Goal: Task Accomplishment & Management: Use online tool/utility

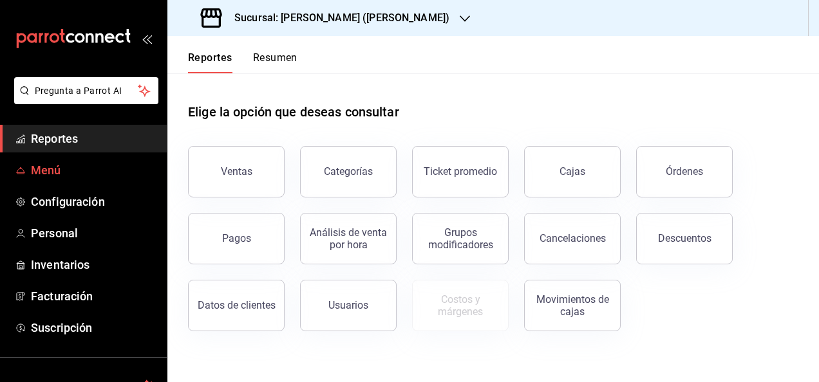
click at [60, 176] on span "Menú" at bounding box center [94, 170] width 126 height 17
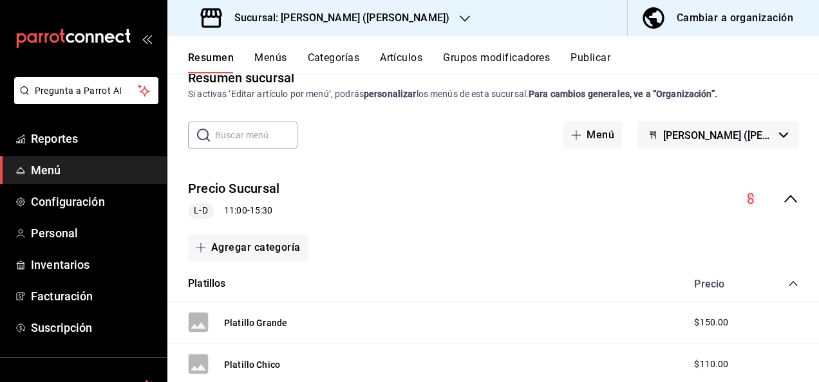
scroll to position [129, 0]
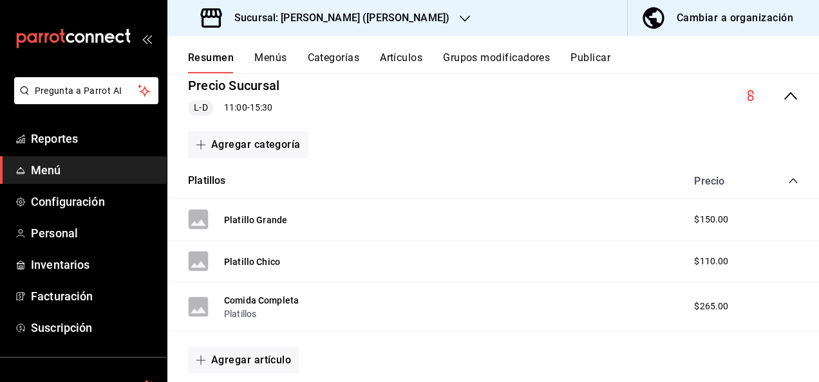
click at [788, 180] on icon "collapse-category-row" at bounding box center [792, 180] width 8 height 5
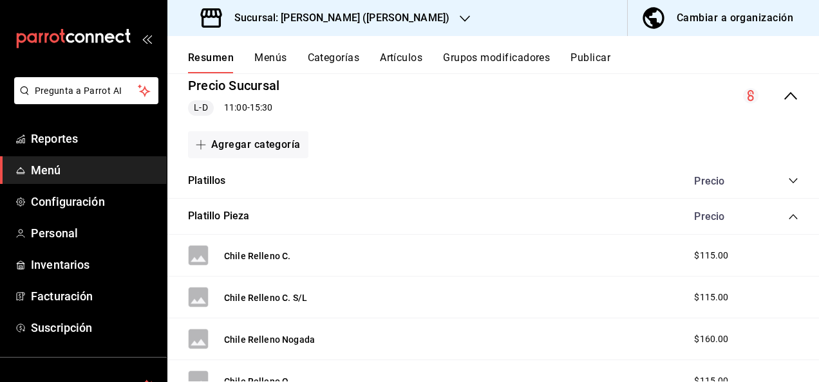
click at [788, 214] on icon "collapse-category-row" at bounding box center [793, 217] width 10 height 10
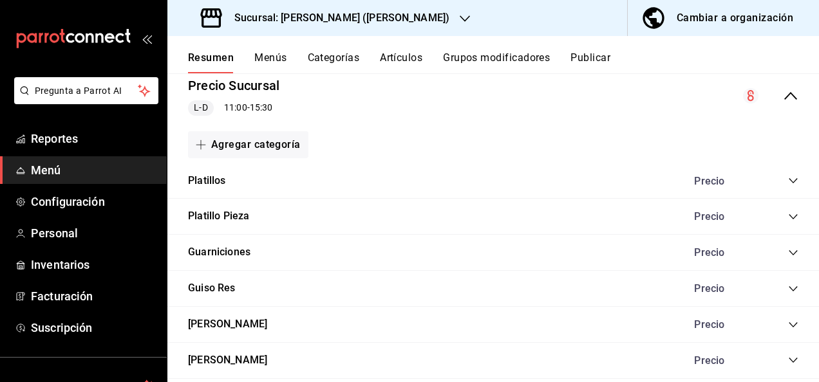
click at [788, 254] on icon "collapse-category-row" at bounding box center [793, 253] width 10 height 10
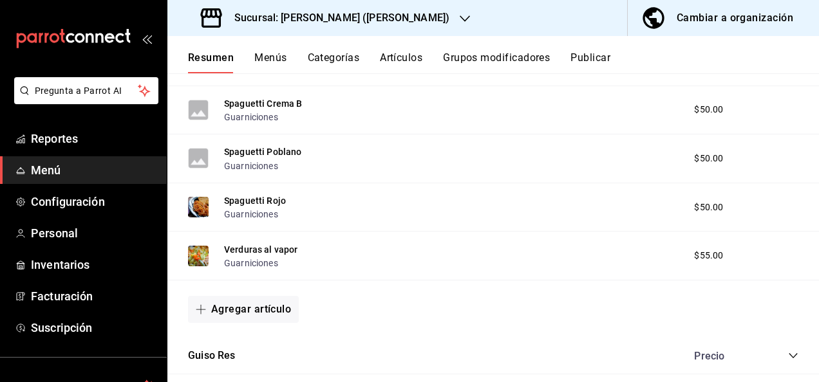
scroll to position [1089, 0]
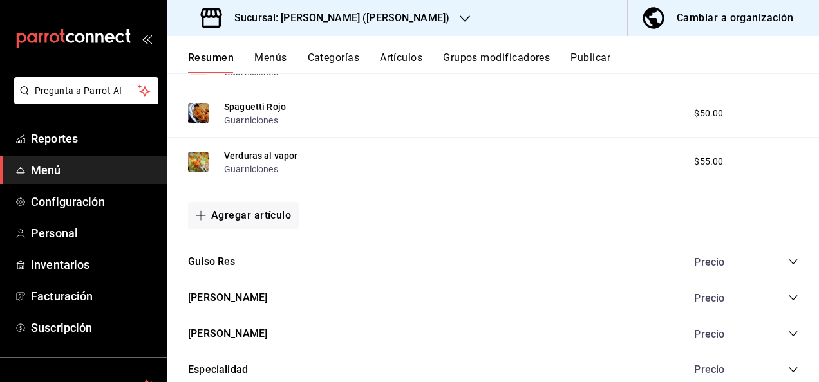
click at [788, 264] on icon "collapse-category-row" at bounding box center [793, 262] width 10 height 10
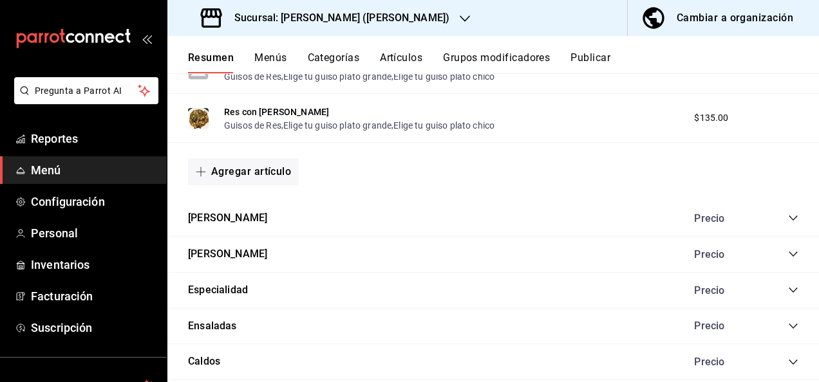
scroll to position [1828, 0]
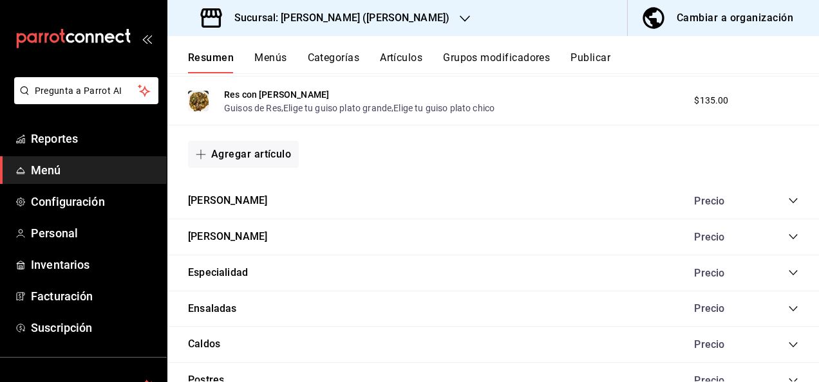
click at [788, 206] on icon "collapse-category-row" at bounding box center [793, 201] width 10 height 10
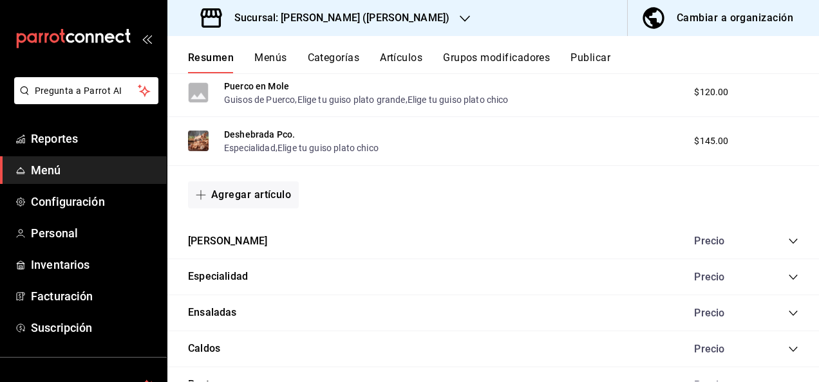
scroll to position [2549, 0]
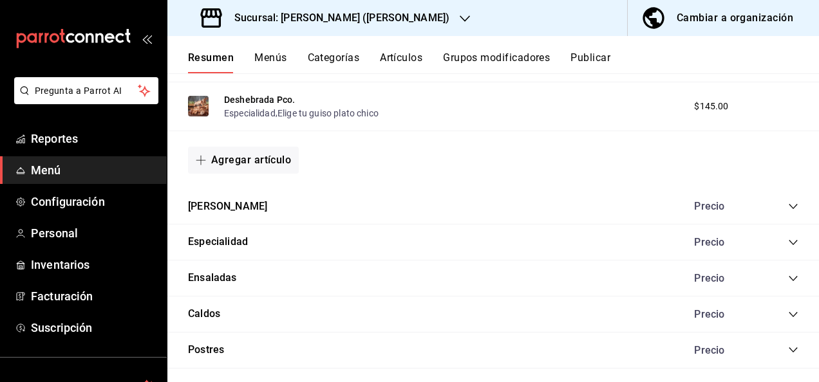
click at [788, 212] on icon "collapse-category-row" at bounding box center [793, 206] width 10 height 10
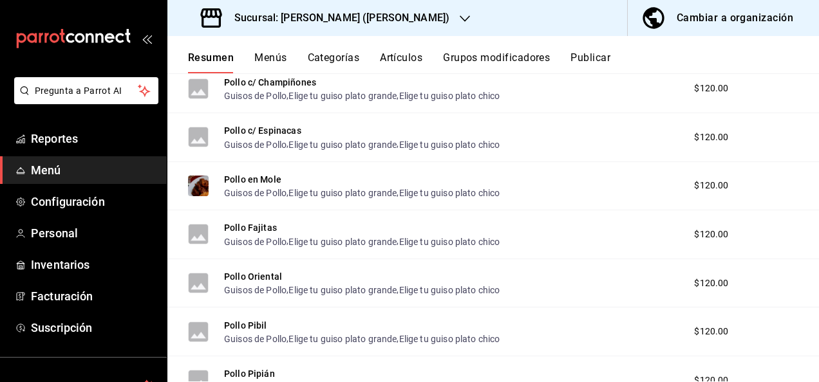
scroll to position [2952, 0]
click at [255, 187] on button "Pollo en Mole" at bounding box center [252, 180] width 57 height 13
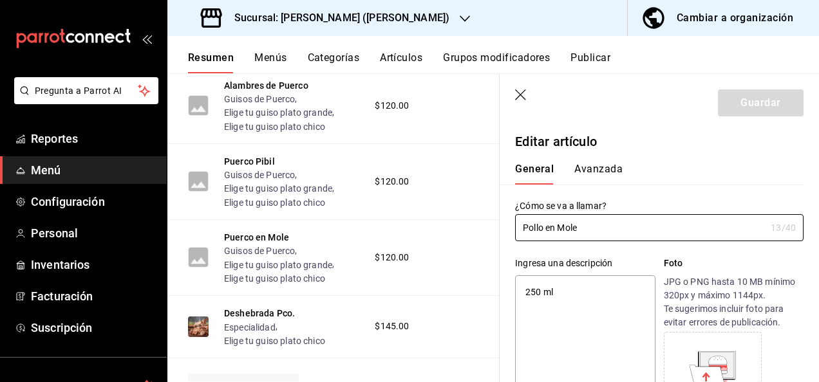
type textarea "x"
type input "$120.00"
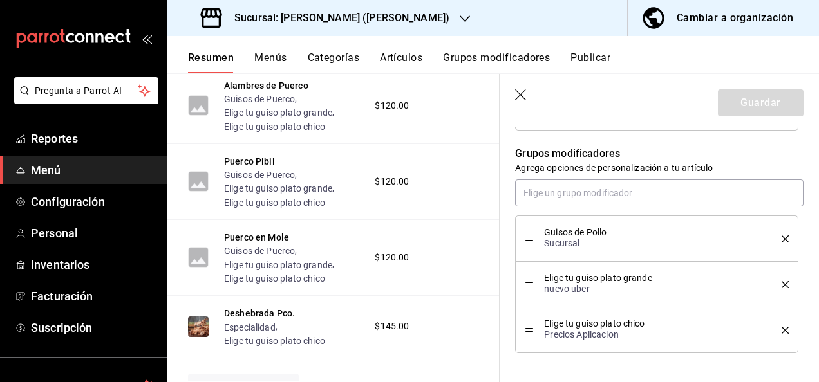
scroll to position [823, 0]
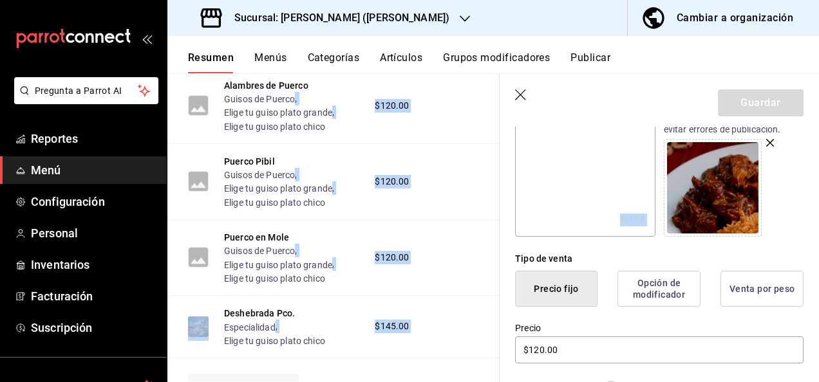
click at [817, 74] on main "Resumen sucursal Si activas ‘Editar artículo por menú’, podrás personalizar los…" at bounding box center [492, 227] width 651 height 309
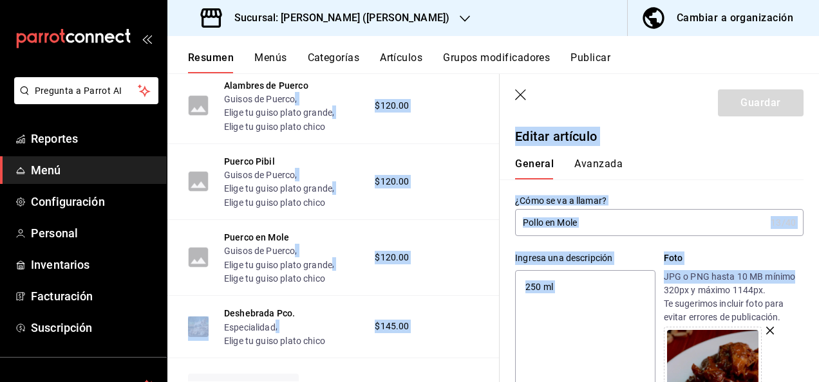
scroll to position [0, 0]
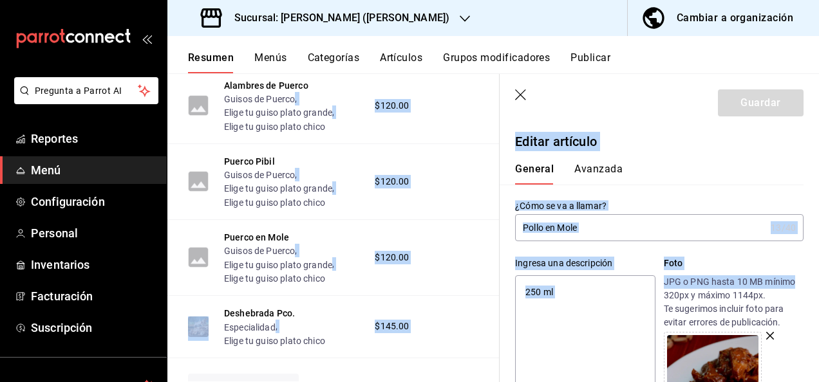
click at [521, 95] on icon "button" at bounding box center [521, 95] width 13 height 13
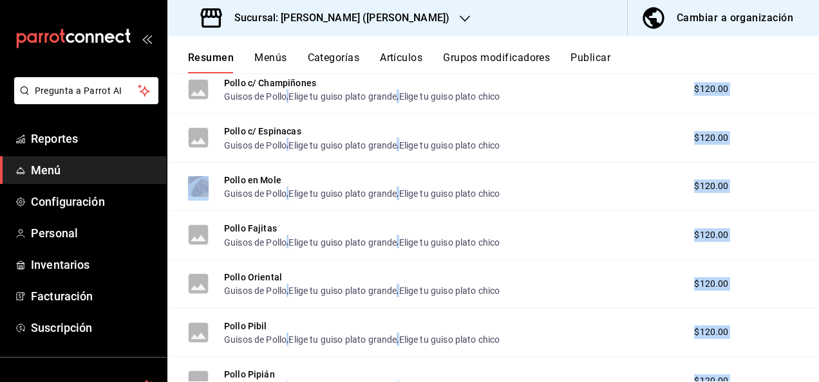
click at [394, 66] on button "Artículos" at bounding box center [401, 62] width 42 height 22
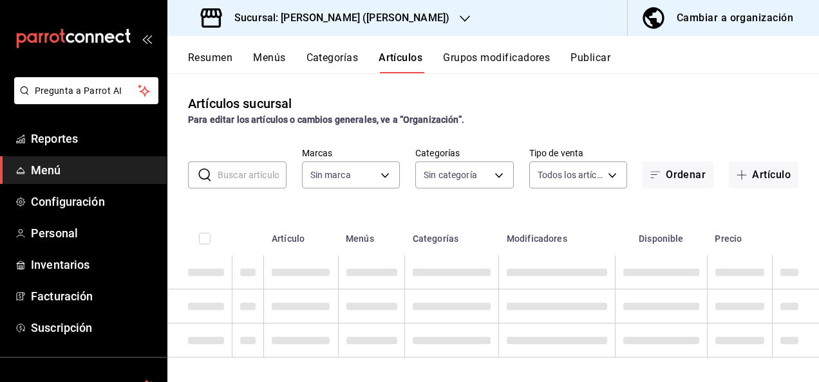
type input "62448029-1e5c-4b97-baa2-381ac051e320"
type input "98e615fa-9ff0-4008-a960-638f8e89b056,5f8a67d5-51f5-436d-b440-fe552d9df27c,df77f…"
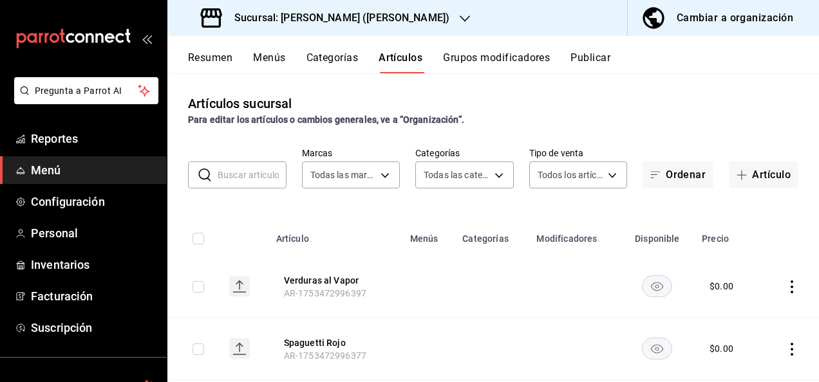
click at [223, 187] on input "text" at bounding box center [252, 175] width 69 height 26
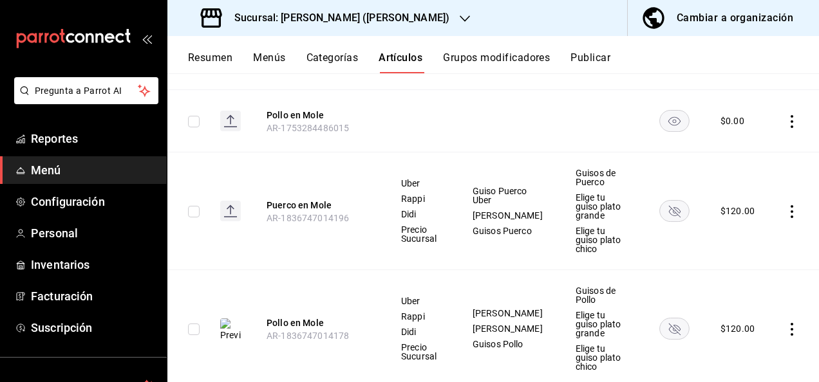
scroll to position [548, 0]
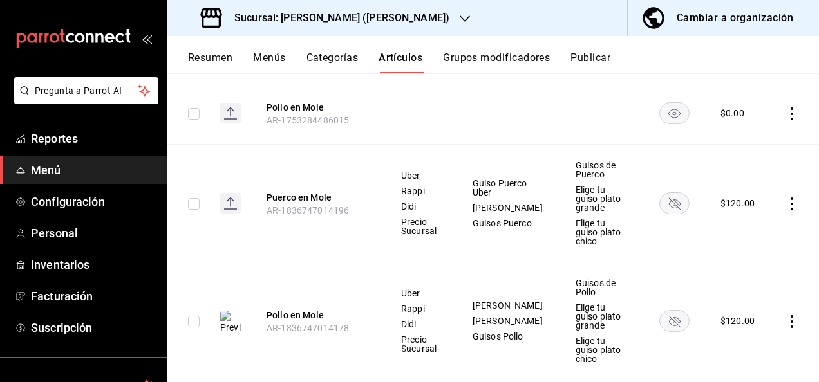
type input "MOLE"
click at [667, 310] on rect "availability-product" at bounding box center [675, 320] width 30 height 21
click at [669, 197] on rect "availability-product" at bounding box center [675, 202] width 30 height 21
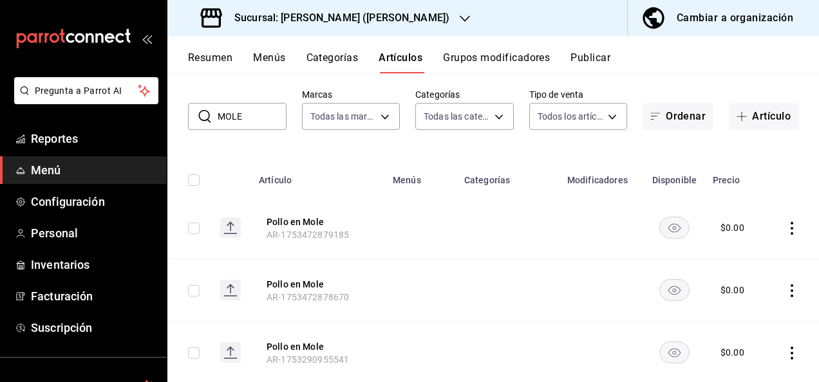
scroll to position [33, 0]
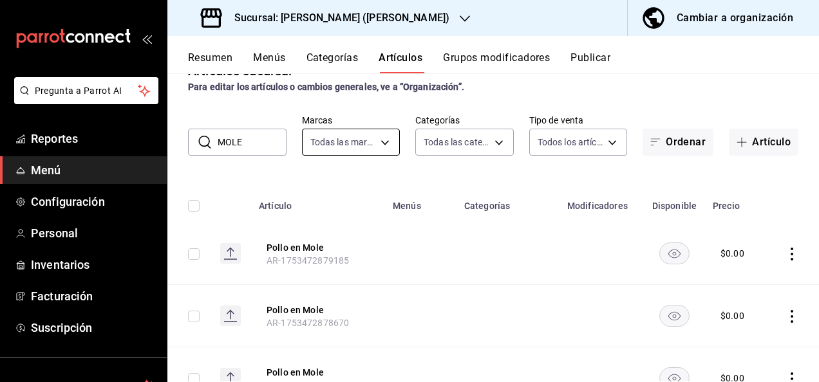
click at [384, 138] on body "Pregunta a Parrot AI Reportes Menú Configuración Personal Inventarios Facturaci…" at bounding box center [409, 191] width 819 height 382
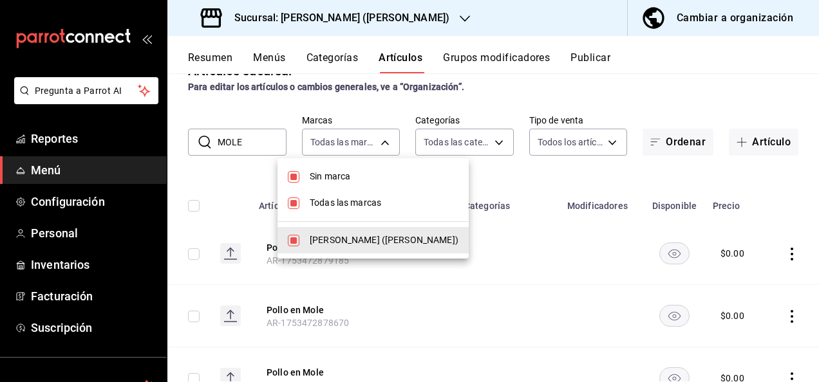
click at [301, 178] on li "Sin marca" at bounding box center [372, 176] width 191 height 26
checkbox input "false"
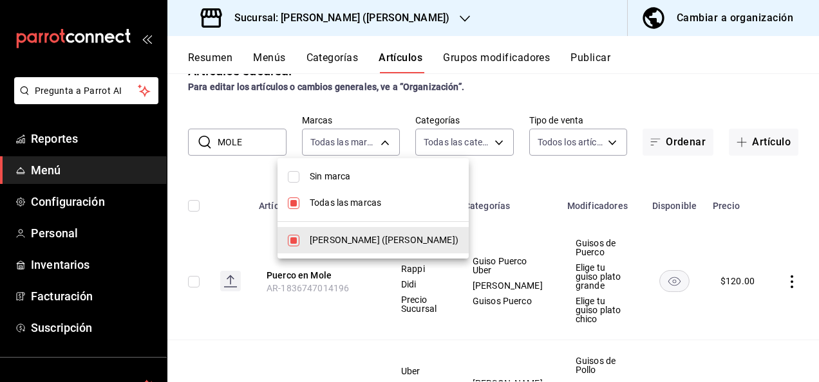
click at [297, 202] on input "checkbox" at bounding box center [294, 204] width 12 height 12
checkbox input "false"
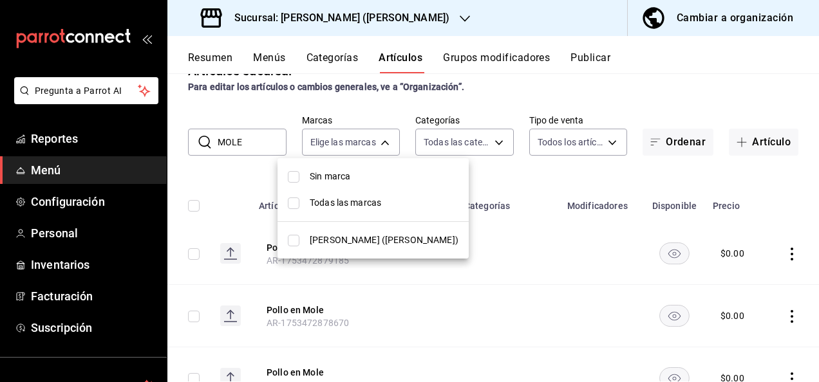
click at [291, 241] on input "checkbox" at bounding box center [294, 241] width 12 height 12
checkbox input "true"
type input "62448029-1e5c-4b97-baa2-381ac051e320"
checkbox input "true"
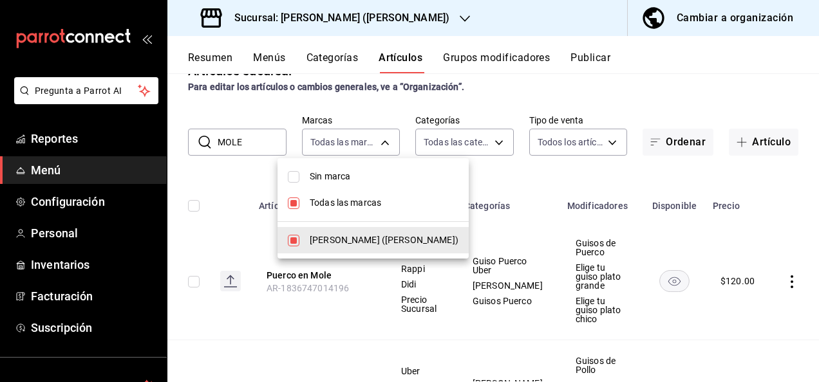
click at [492, 144] on div at bounding box center [409, 191] width 819 height 382
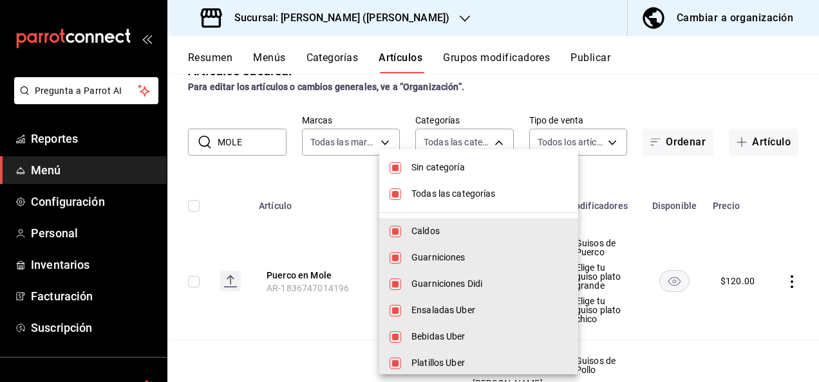
click at [492, 144] on body "Pregunta a Parrot AI Reportes Menú Configuración Personal Inventarios Facturaci…" at bounding box center [409, 191] width 819 height 382
click at [395, 172] on input "checkbox" at bounding box center [395, 168] width 12 height 12
checkbox input "false"
click at [395, 197] on input "checkbox" at bounding box center [395, 195] width 12 height 12
checkbox input "false"
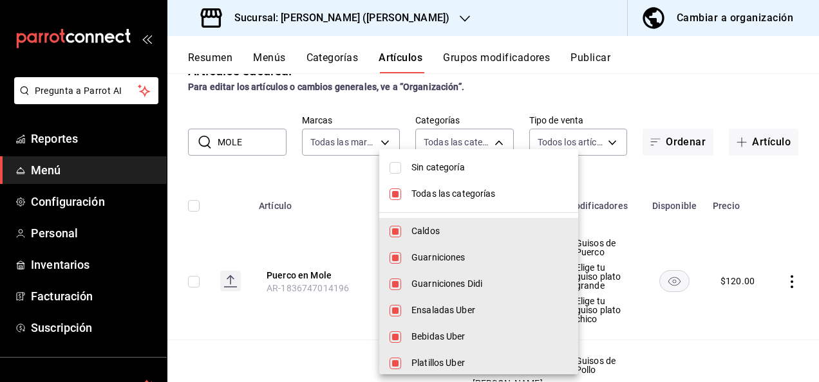
checkbox input "false"
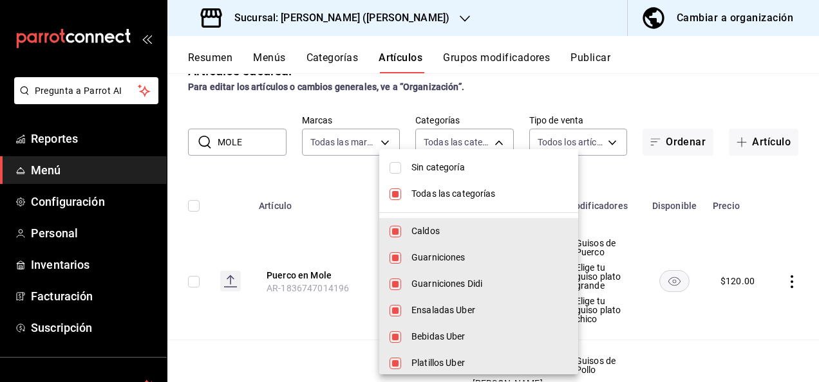
checkbox input "false"
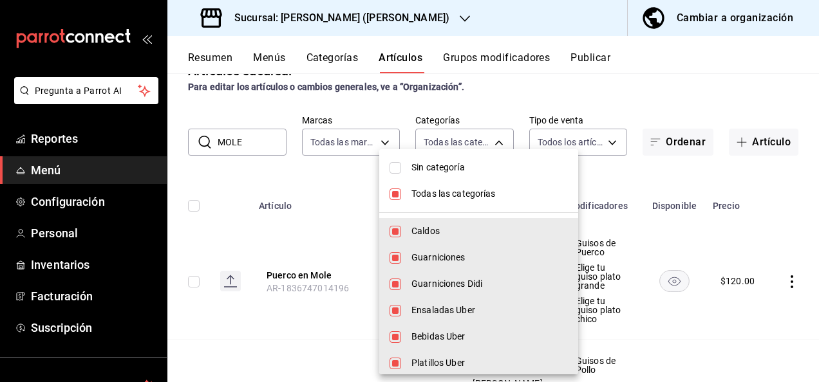
checkbox input "false"
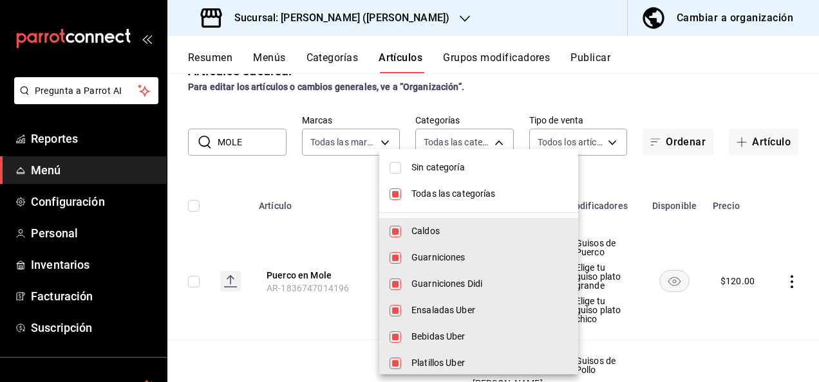
checkbox input "false"
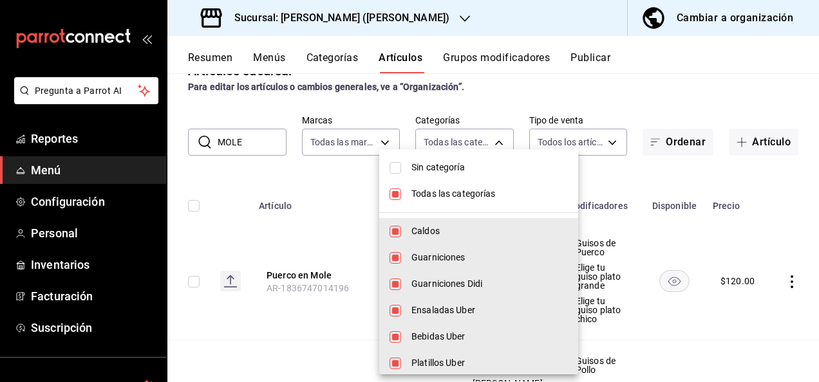
checkbox input "false"
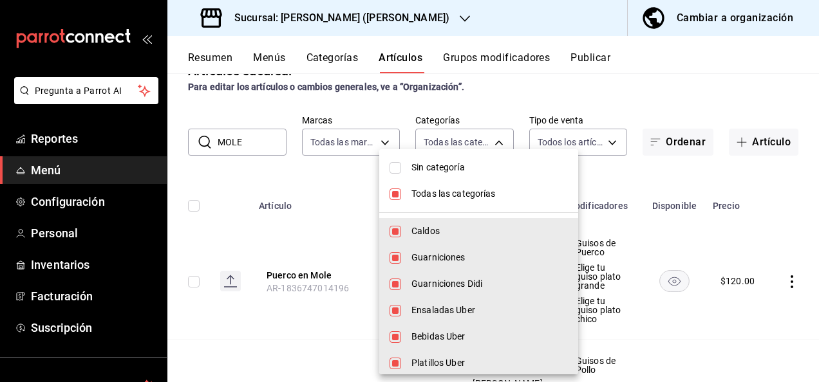
checkbox input "false"
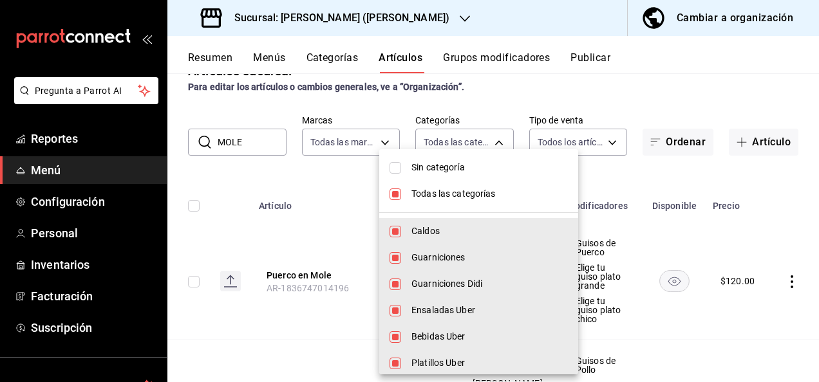
checkbox input "false"
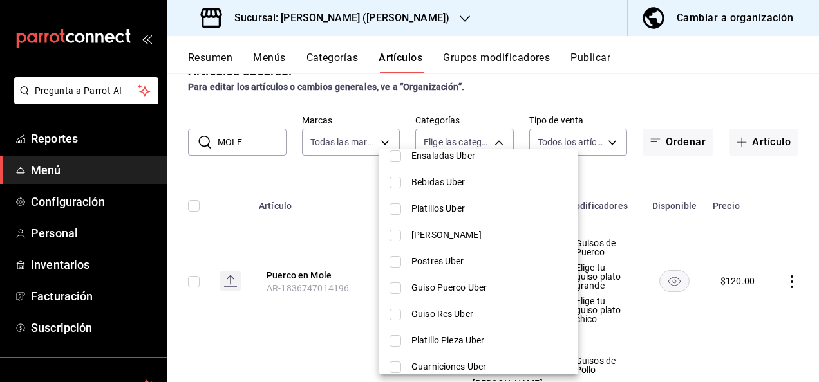
scroll to position [232, 0]
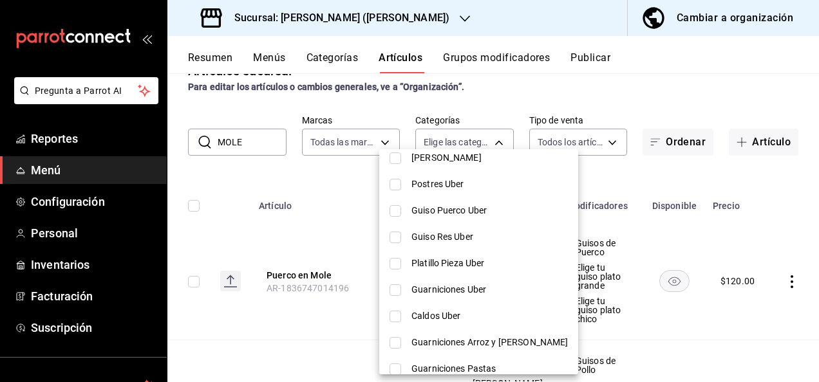
click at [400, 216] on input "checkbox" at bounding box center [395, 211] width 12 height 12
checkbox input "true"
type input "7f5d9836-5c4f-413f-9052-64ac378071b7"
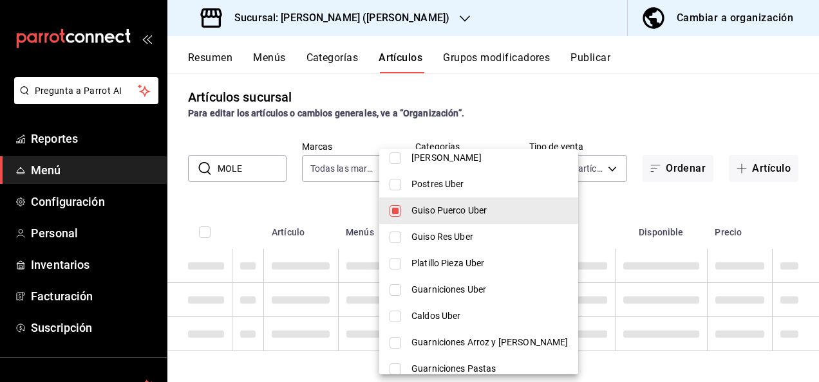
scroll to position [13, 0]
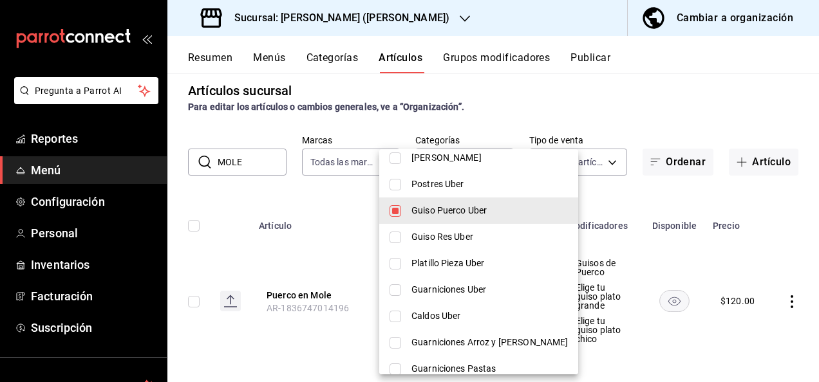
click at [586, 200] on div at bounding box center [409, 191] width 819 height 382
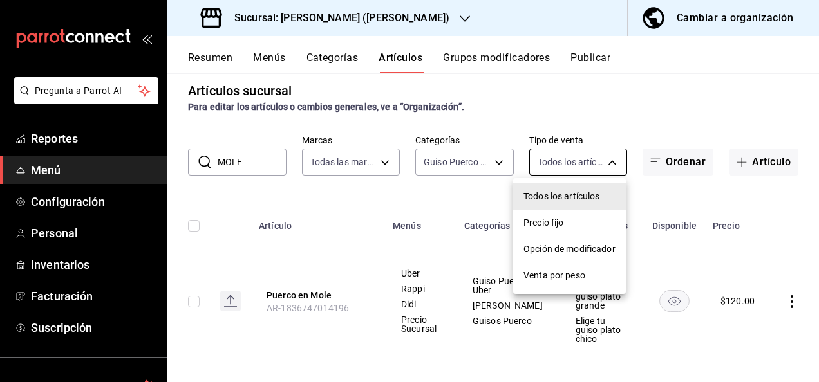
click at [601, 166] on body "Pregunta a Parrot AI Reportes Menú Configuración Personal Inventarios Facturaci…" at bounding box center [409, 191] width 819 height 382
click at [640, 181] on div at bounding box center [409, 191] width 819 height 382
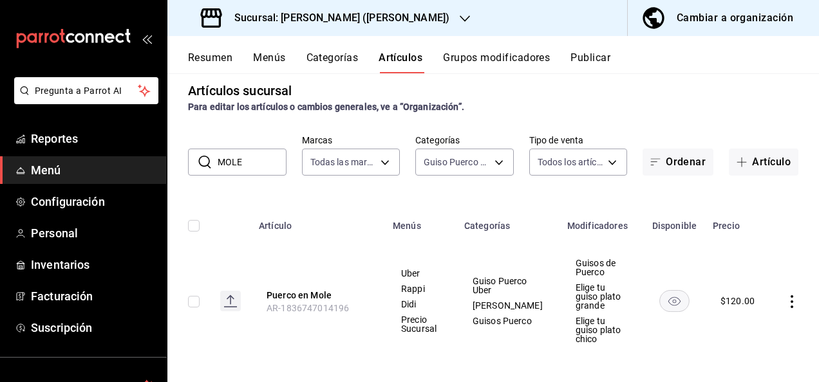
click at [247, 160] on input "MOLE" at bounding box center [252, 162] width 69 height 26
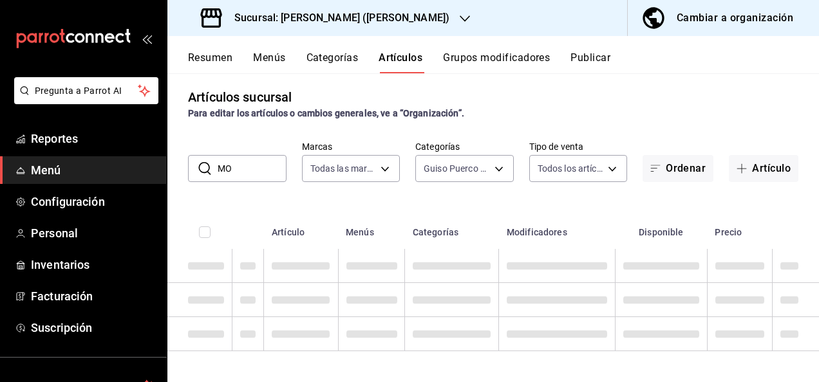
type input "M"
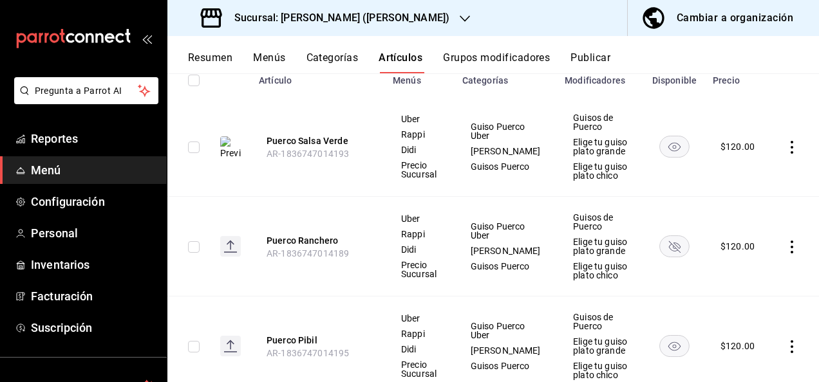
scroll to position [210, 0]
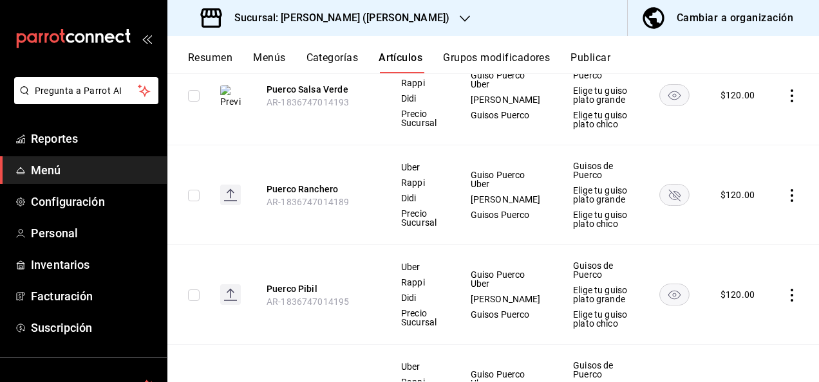
click at [670, 192] on rect "availability-product" at bounding box center [675, 194] width 30 height 21
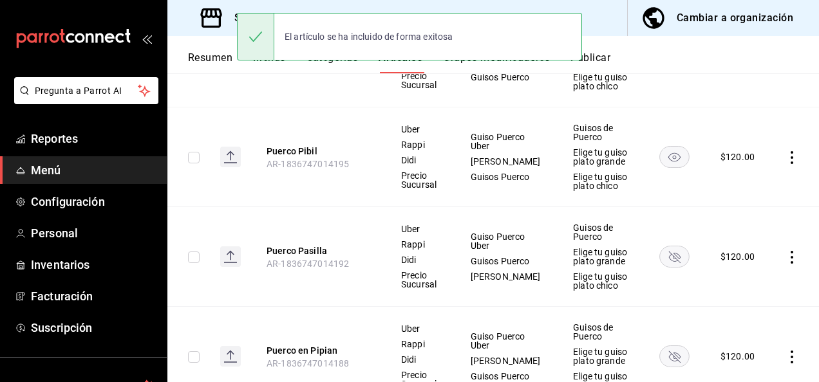
scroll to position [425, 0]
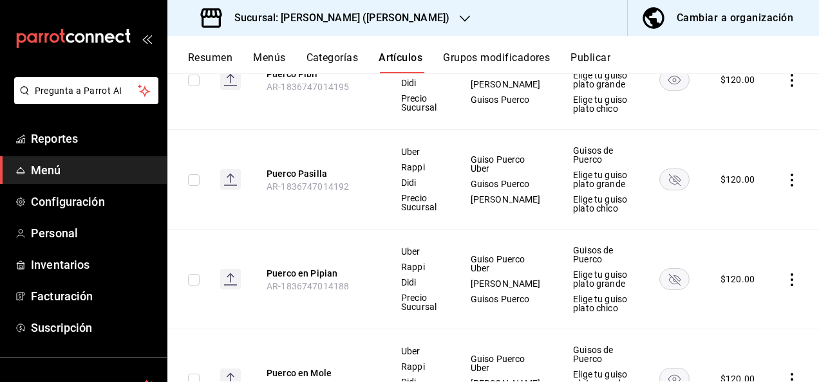
click at [662, 178] on rect "availability-product" at bounding box center [675, 179] width 30 height 21
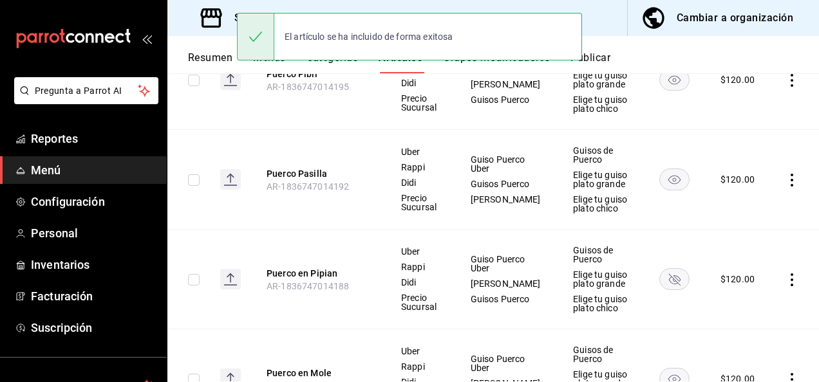
click at [664, 274] on rect "availability-product" at bounding box center [675, 278] width 30 height 21
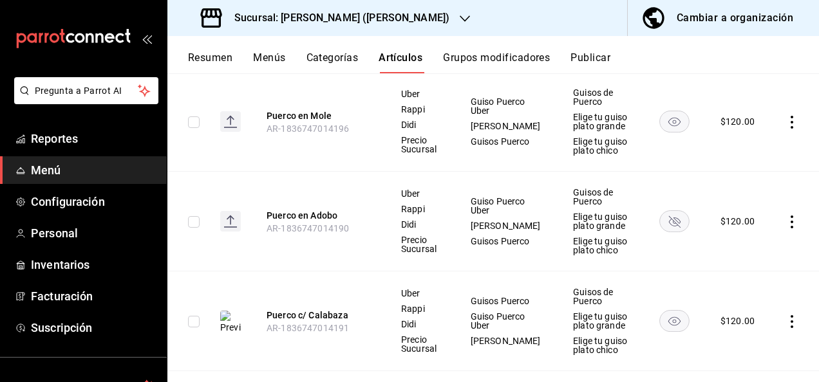
scroll to position [725, 0]
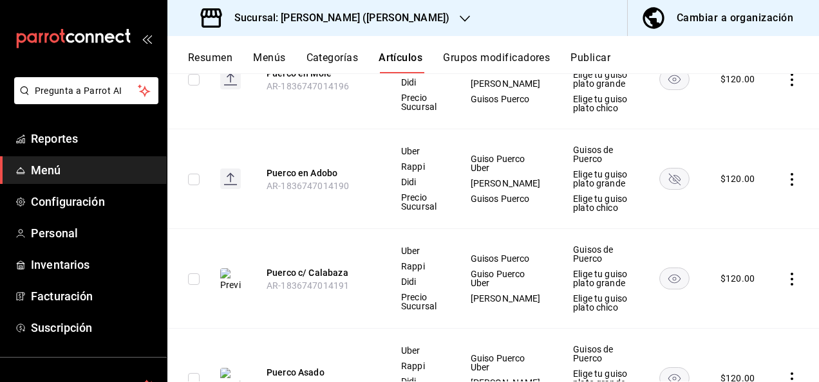
click at [668, 176] on rect "availability-product" at bounding box center [675, 178] width 30 height 21
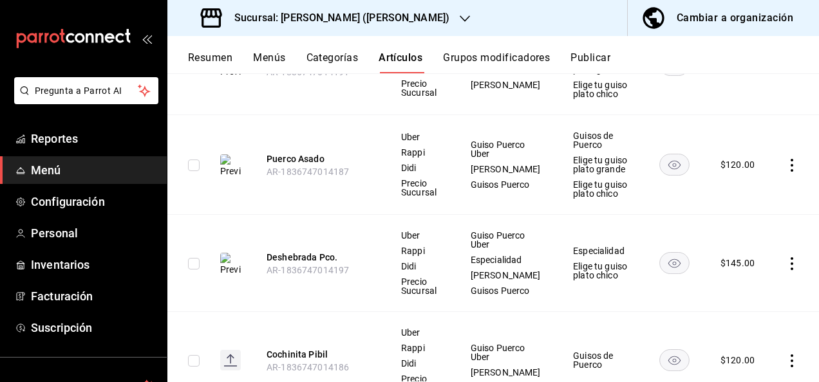
scroll to position [46, 0]
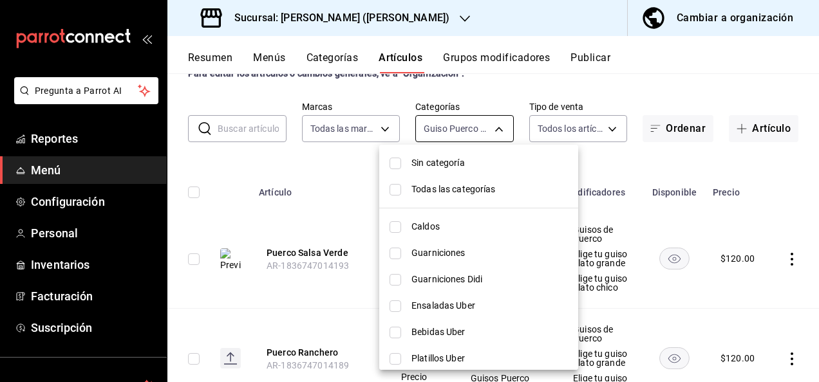
click at [491, 126] on body "Pregunta a Parrot AI Reportes Menú Configuración Personal Inventarios Facturaci…" at bounding box center [409, 191] width 819 height 382
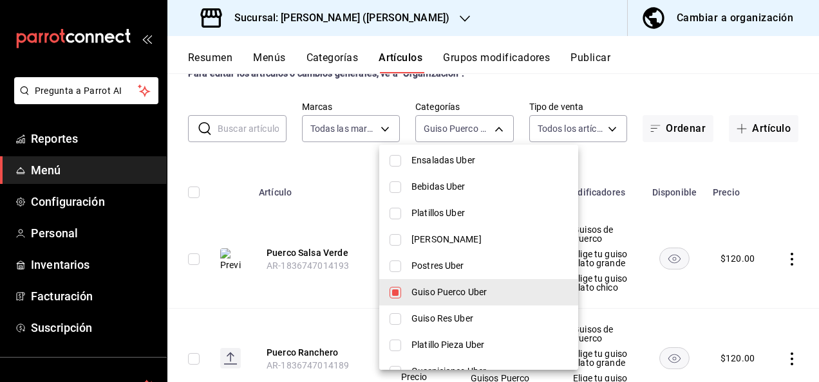
scroll to position [163, 0]
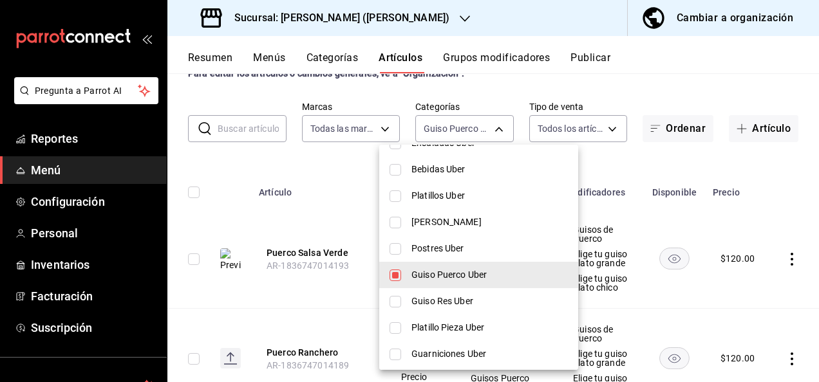
click at [398, 302] on input "checkbox" at bounding box center [395, 302] width 12 height 12
checkbox input "true"
type input "7f5d9836-5c4f-413f-9052-64ac378071b7,344d7bbe-0e3a-4da8-b547-924f25fe184a"
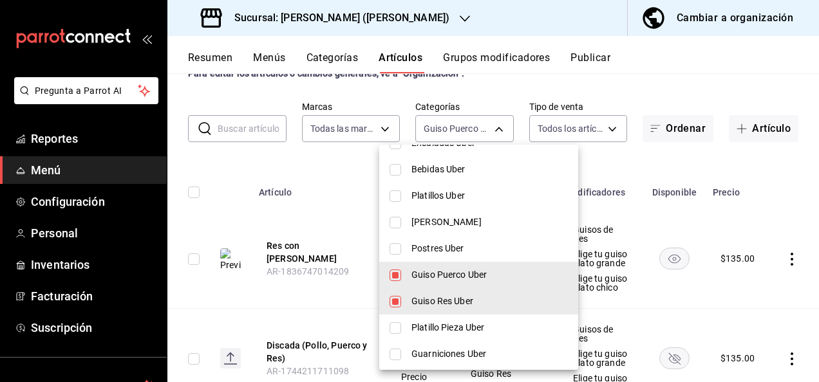
click at [391, 277] on input "checkbox" at bounding box center [395, 276] width 12 height 12
checkbox input "false"
type input "344d7bbe-0e3a-4da8-b547-924f25fe184a"
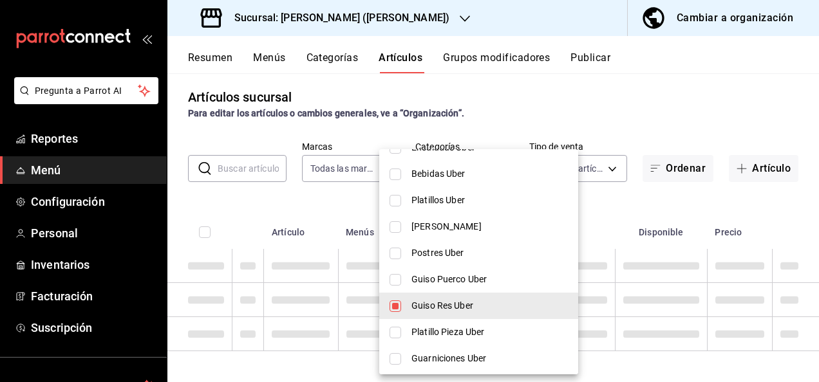
scroll to position [46, 0]
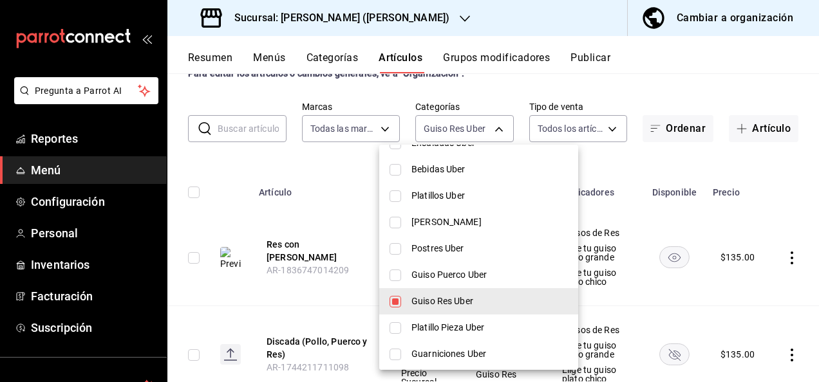
click at [628, 162] on div at bounding box center [409, 191] width 819 height 382
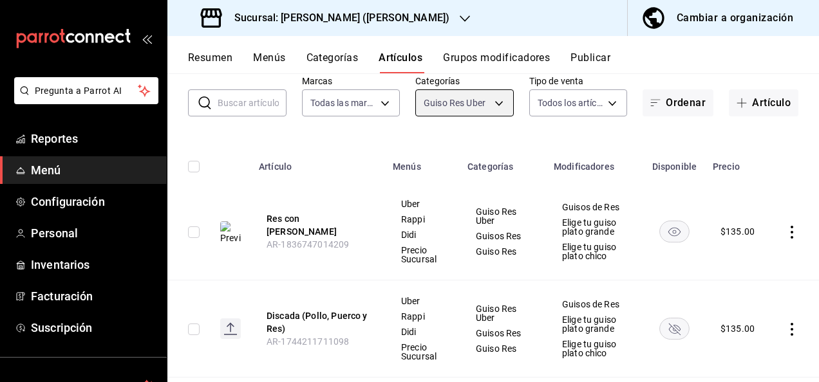
scroll to position [166, 0]
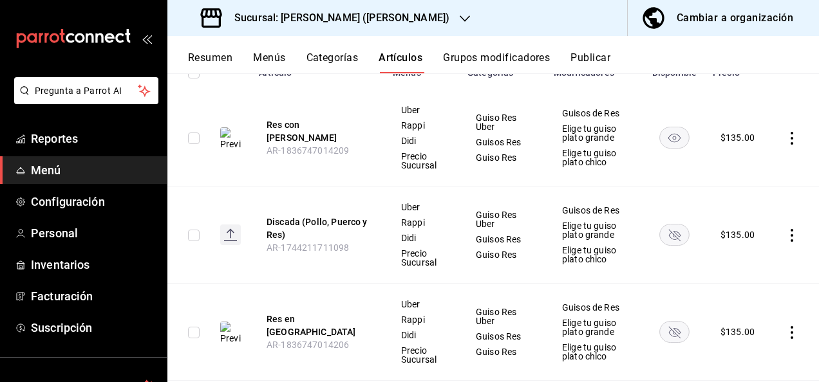
click at [669, 238] on icon "availability-product" at bounding box center [675, 236] width 12 height 12
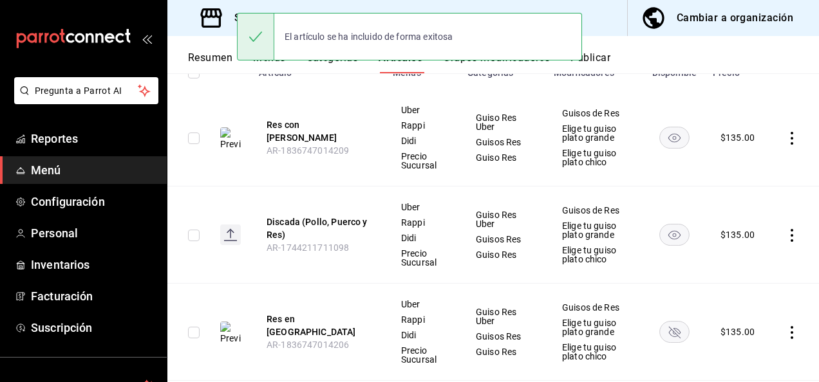
click at [667, 330] on rect "availability-product" at bounding box center [675, 331] width 30 height 21
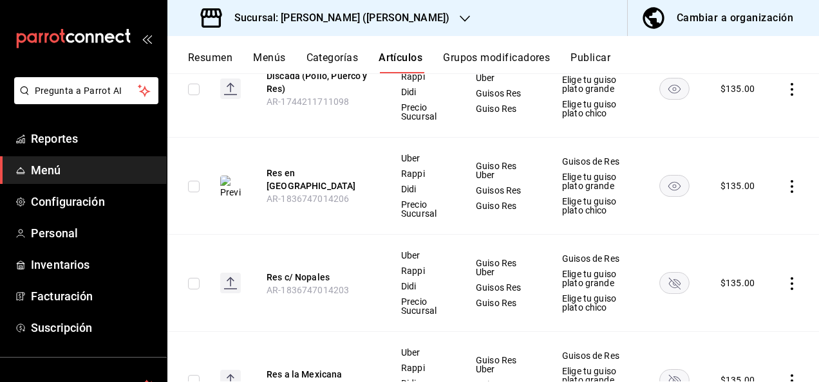
scroll to position [407, 0]
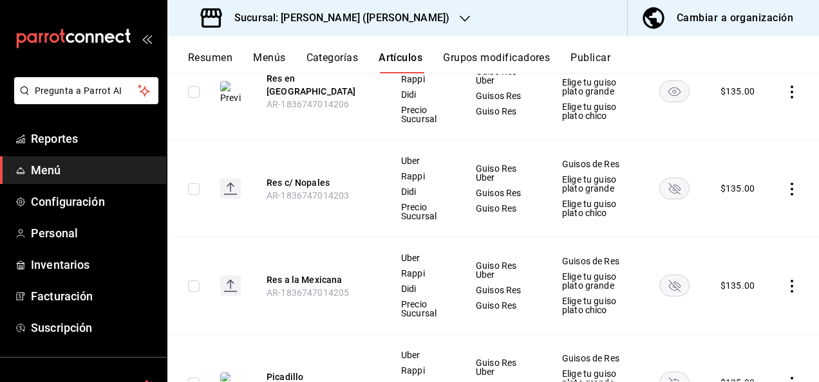
click at [666, 187] on rect "availability-product" at bounding box center [675, 188] width 30 height 21
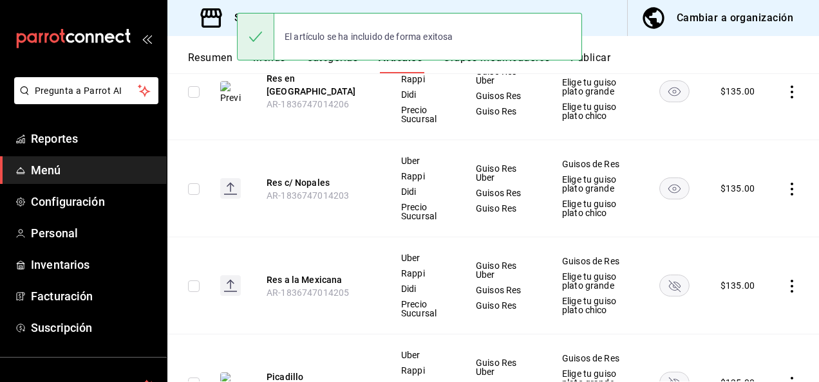
click at [664, 290] on rect "availability-product" at bounding box center [675, 285] width 30 height 21
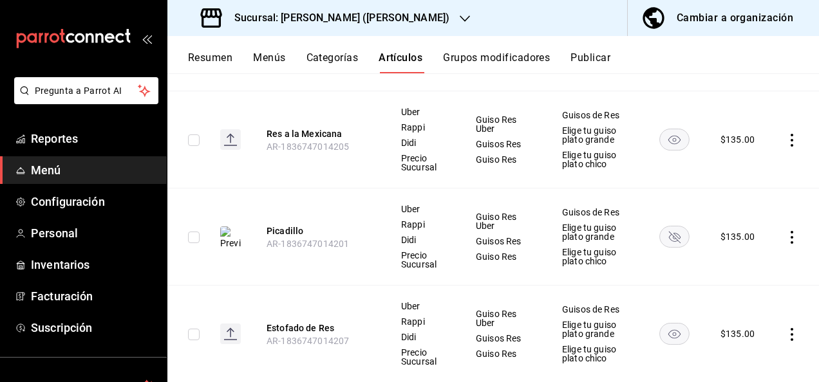
scroll to position [561, 0]
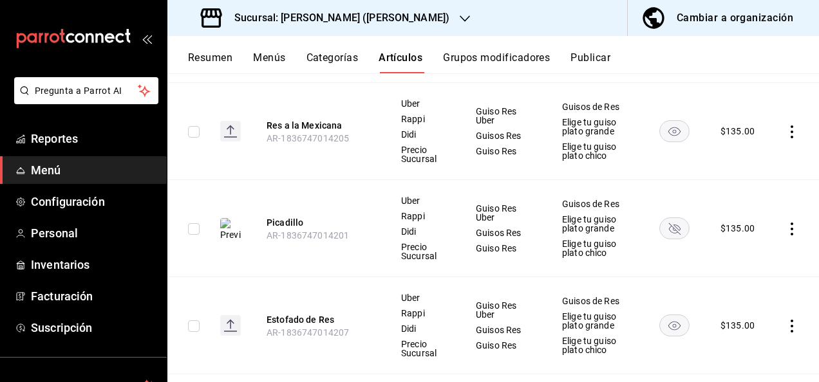
click at [669, 230] on icon "availability-product" at bounding box center [675, 229] width 12 height 12
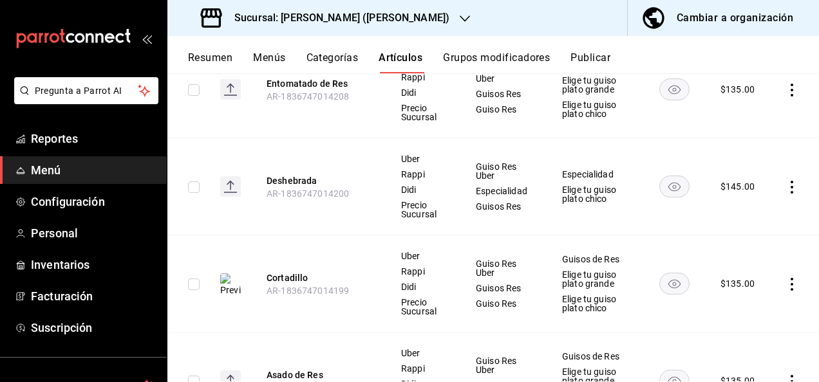
scroll to position [3, 0]
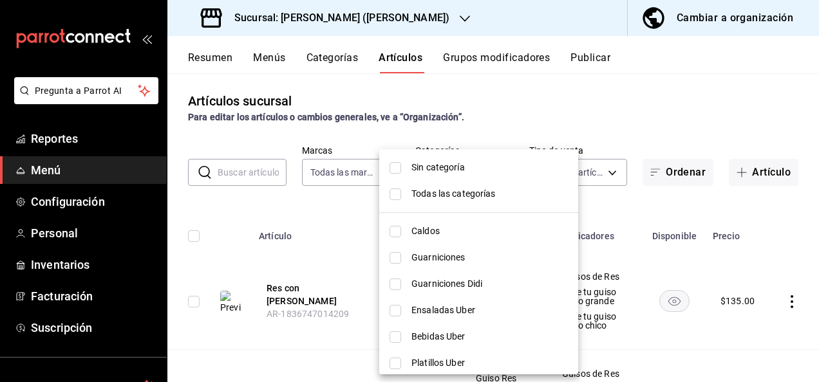
click at [496, 176] on body "Pregunta a Parrot AI Reportes Menú Configuración Personal Inventarios Facturaci…" at bounding box center [409, 191] width 819 height 382
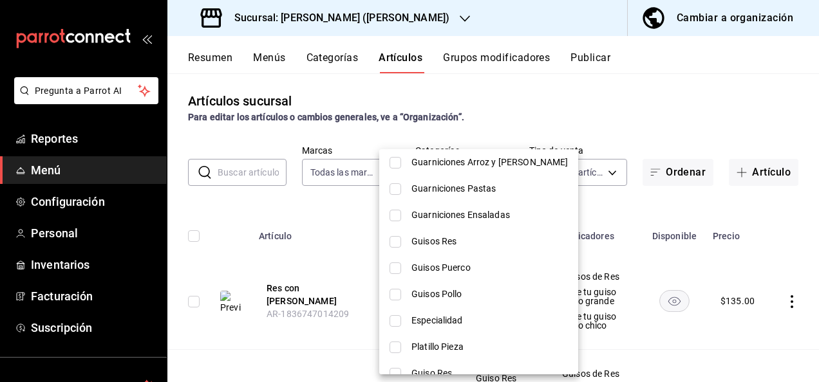
scroll to position [438, 0]
click at [394, 215] on input "checkbox" at bounding box center [395, 216] width 12 height 12
checkbox input "true"
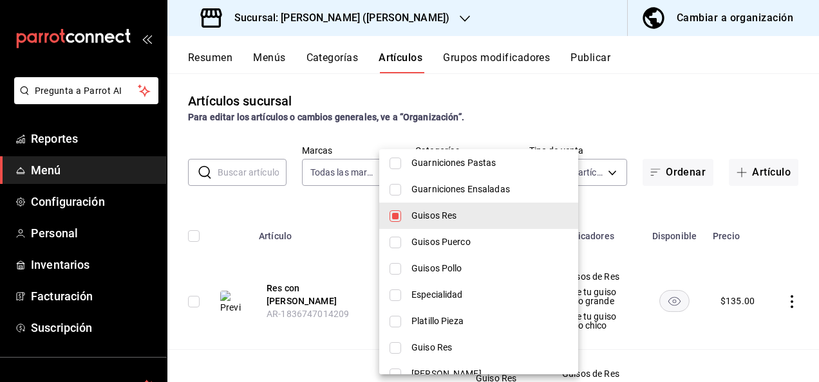
click at [563, 221] on div at bounding box center [409, 191] width 819 height 382
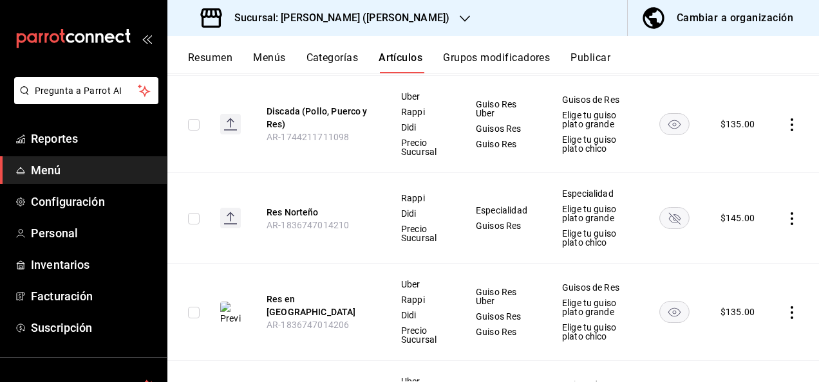
scroll to position [303, 0]
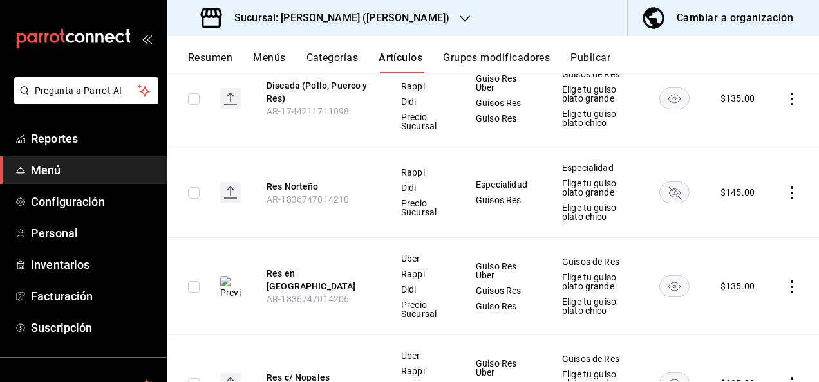
click at [658, 203] on td at bounding box center [674, 192] width 61 height 91
click at [662, 193] on rect "availability-product" at bounding box center [675, 192] width 30 height 21
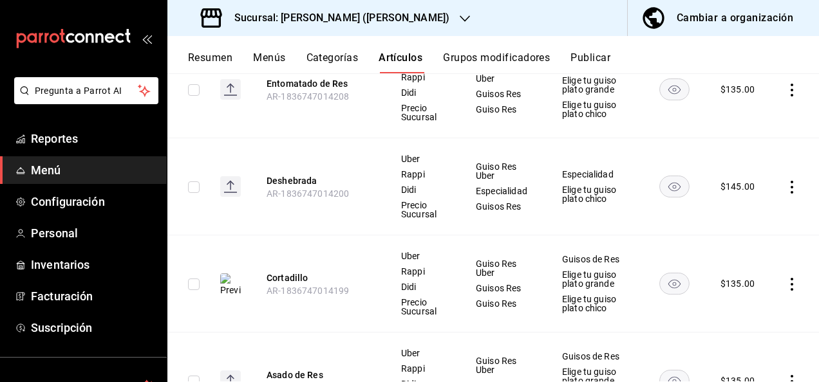
scroll to position [0, 0]
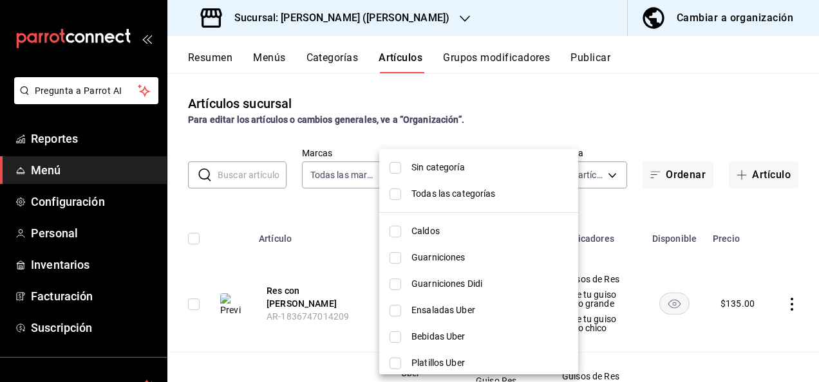
click at [484, 176] on body "Pregunta a Parrot AI Reportes Menú Configuración Personal Inventarios Facturaci…" at bounding box center [409, 191] width 819 height 382
click at [403, 196] on li "Todas las categorías" at bounding box center [478, 194] width 199 height 26
type input "98e615fa-9ff0-4008-a960-638f8e89b056,5f8a67d5-51f5-436d-b440-fe552d9df27c,df77f…"
checkbox input "true"
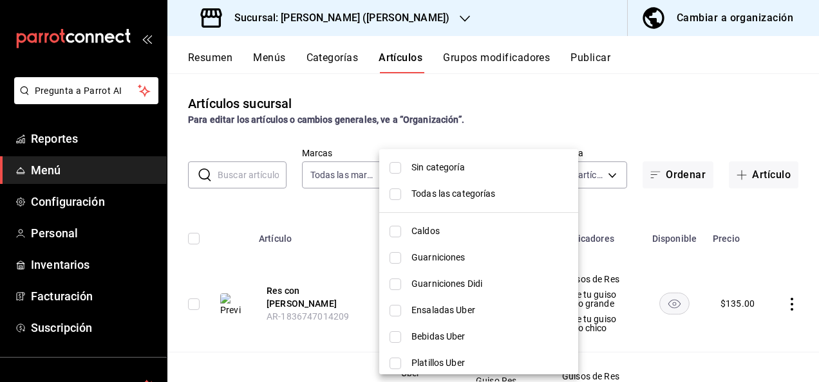
checkbox input "true"
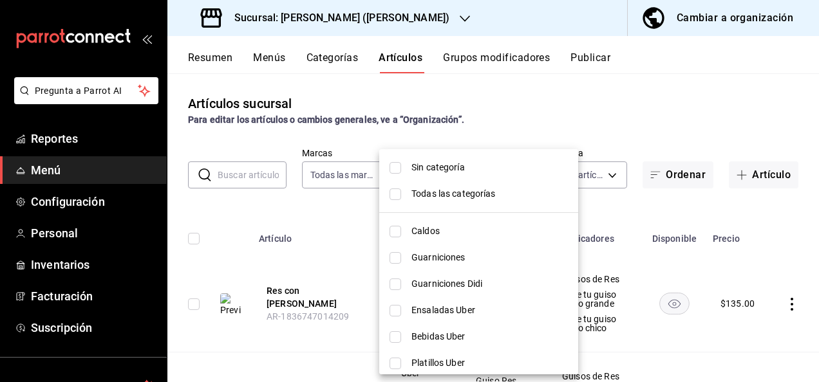
checkbox input "true"
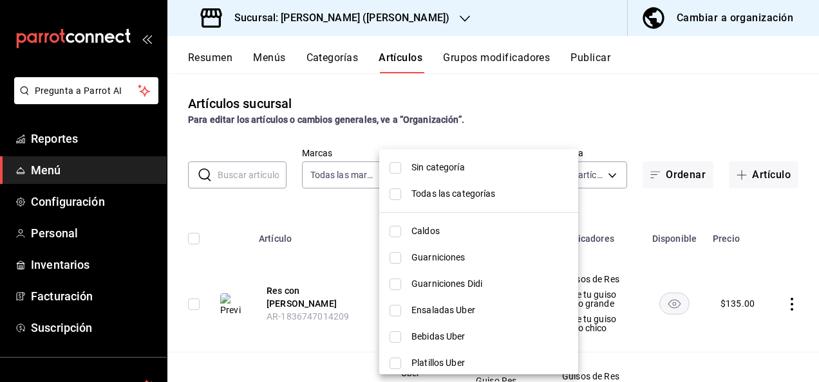
checkbox input "true"
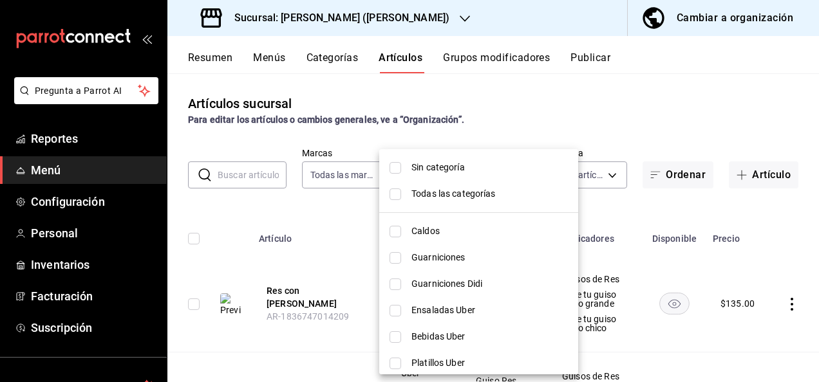
checkbox input "true"
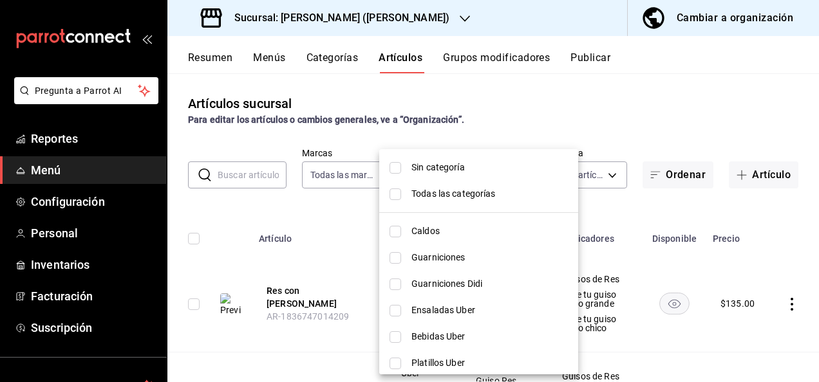
checkbox input "true"
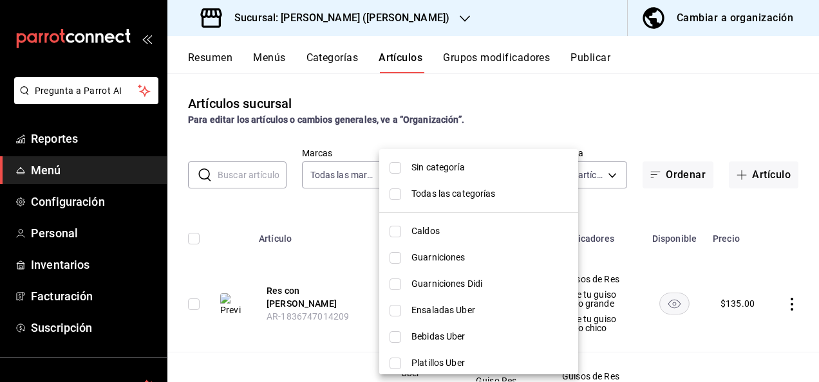
checkbox input "true"
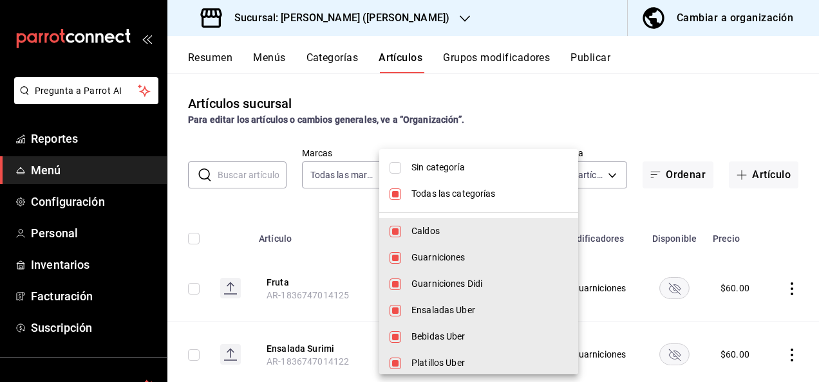
click at [575, 214] on div at bounding box center [409, 191] width 819 height 382
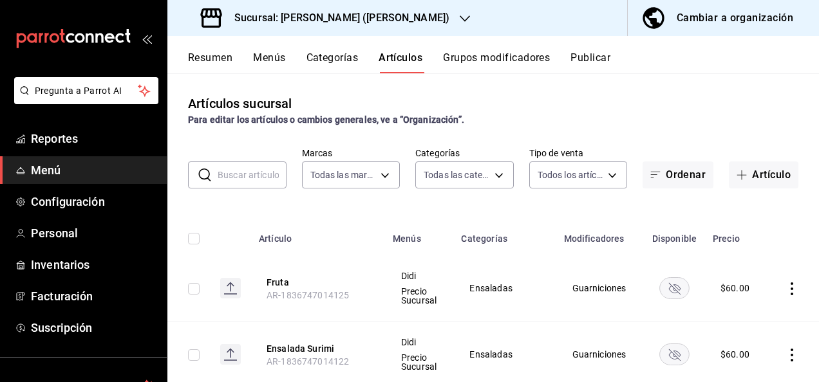
click at [785, 290] on icon "actions" at bounding box center [791, 289] width 13 height 13
click at [752, 354] on span "Eliminar" at bounding box center [743, 349] width 33 height 14
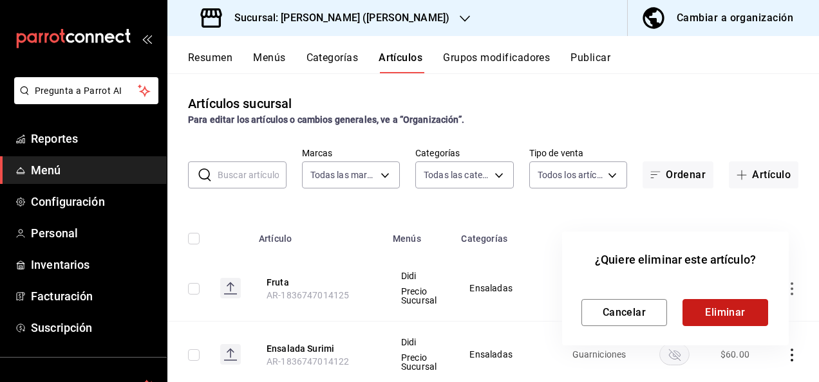
click at [722, 306] on button "Eliminar" at bounding box center [725, 312] width 86 height 27
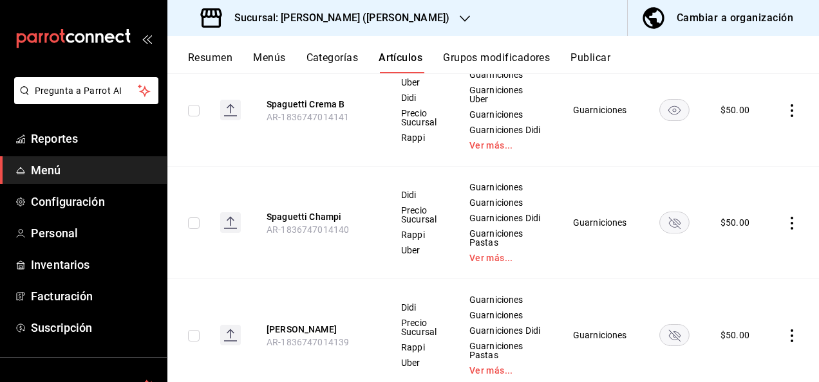
scroll to position [3163, 0]
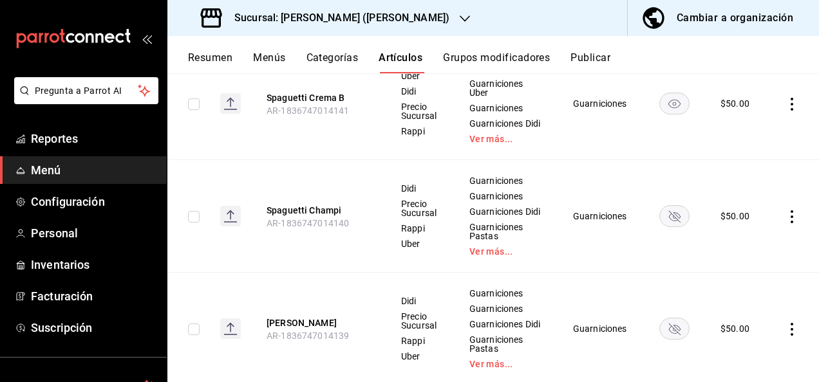
click at [673, 227] on rect "availability-product" at bounding box center [675, 215] width 30 height 21
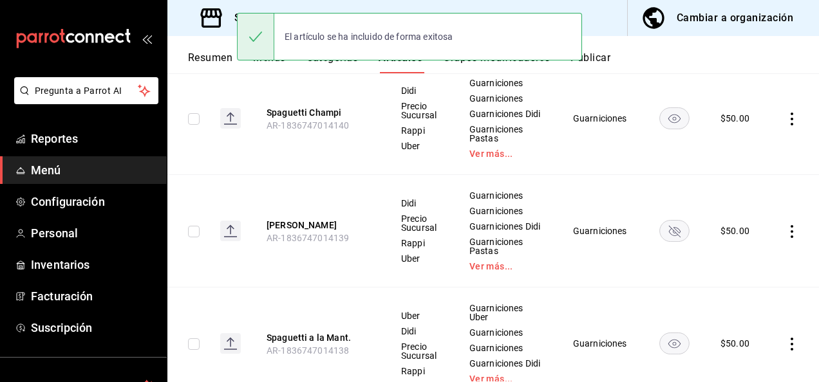
scroll to position [3266, 0]
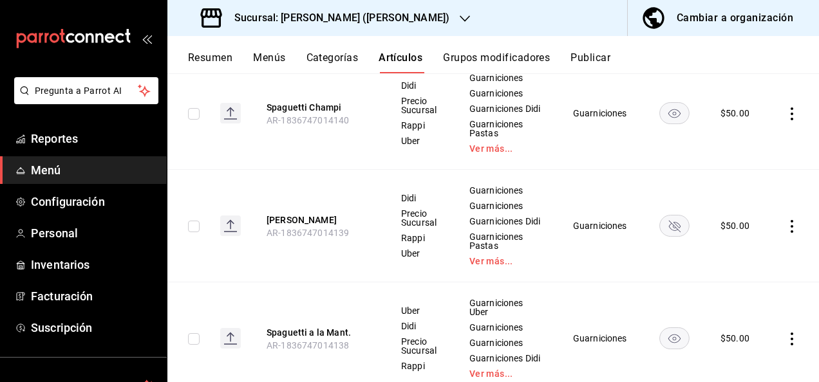
click at [663, 236] on rect "availability-product" at bounding box center [675, 225] width 30 height 21
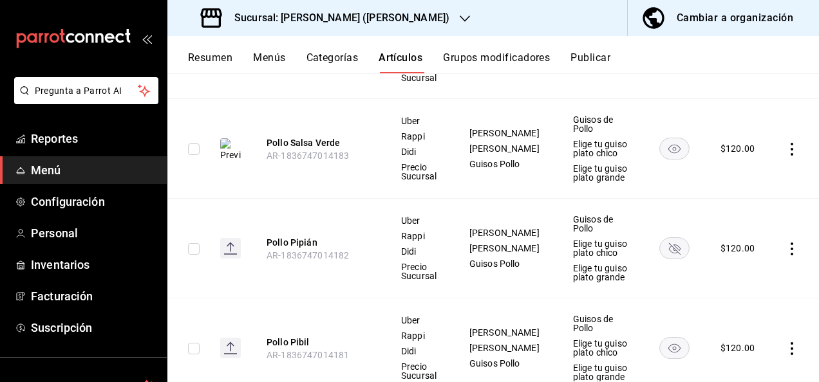
scroll to position [6112, 0]
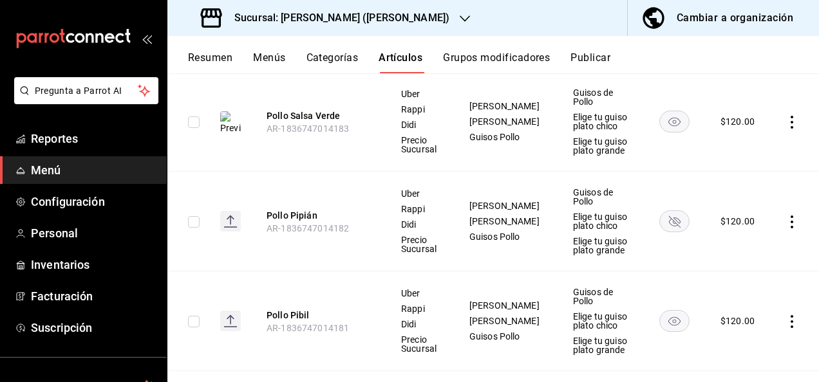
click at [660, 232] on rect "availability-product" at bounding box center [675, 220] width 30 height 21
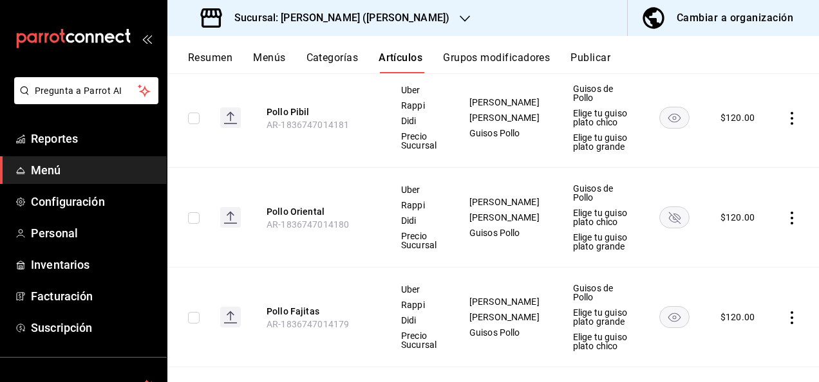
scroll to position [6318, 0]
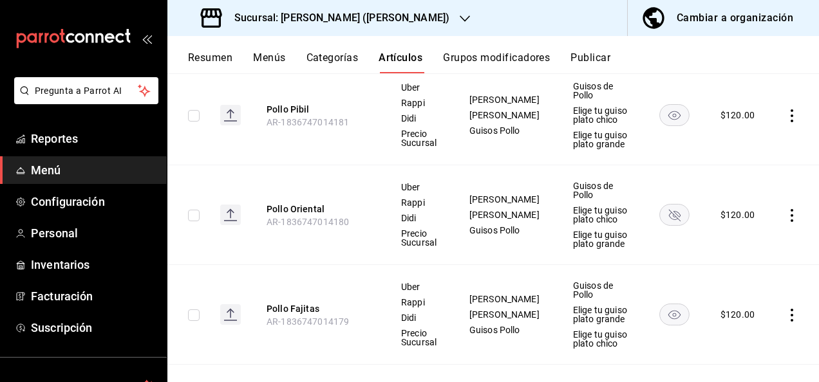
click at [666, 225] on rect "availability-product" at bounding box center [675, 214] width 30 height 21
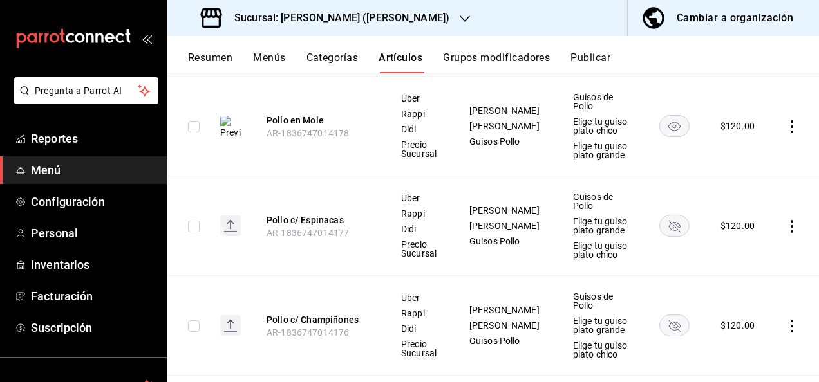
scroll to position [6627, 0]
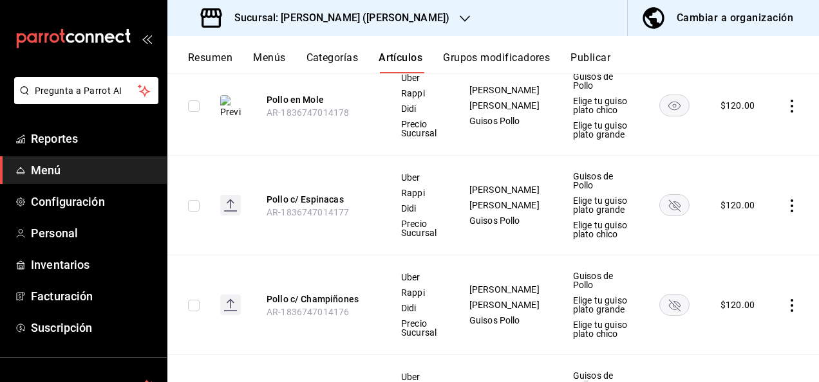
click at [671, 216] on rect "availability-product" at bounding box center [675, 204] width 30 height 21
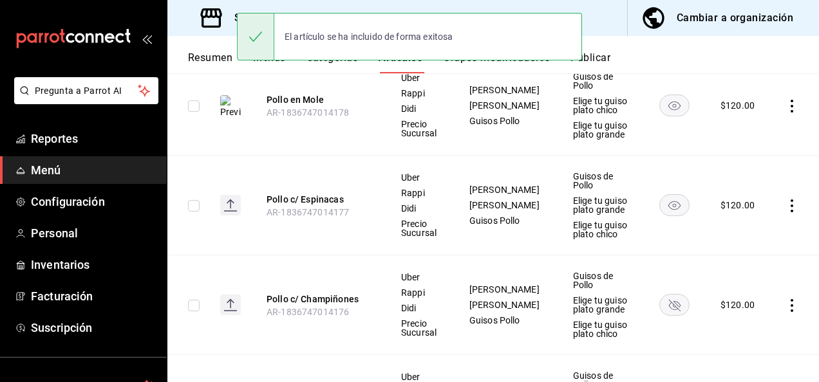
click at [664, 315] on rect "availability-product" at bounding box center [675, 304] width 30 height 21
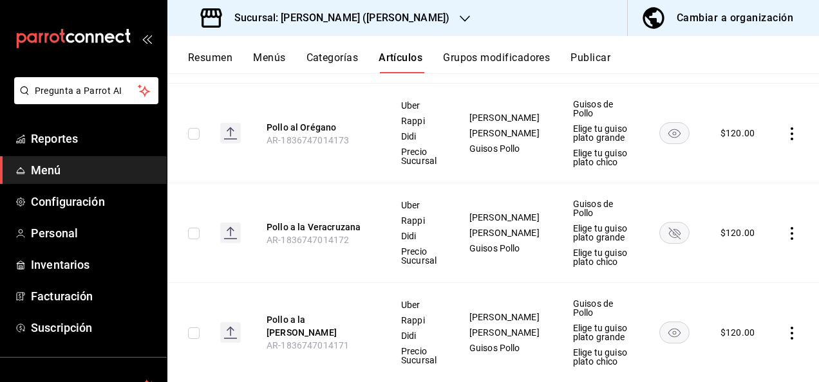
scroll to position [7022, 0]
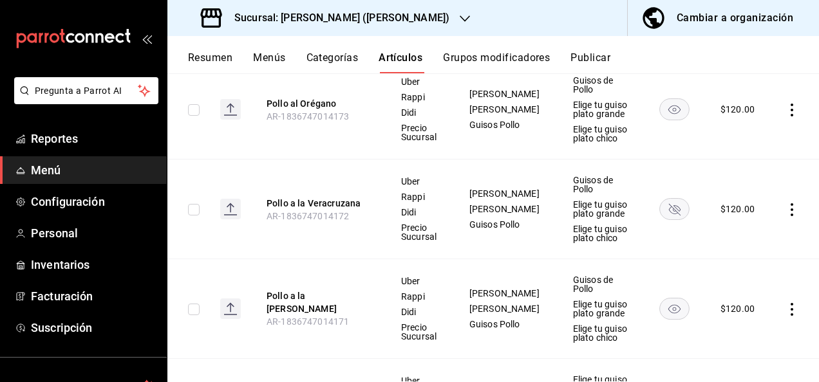
click at [666, 219] on rect "availability-product" at bounding box center [675, 208] width 30 height 21
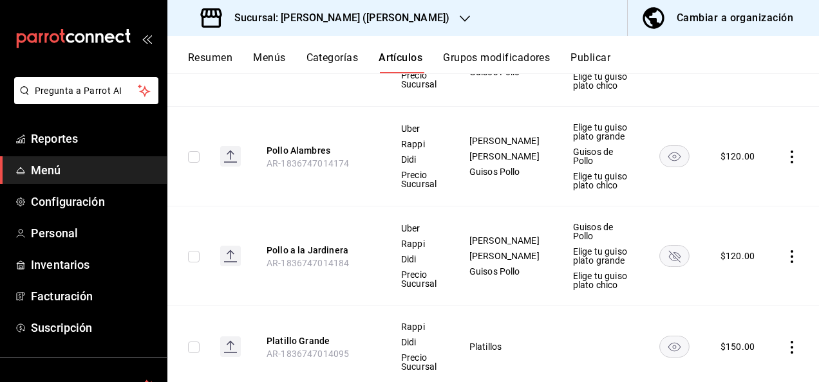
scroll to position [7305, 0]
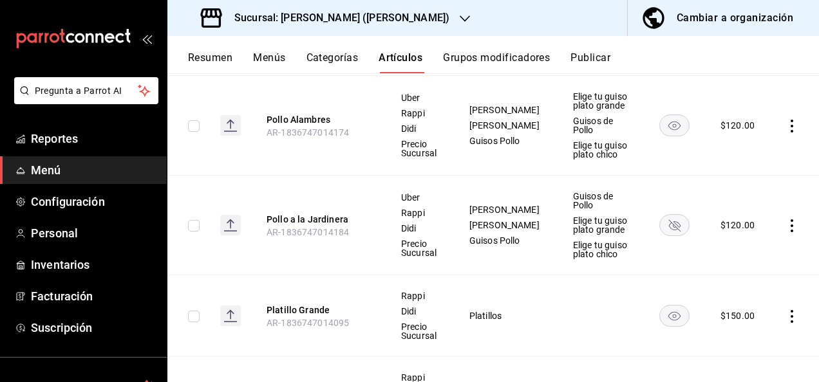
click at [666, 236] on rect "availability-product" at bounding box center [675, 224] width 30 height 21
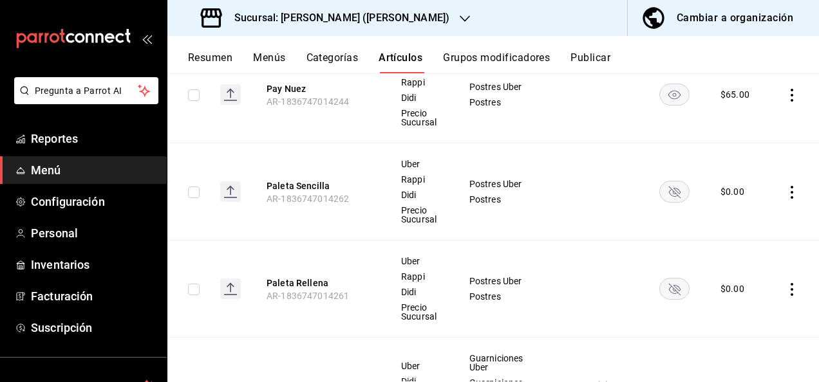
scroll to position [8773, 0]
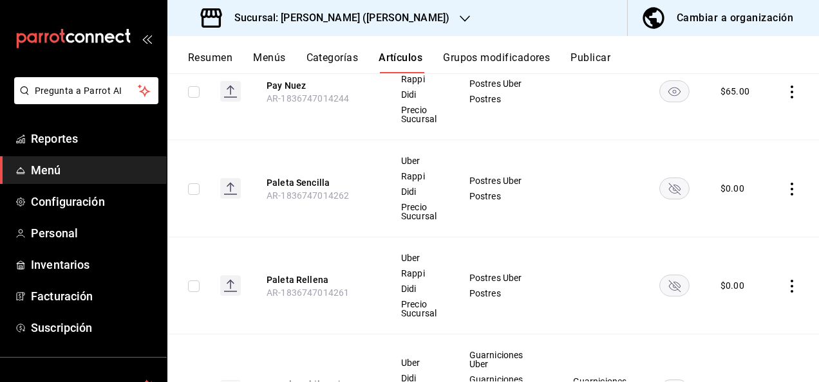
click at [666, 100] on rect "availability-product" at bounding box center [675, 90] width 30 height 21
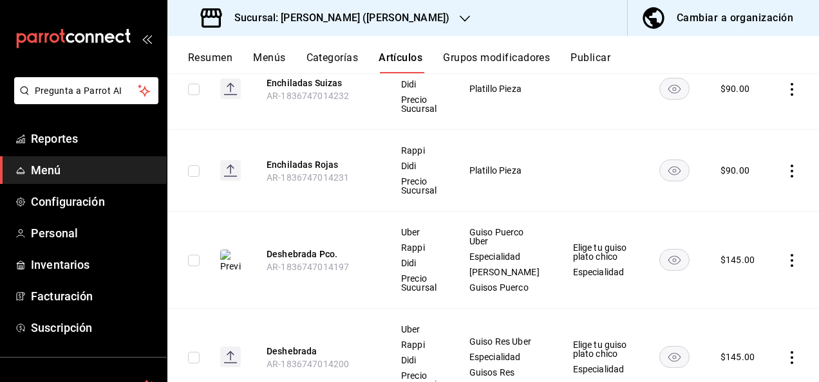
scroll to position [12263, 0]
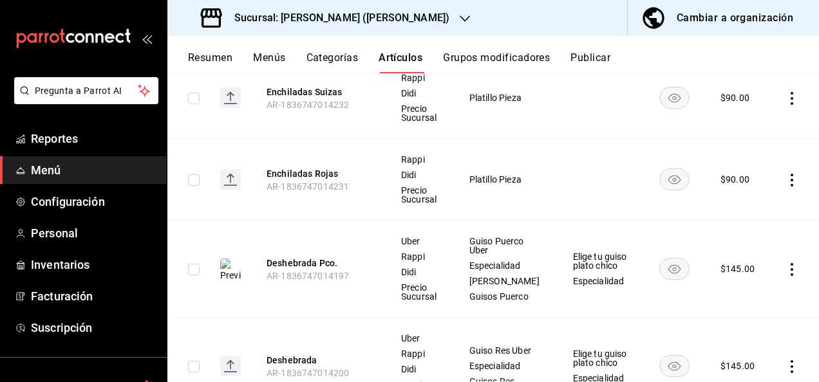
click at [663, 190] on rect "availability-product" at bounding box center [675, 179] width 30 height 21
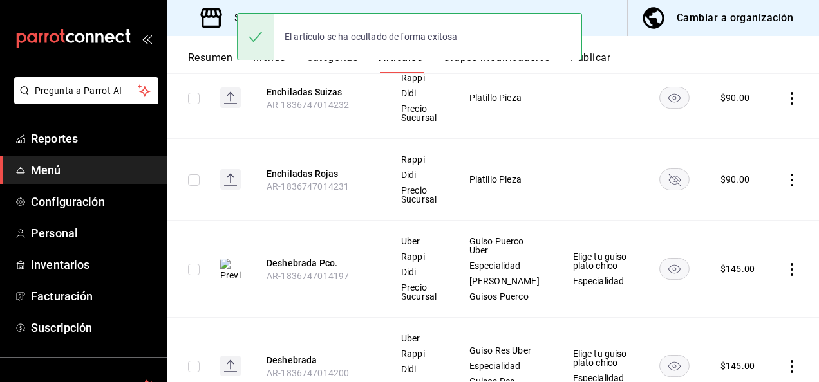
click at [662, 108] on rect "availability-product" at bounding box center [675, 97] width 30 height 21
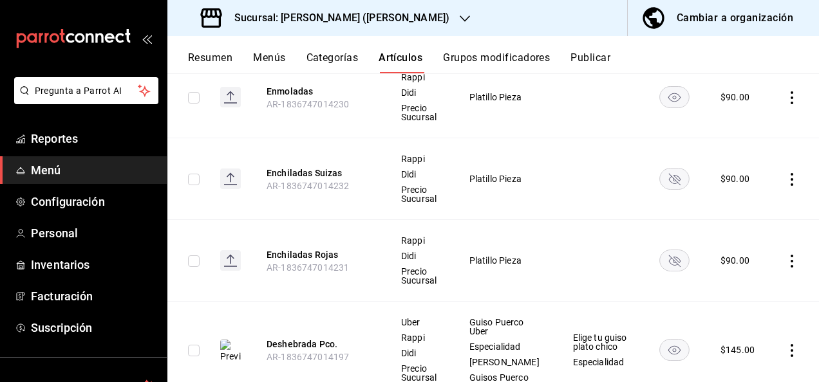
scroll to position [12160, 0]
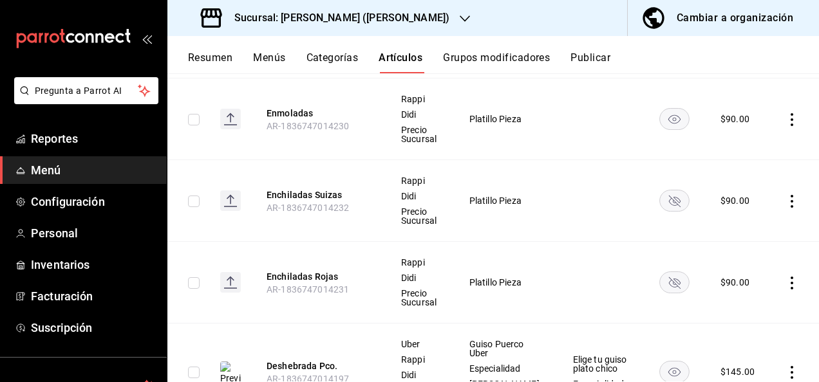
click at [669, 124] on icon "availability-product" at bounding box center [674, 119] width 12 height 9
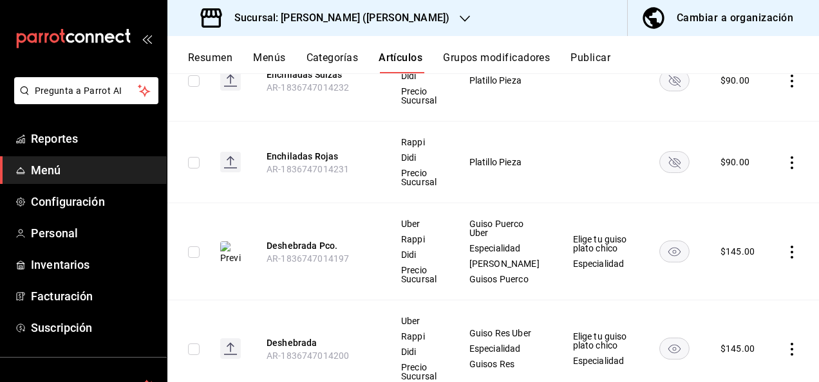
scroll to position [12314, 0]
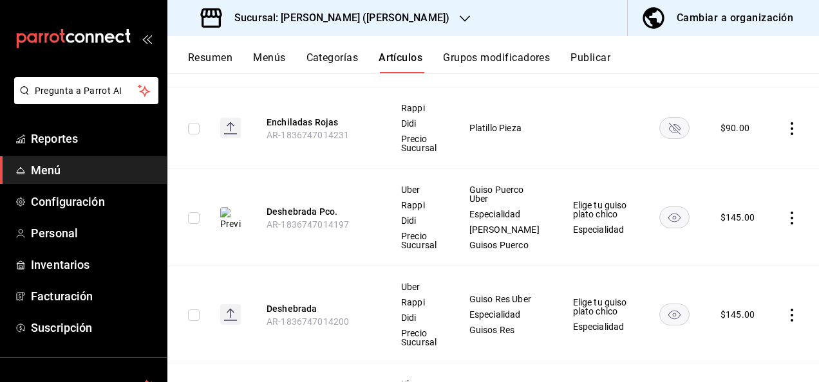
click at [785, 135] on icon "actions" at bounding box center [791, 128] width 13 height 13
click at [726, 253] on li "Eliminar" at bounding box center [731, 261] width 77 height 26
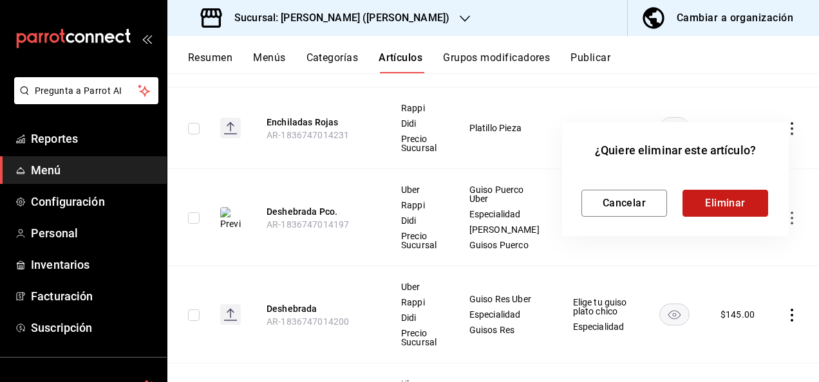
click at [719, 207] on button "Eliminar" at bounding box center [725, 203] width 86 height 27
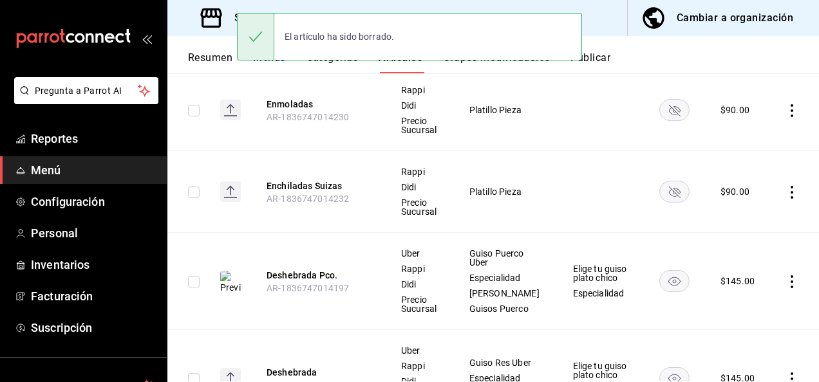
scroll to position [12160, 0]
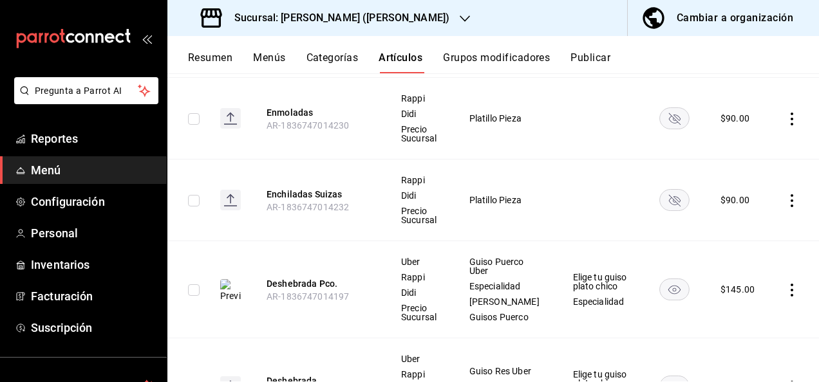
click at [785, 126] on icon "actions" at bounding box center [791, 119] width 13 height 13
click at [732, 247] on span "Eliminar" at bounding box center [743, 253] width 33 height 14
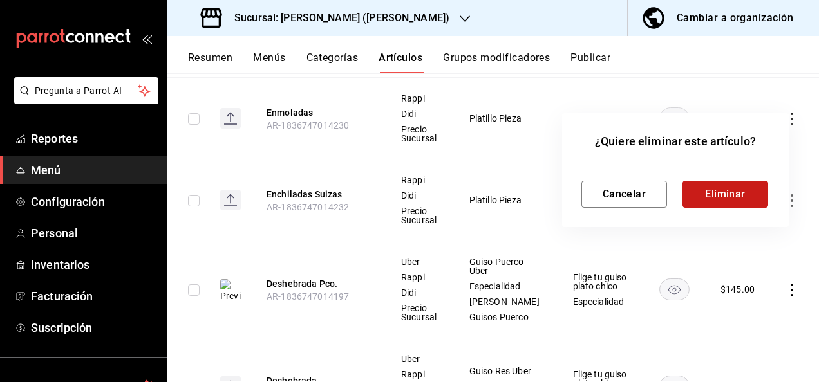
click at [709, 185] on button "Eliminar" at bounding box center [725, 194] width 86 height 27
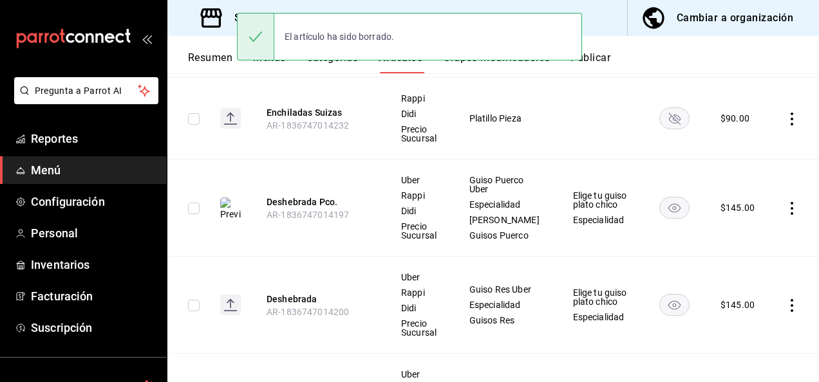
click at [785, 126] on icon "actions" at bounding box center [791, 119] width 13 height 13
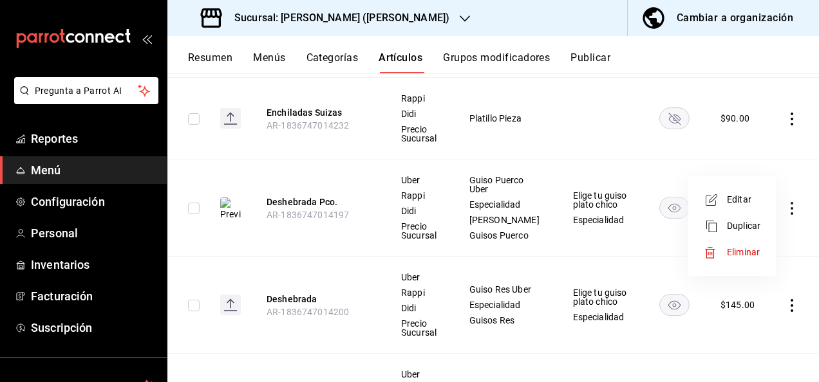
click at [731, 251] on span "Eliminar" at bounding box center [743, 252] width 33 height 10
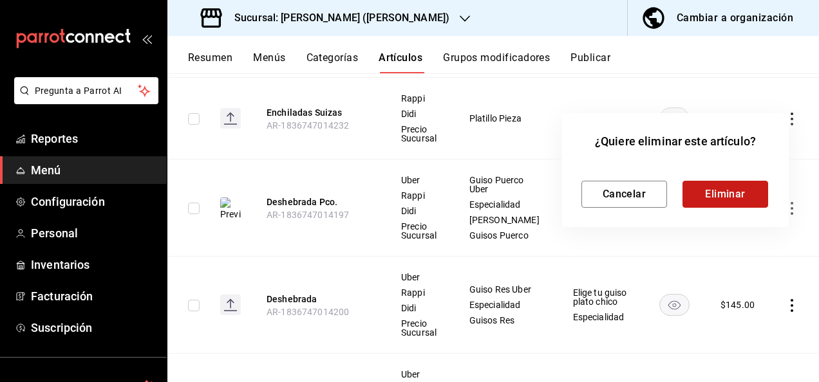
click at [711, 191] on button "Eliminar" at bounding box center [725, 194] width 86 height 27
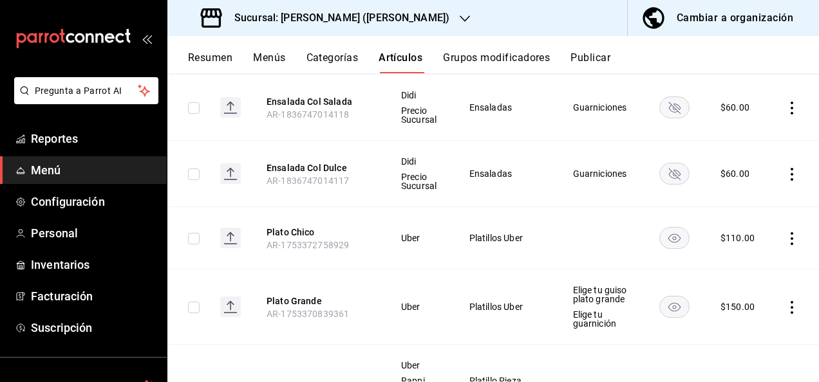
scroll to position [0, 0]
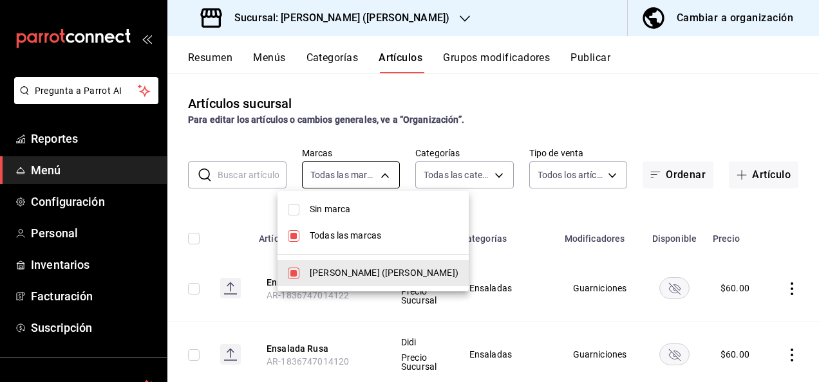
click at [368, 169] on body "Pregunta a Parrot AI Reportes Menú Configuración Personal Inventarios Facturaci…" at bounding box center [409, 191] width 819 height 382
click at [489, 122] on div at bounding box center [409, 191] width 819 height 382
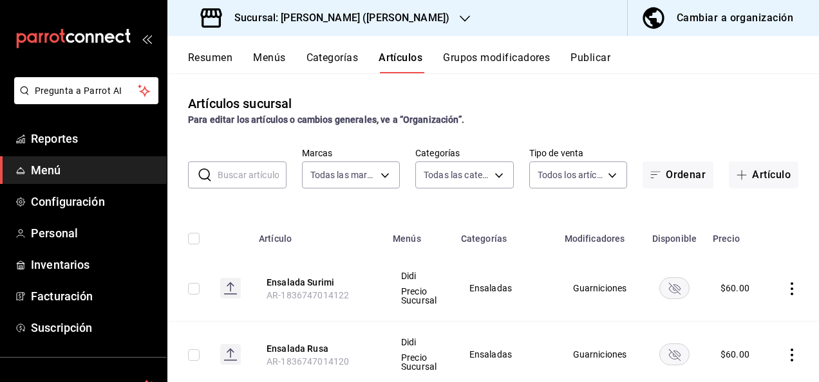
click at [207, 64] on button "Resumen" at bounding box center [210, 62] width 44 height 22
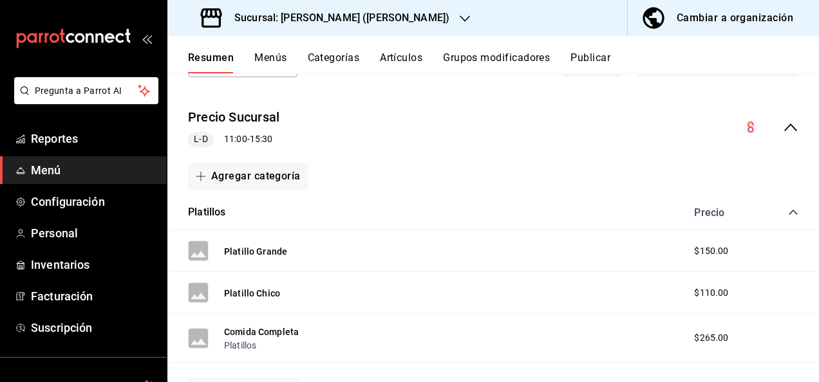
scroll to position [94, 0]
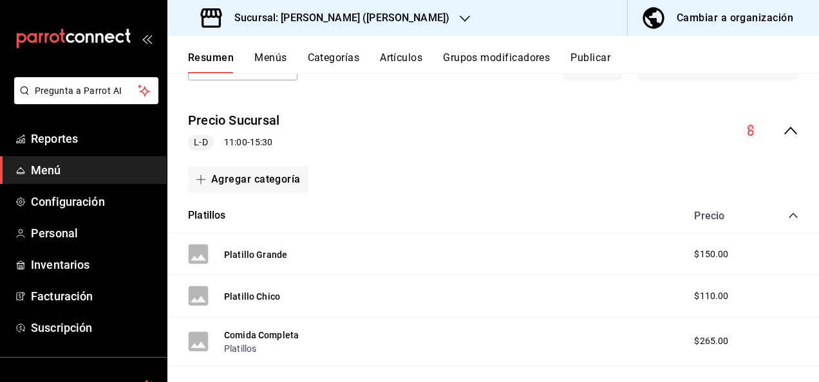
click at [783, 133] on icon "collapse-menu-row" at bounding box center [790, 130] width 15 height 15
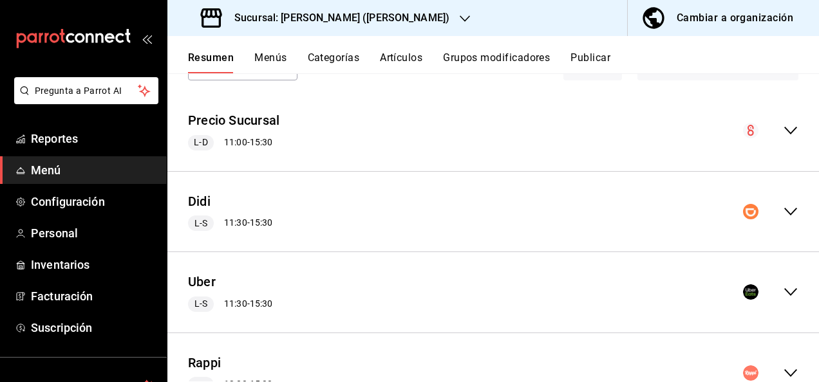
click at [785, 210] on icon "collapse-menu-row" at bounding box center [790, 211] width 15 height 15
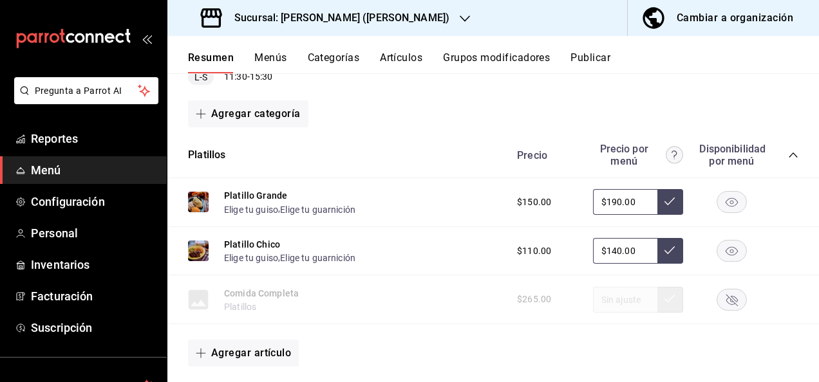
scroll to position [257, 0]
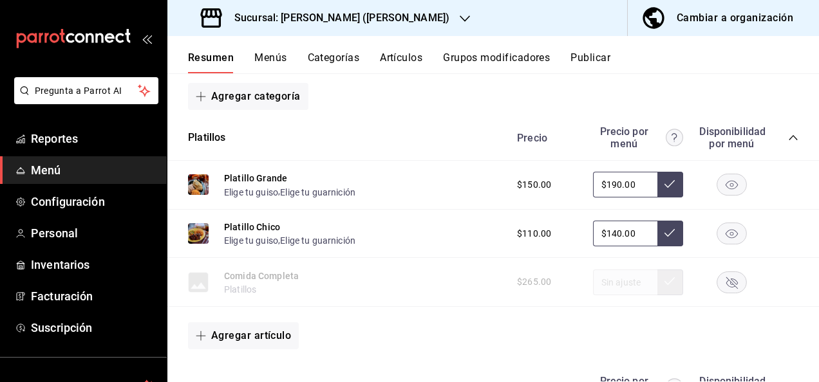
click at [788, 139] on icon "collapse-category-row" at bounding box center [793, 138] width 10 height 10
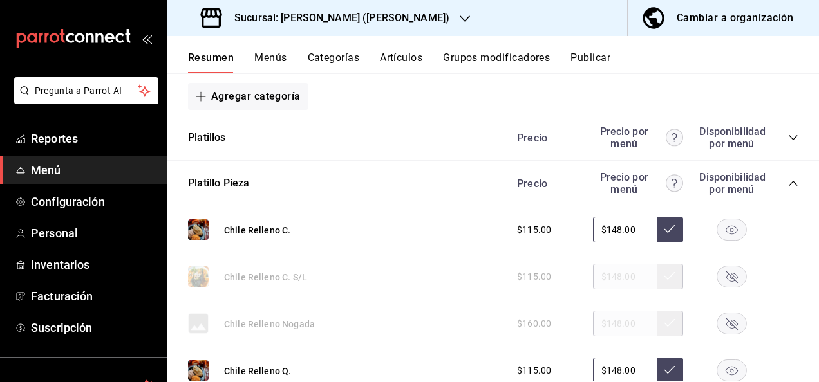
click at [788, 183] on icon "collapse-category-row" at bounding box center [793, 183] width 10 height 10
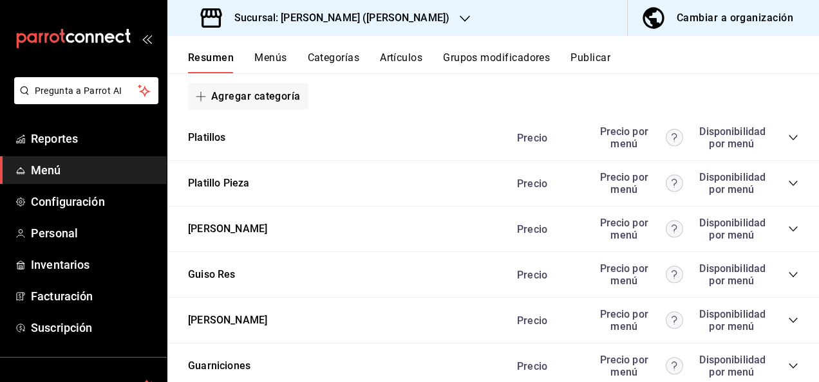
click at [788, 231] on icon "collapse-category-row" at bounding box center [793, 229] width 10 height 10
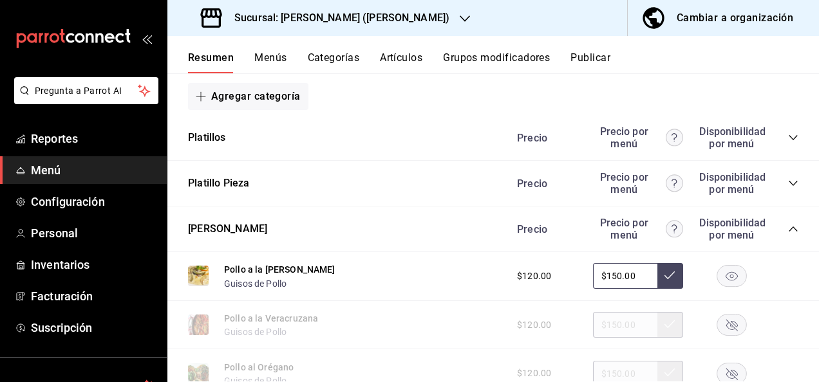
click at [720, 273] on rect "button" at bounding box center [732, 276] width 30 height 21
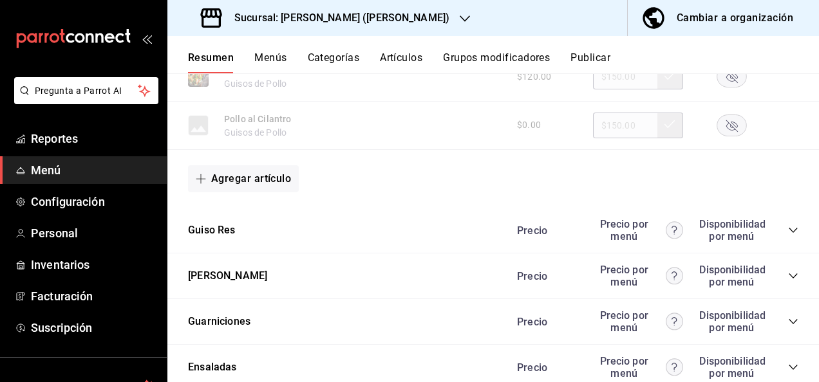
scroll to position [1124, 0]
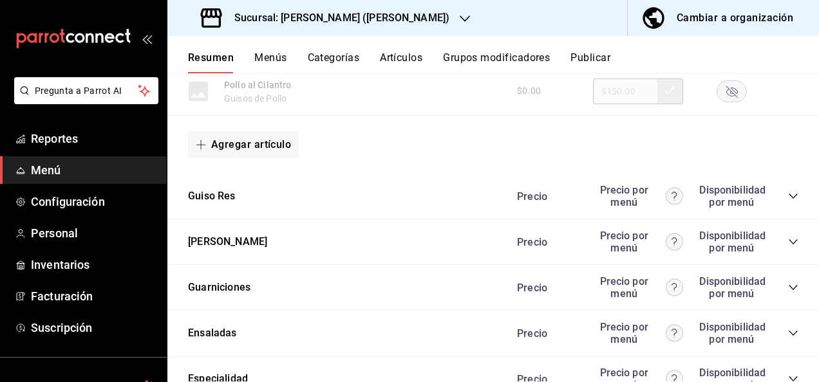
click at [788, 197] on icon "collapse-category-row" at bounding box center [793, 196] width 10 height 10
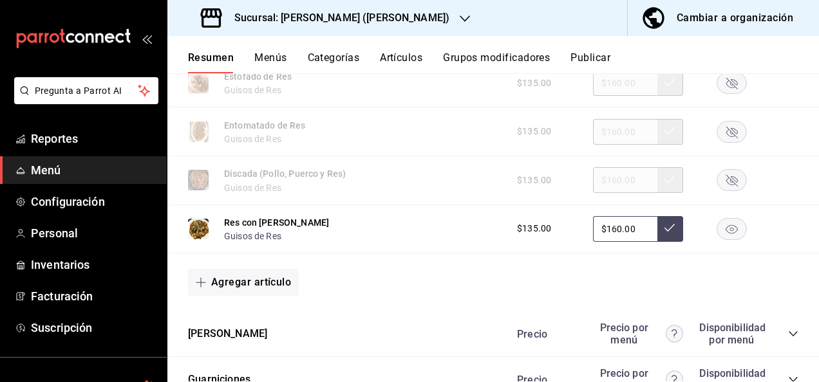
scroll to position [1682, 0]
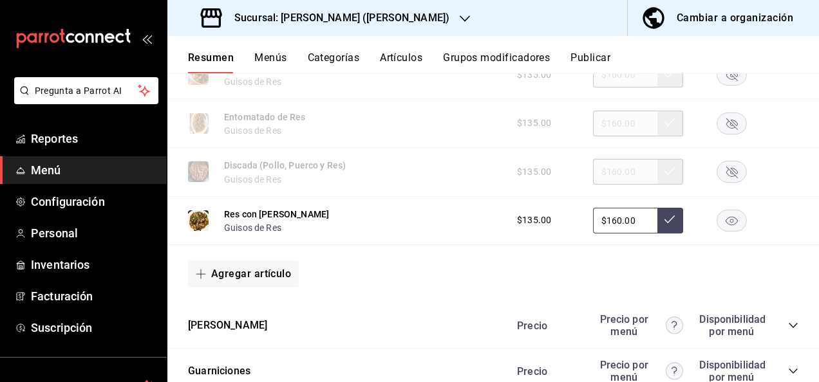
click at [729, 231] on rect "button" at bounding box center [732, 220] width 30 height 21
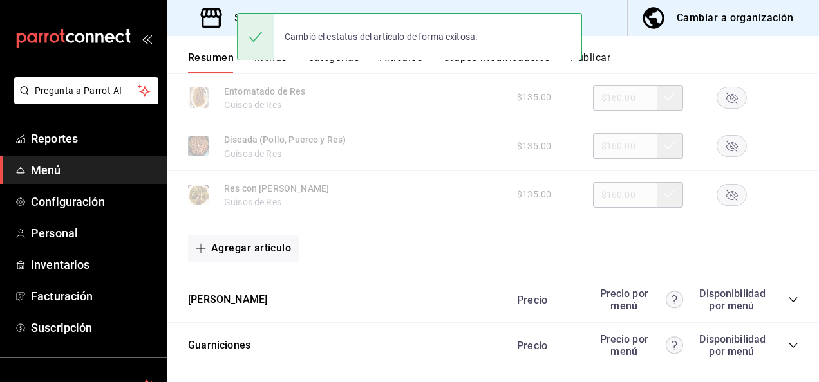
scroll to position [1776, 0]
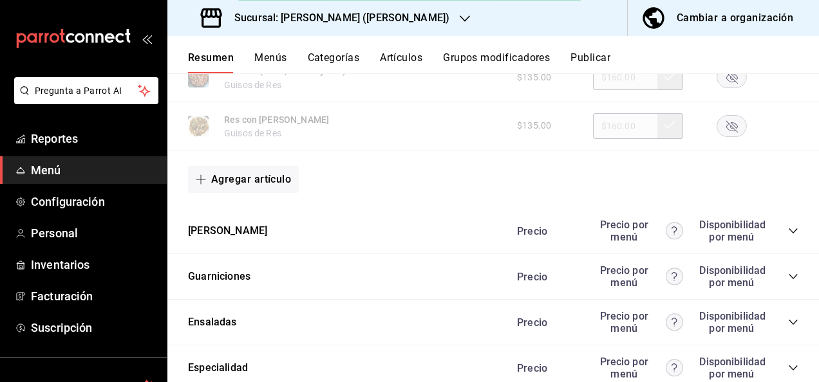
click at [788, 236] on icon "collapse-category-row" at bounding box center [793, 231] width 10 height 10
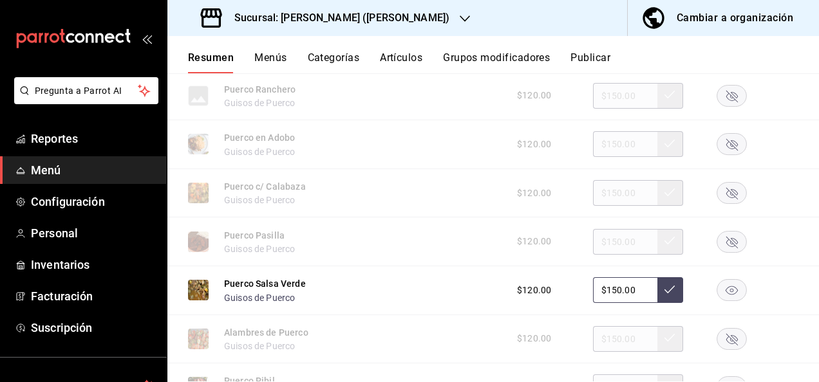
scroll to position [2257, 0]
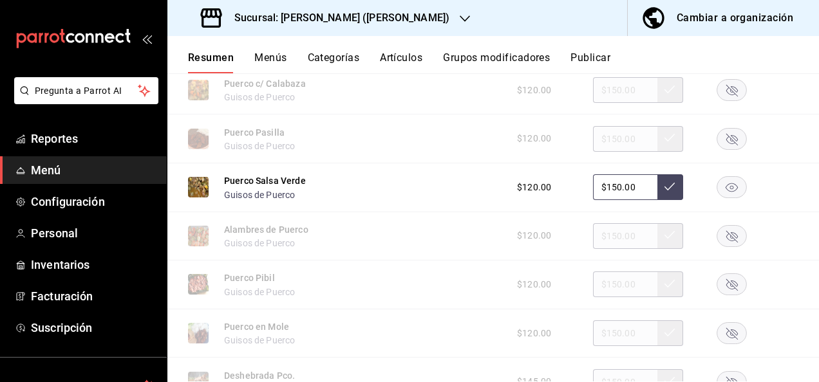
click at [731, 197] on rect "button" at bounding box center [732, 187] width 30 height 21
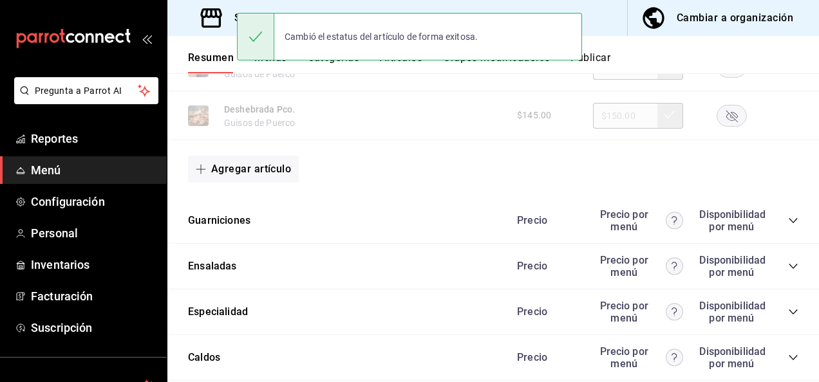
scroll to position [2557, 0]
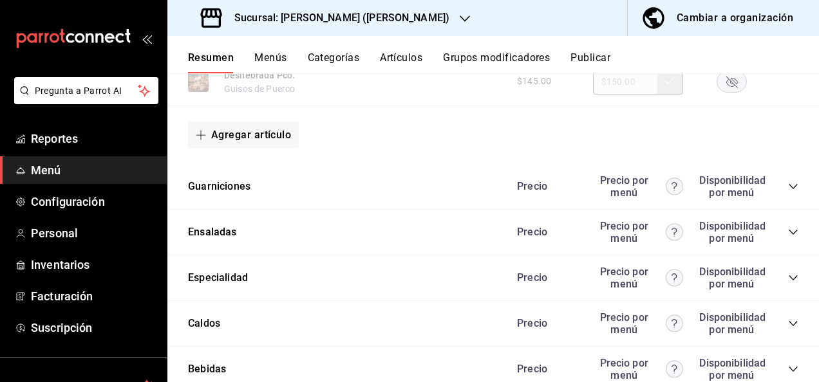
click at [788, 192] on icon "collapse-category-row" at bounding box center [793, 187] width 10 height 10
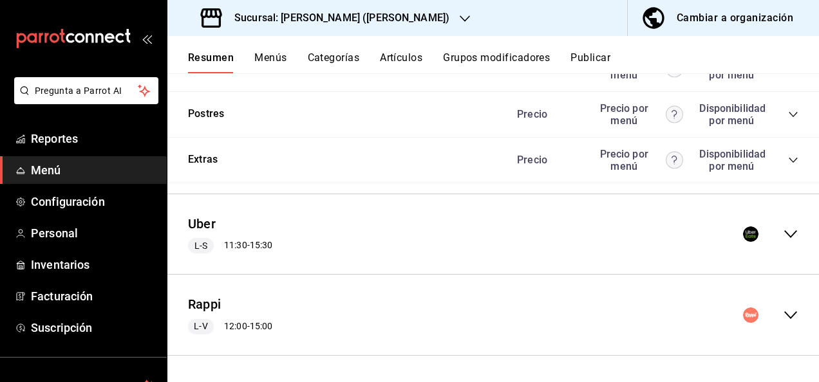
scroll to position [3806, 0]
click at [783, 236] on icon "collapse-menu-row" at bounding box center [790, 234] width 15 height 15
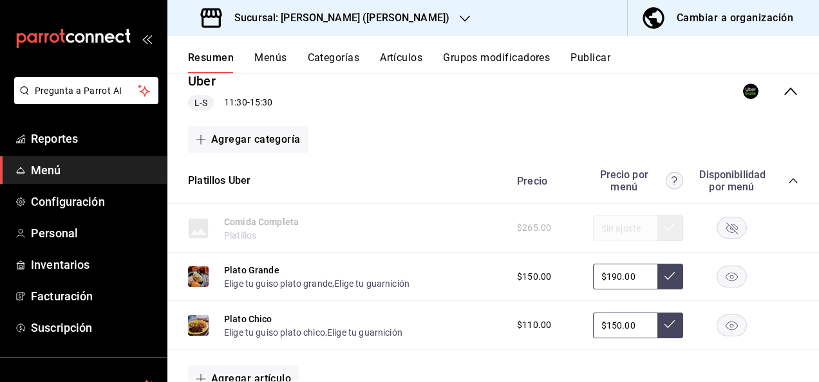
scroll to position [3986, 0]
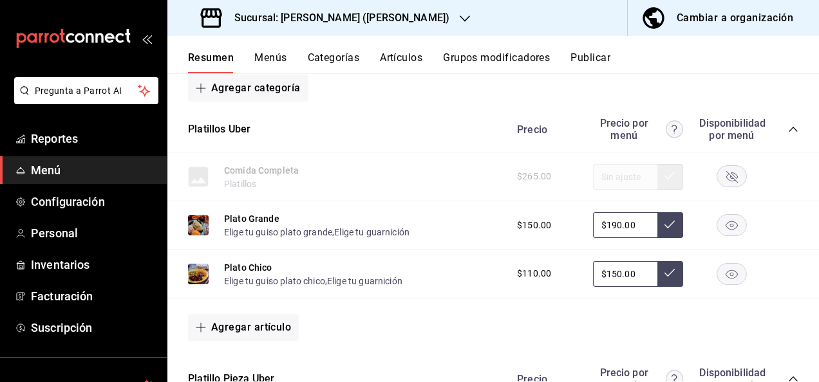
click at [788, 135] on icon "collapse-category-row" at bounding box center [793, 129] width 10 height 10
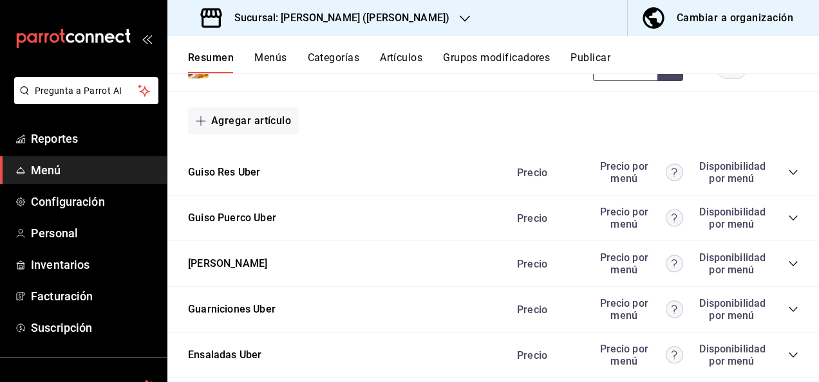
scroll to position [4853, 0]
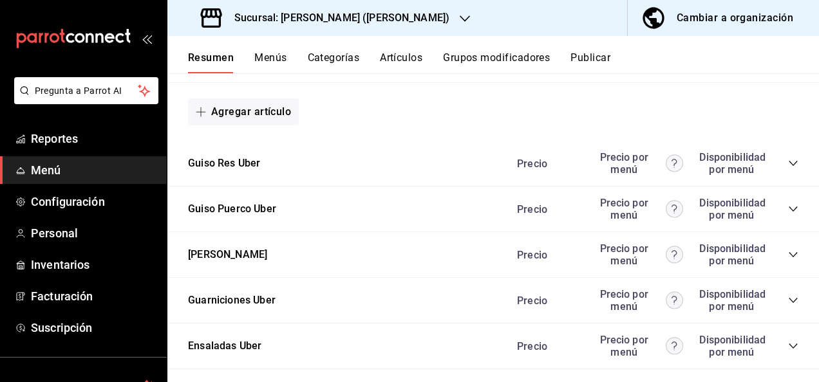
click at [788, 169] on icon "collapse-category-row" at bounding box center [793, 163] width 10 height 10
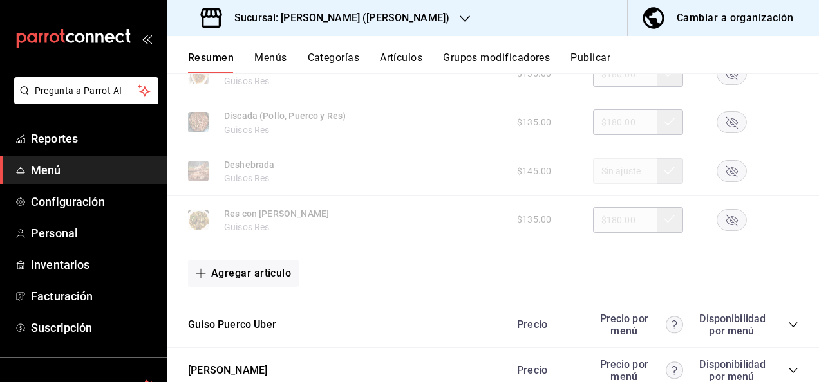
scroll to position [5454, 0]
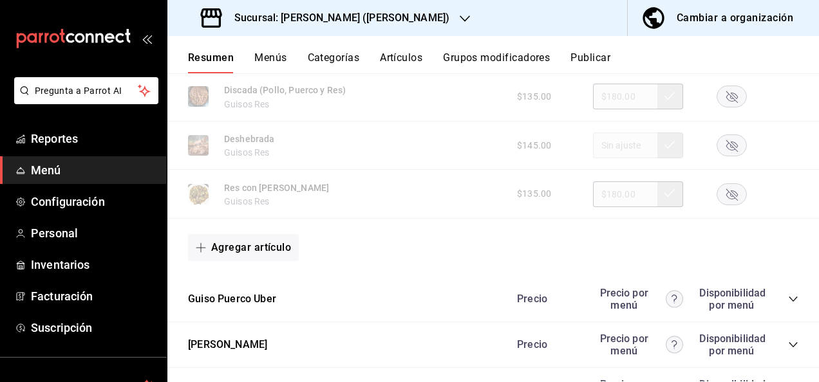
click at [788, 304] on icon "collapse-category-row" at bounding box center [793, 299] width 10 height 10
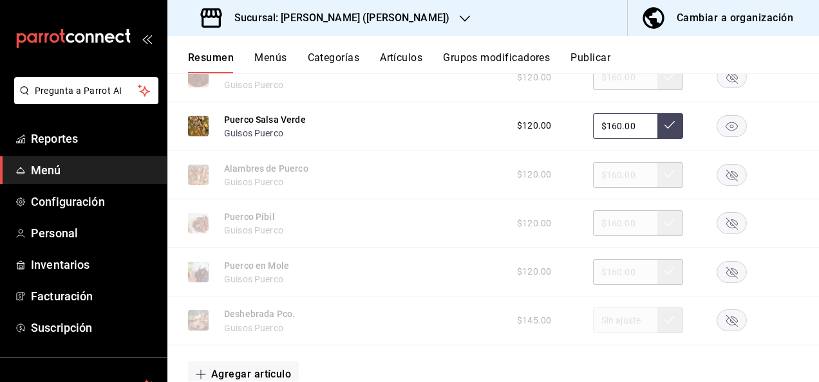
scroll to position [6071, 0]
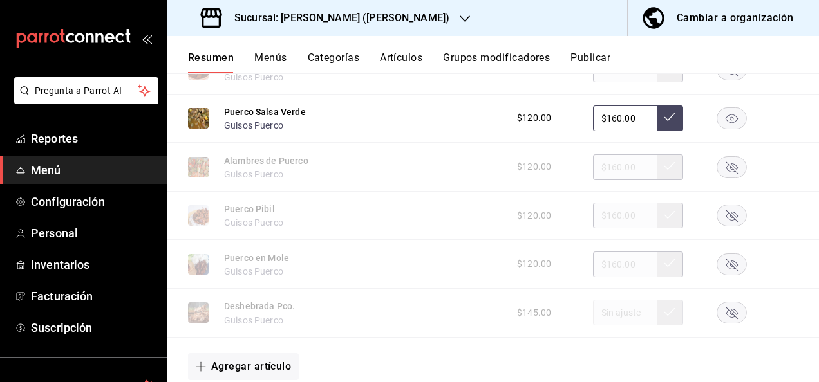
click at [719, 129] on rect "button" at bounding box center [732, 117] width 30 height 21
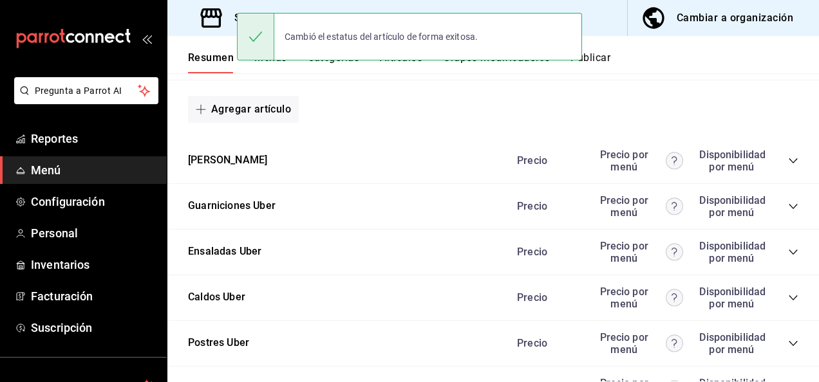
scroll to position [6346, 0]
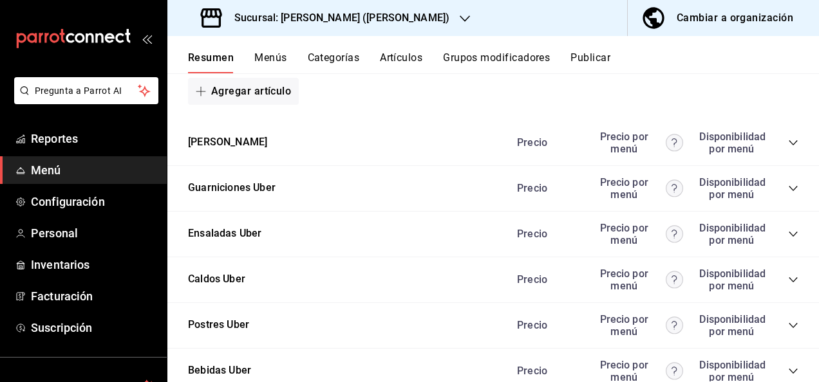
click at [788, 145] on icon "collapse-category-row" at bounding box center [792, 142] width 8 height 5
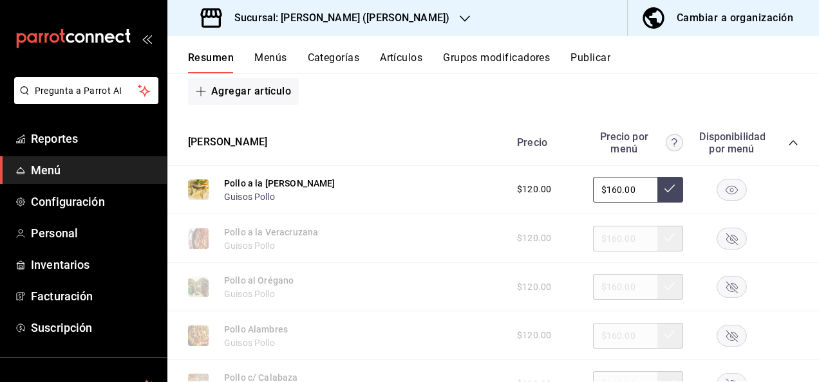
click at [718, 200] on rect "button" at bounding box center [732, 189] width 30 height 21
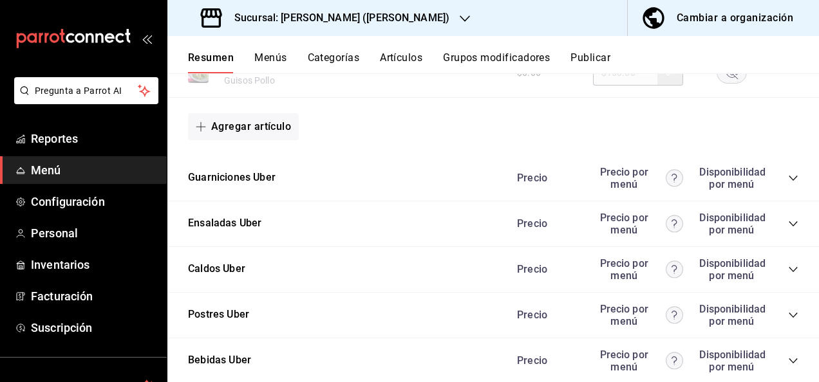
scroll to position [7153, 0]
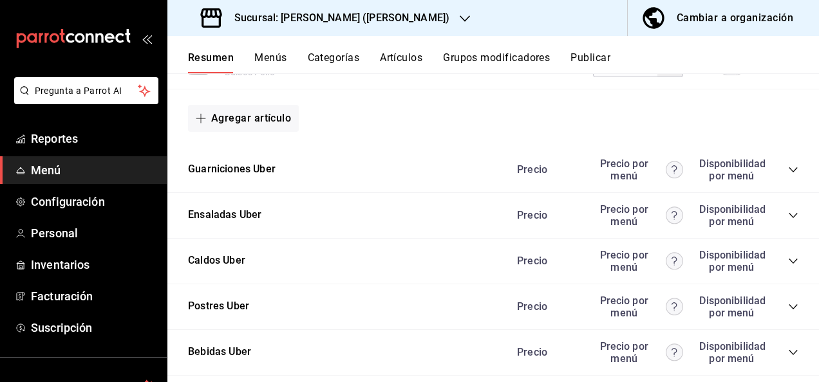
click at [788, 172] on icon "collapse-category-row" at bounding box center [792, 169] width 8 height 5
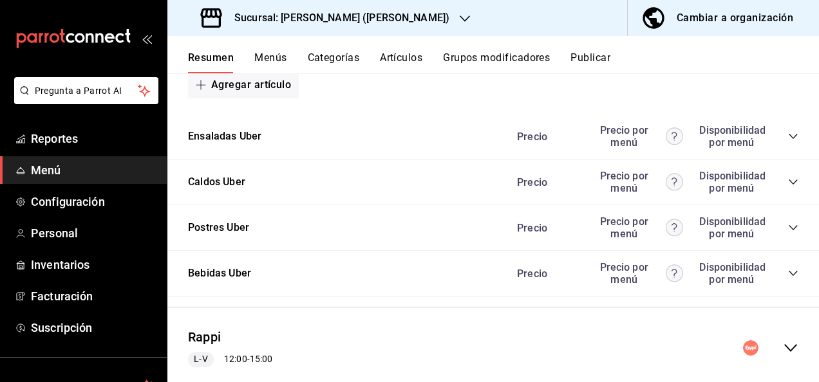
scroll to position [8224, 0]
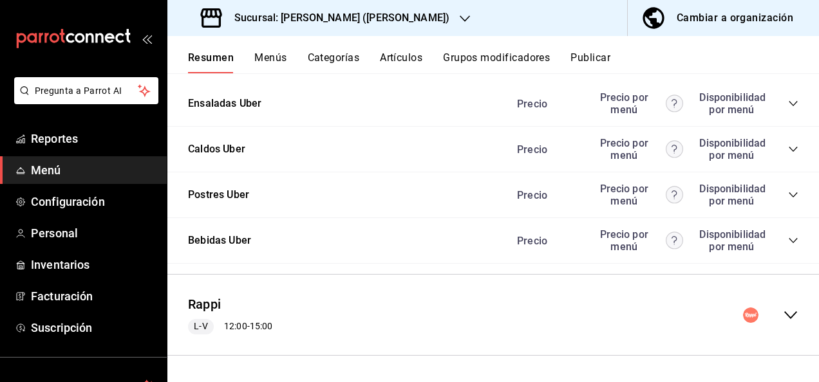
click at [788, 200] on icon "collapse-category-row" at bounding box center [793, 195] width 10 height 10
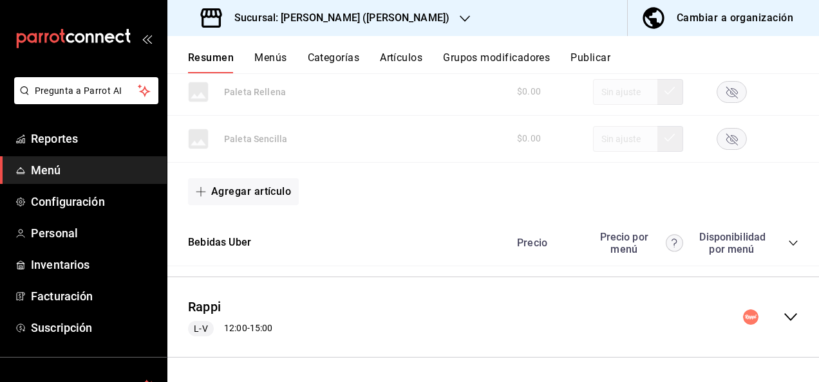
scroll to position [9500, 0]
click at [785, 317] on icon "collapse-menu-row" at bounding box center [790, 315] width 15 height 15
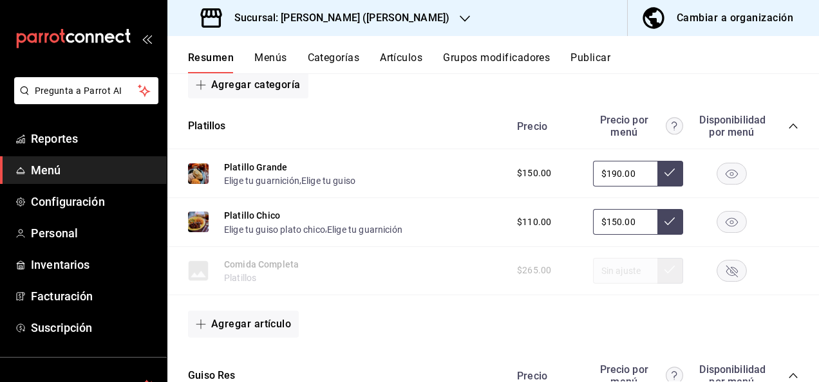
scroll to position [9783, 0]
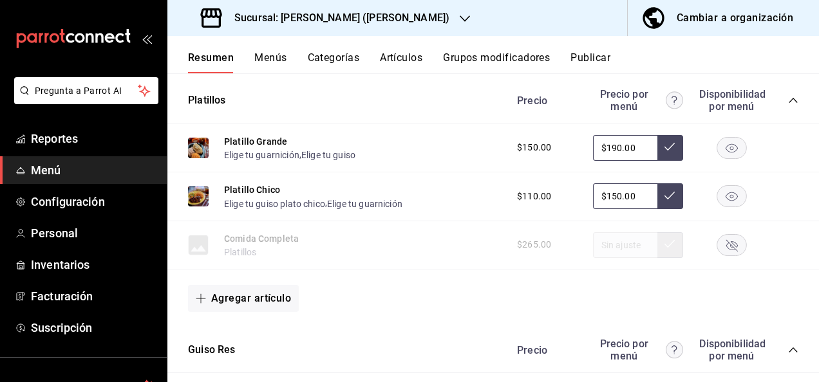
click at [788, 106] on icon "collapse-category-row" at bounding box center [793, 100] width 10 height 10
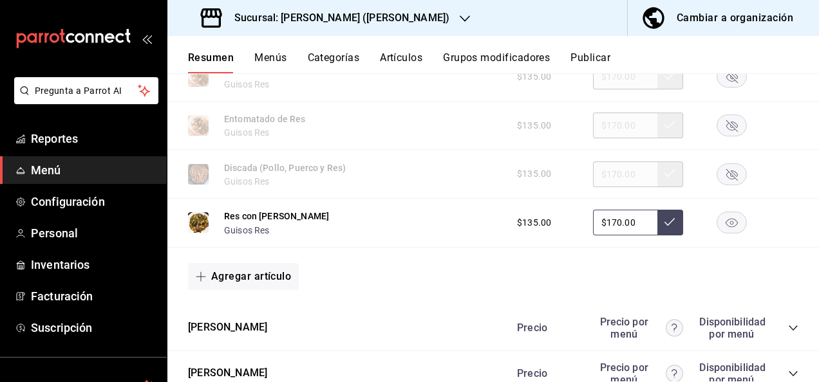
scroll to position [10341, 0]
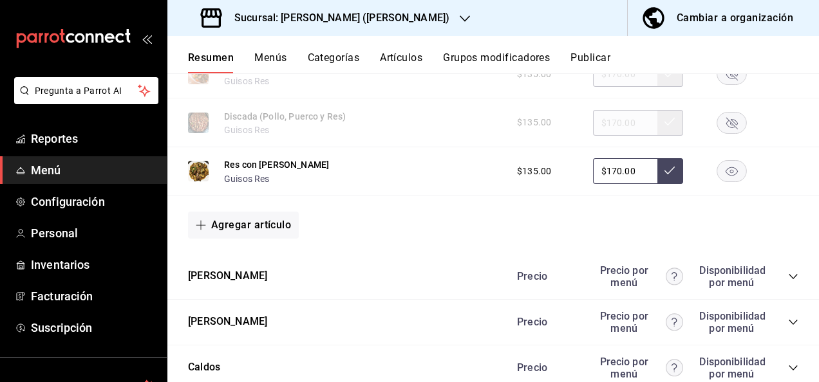
click at [725, 196] on div "Res con Champiñones Guisos Res $135.00 $170.00" at bounding box center [492, 171] width 651 height 49
click at [720, 182] on rect "button" at bounding box center [732, 171] width 30 height 21
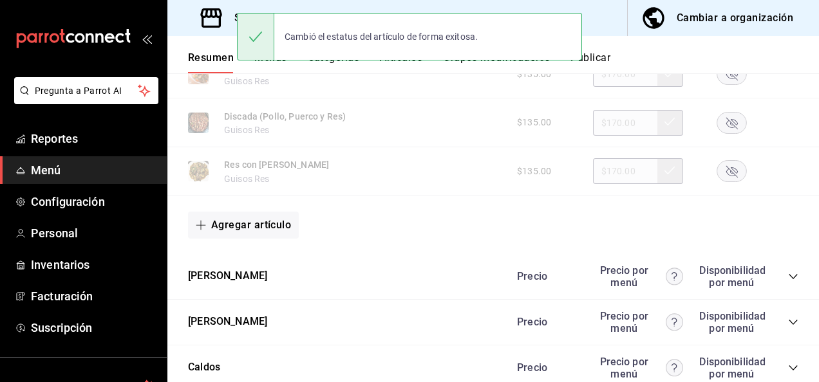
click at [788, 279] on icon "collapse-category-row" at bounding box center [792, 276] width 8 height 5
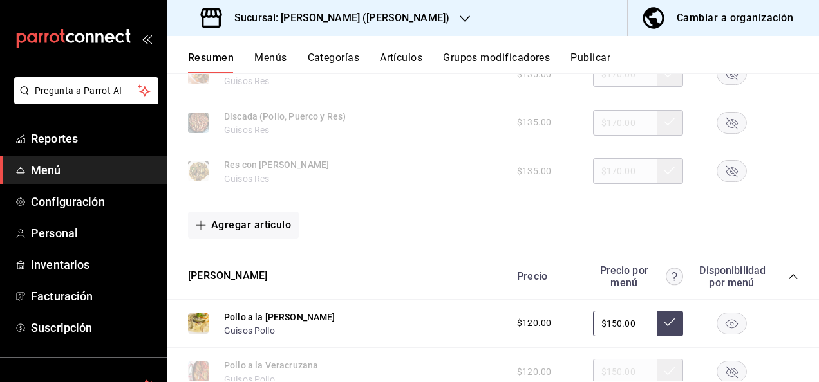
click at [726, 334] on rect "button" at bounding box center [732, 323] width 30 height 21
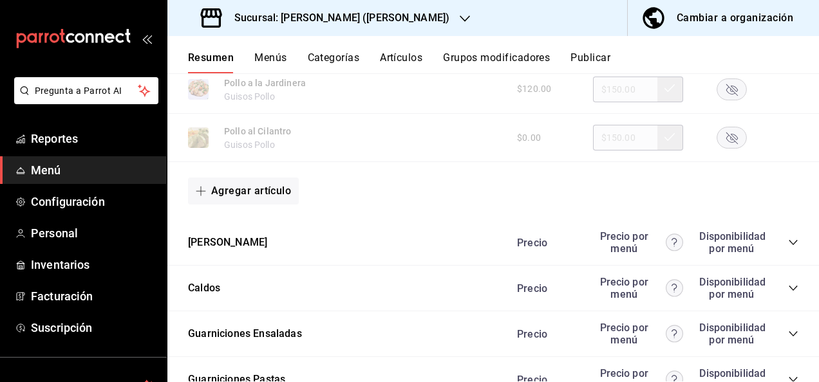
scroll to position [11259, 0]
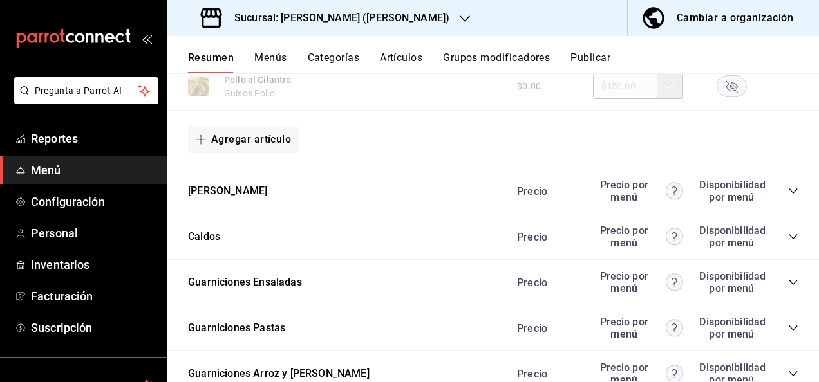
click at [788, 196] on icon "collapse-category-row" at bounding box center [793, 191] width 10 height 10
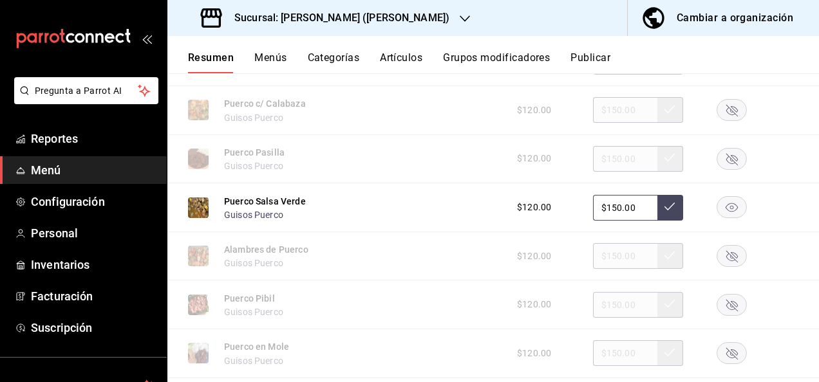
scroll to position [11714, 0]
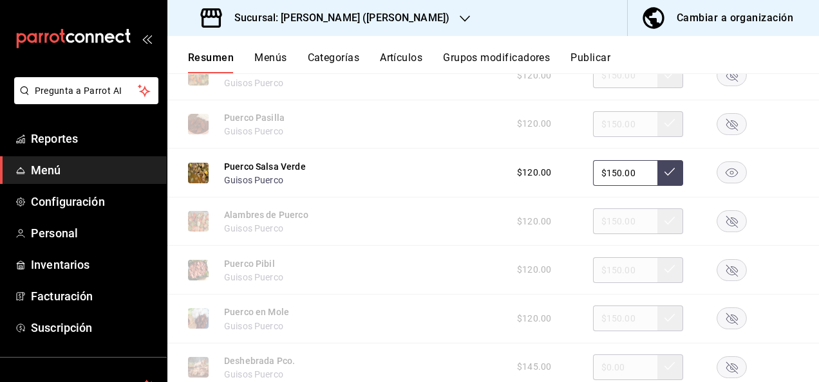
click at [729, 183] on rect "button" at bounding box center [732, 172] width 30 height 21
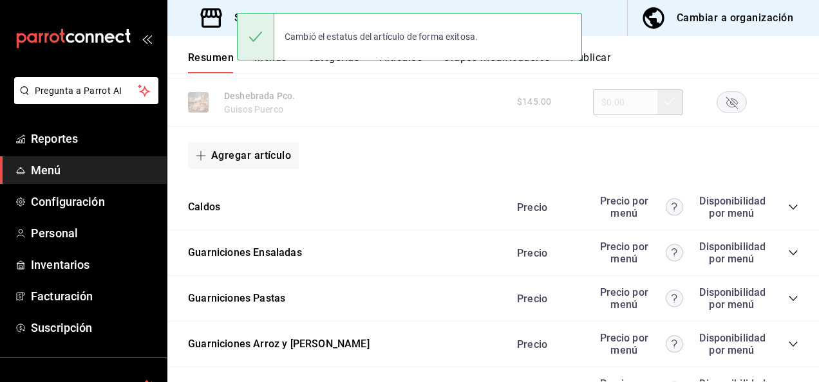
scroll to position [11997, 0]
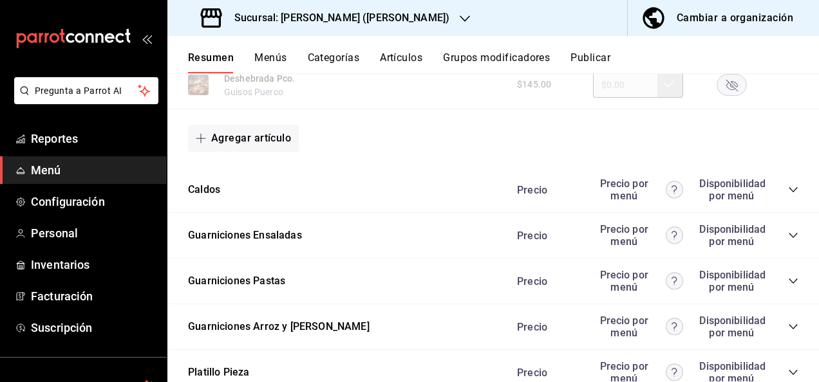
click at [788, 284] on icon "collapse-category-row" at bounding box center [792, 281] width 8 height 5
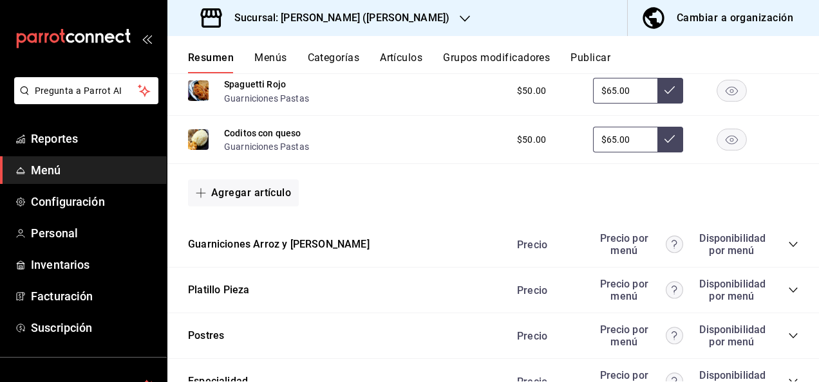
scroll to position [12546, 0]
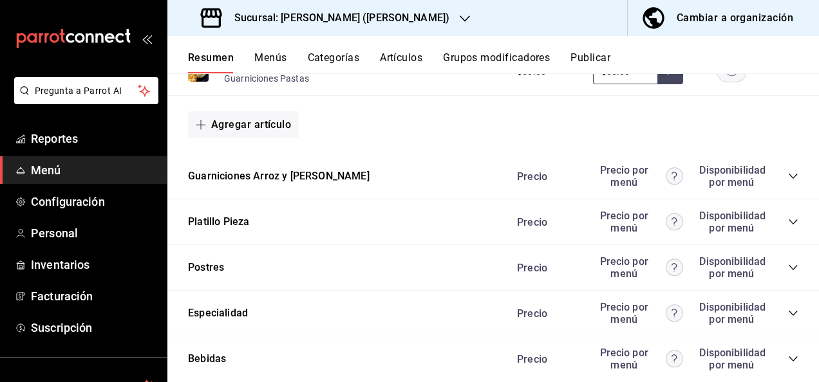
click at [781, 189] on div "Precio Precio por menú Disponibilidad por menú" at bounding box center [651, 176] width 294 height 24
click at [788, 182] on icon "collapse-category-row" at bounding box center [793, 176] width 10 height 10
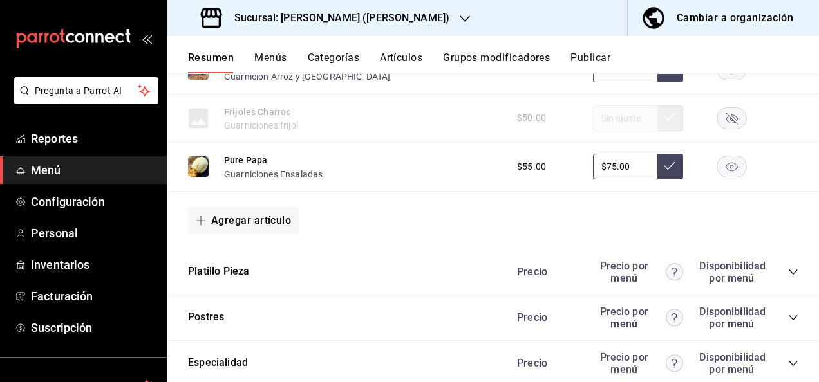
scroll to position [13035, 0]
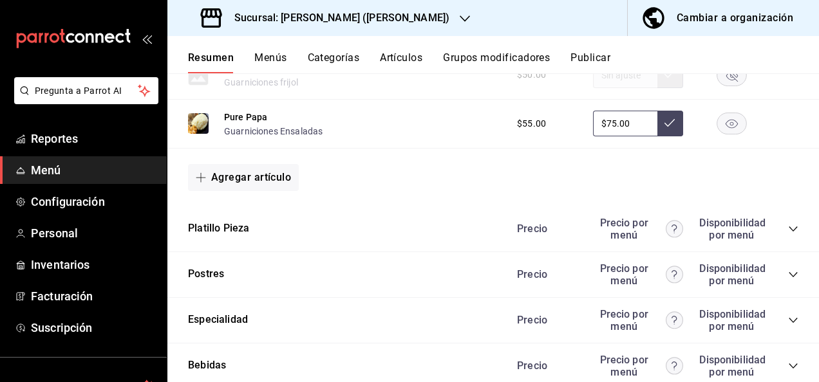
click at [788, 234] on icon "collapse-category-row" at bounding box center [793, 229] width 10 height 10
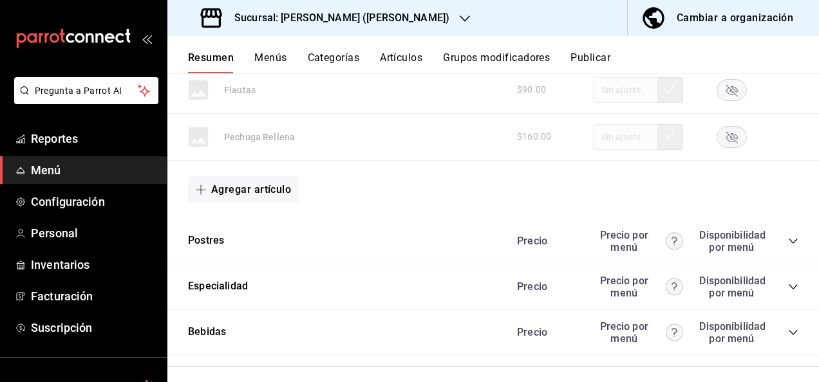
scroll to position [13968, 0]
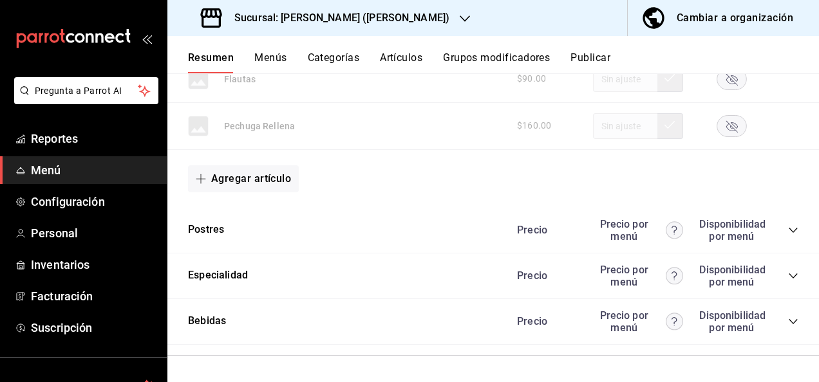
click at [600, 55] on button "Publicar" at bounding box center [590, 62] width 40 height 22
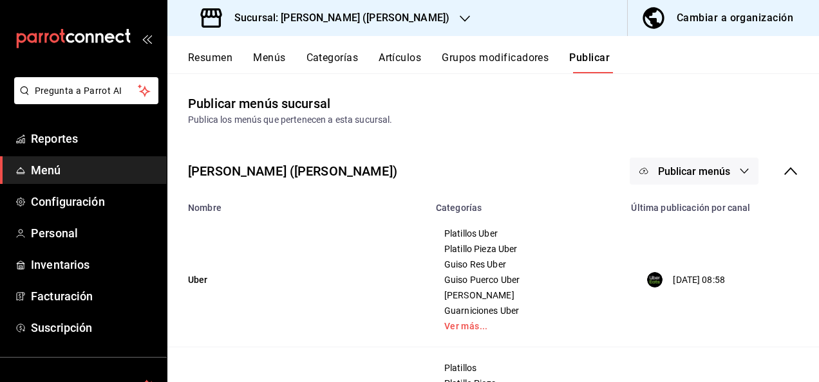
click at [718, 174] on span "Publicar menús" at bounding box center [694, 171] width 72 height 12
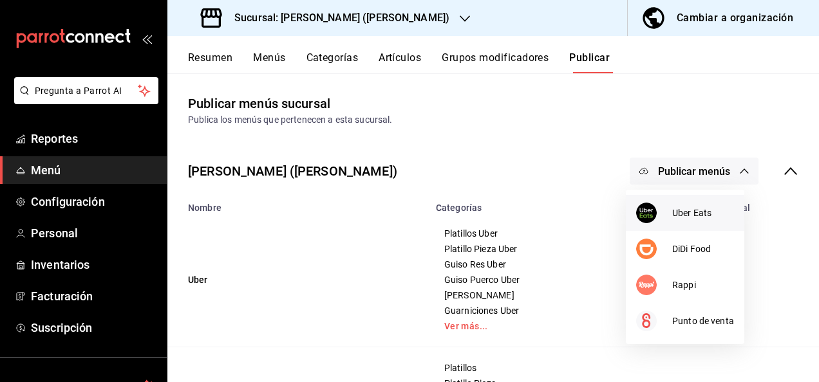
click at [687, 203] on li "Uber Eats" at bounding box center [685, 213] width 118 height 36
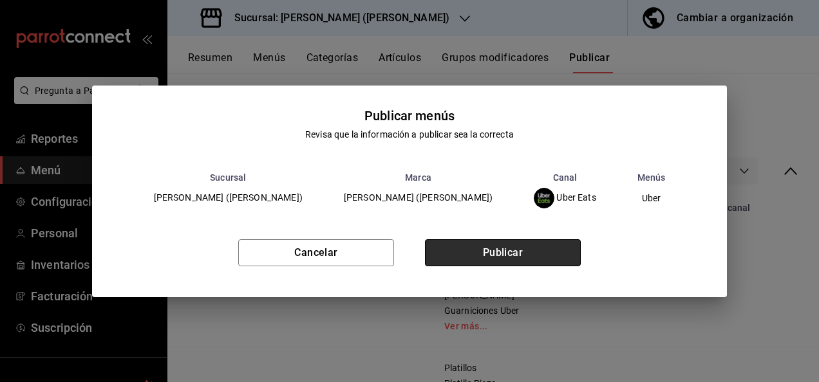
click at [503, 244] on button "Publicar" at bounding box center [503, 252] width 156 height 27
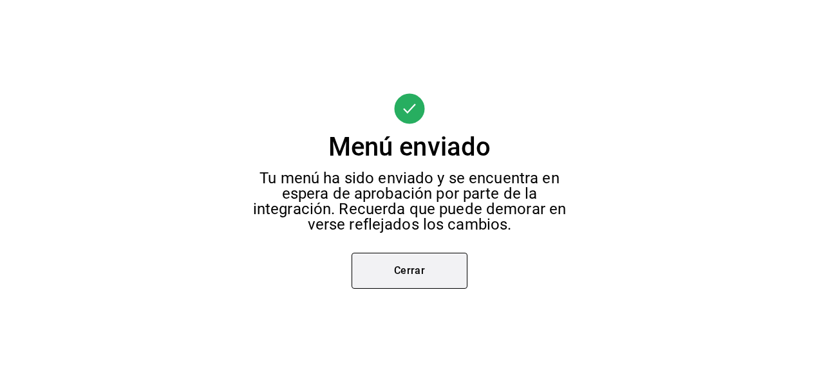
click at [415, 258] on button "Cerrar" at bounding box center [409, 271] width 116 height 36
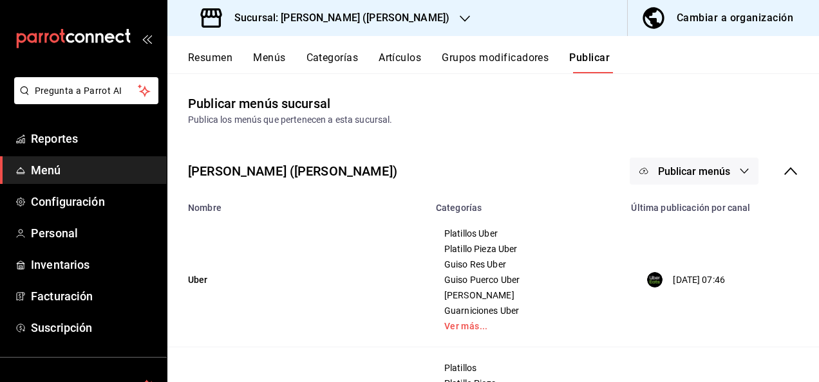
click at [703, 171] on span "Publicar menús" at bounding box center [694, 171] width 72 height 12
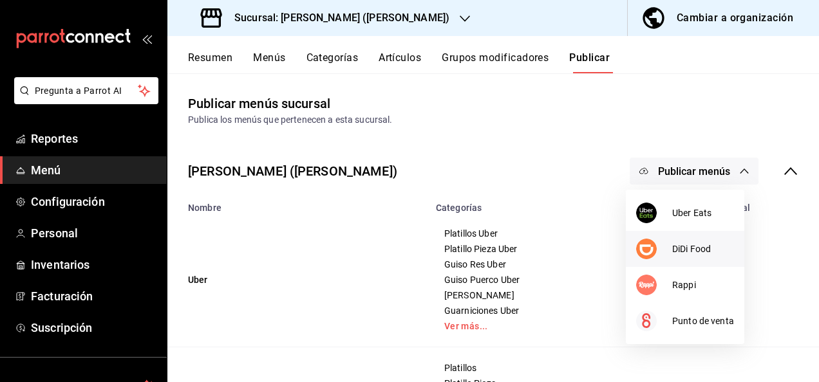
click at [678, 239] on li "DiDi Food" at bounding box center [685, 249] width 118 height 36
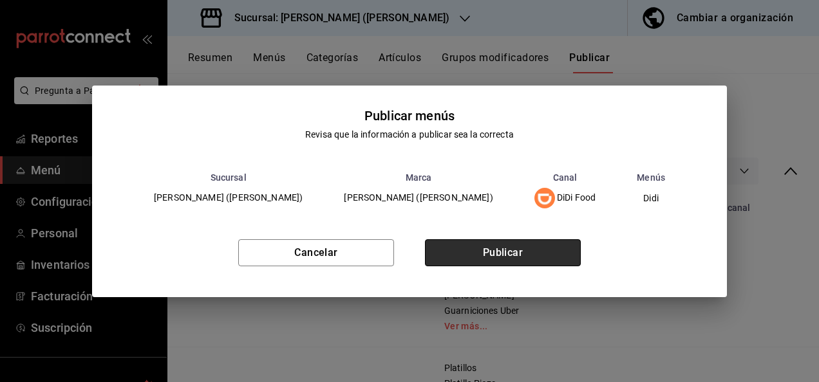
click at [513, 257] on button "Publicar" at bounding box center [503, 252] width 156 height 27
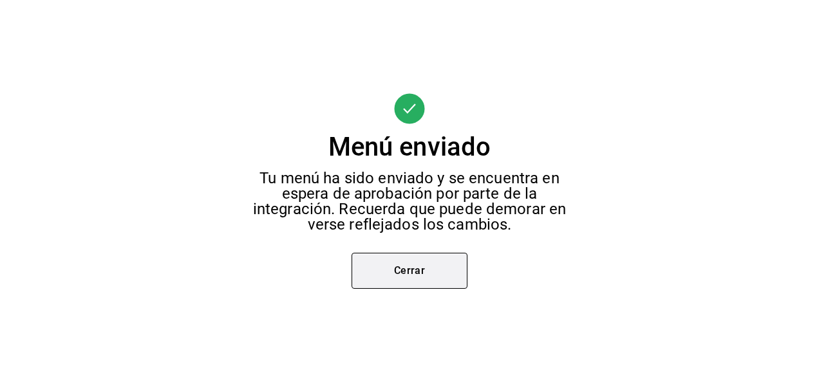
click at [441, 279] on button "Cerrar" at bounding box center [409, 271] width 116 height 36
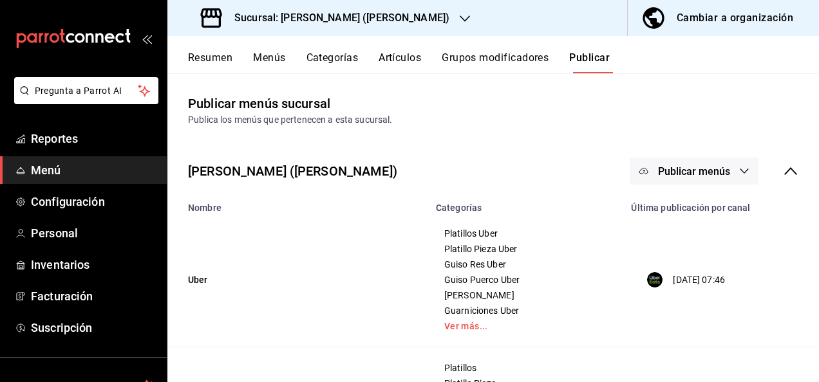
click at [703, 169] on span "Publicar menús" at bounding box center [694, 171] width 72 height 12
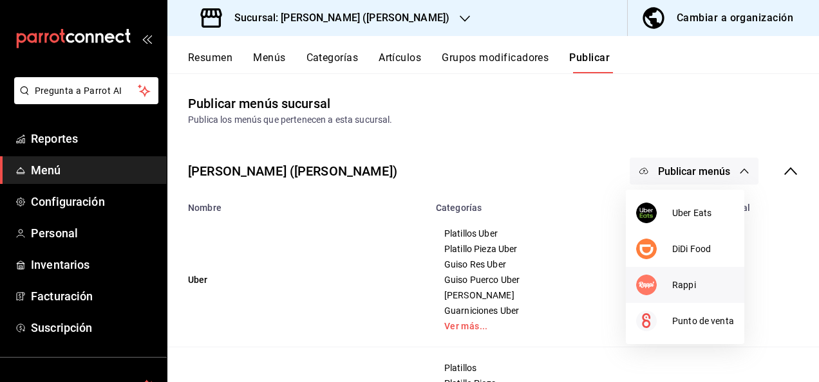
click at [671, 290] on div at bounding box center [654, 285] width 36 height 21
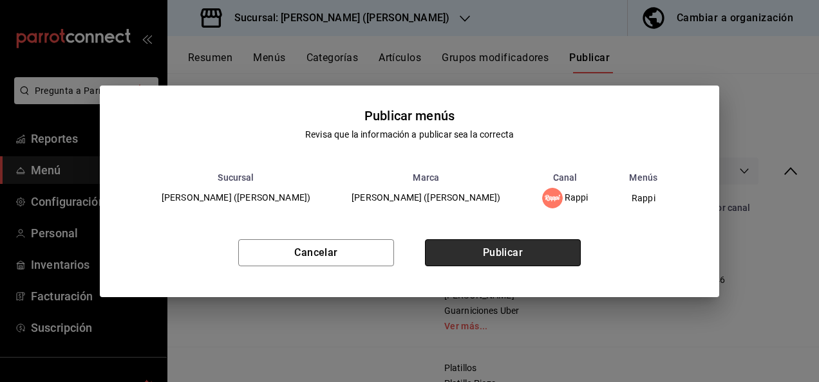
click at [523, 254] on button "Publicar" at bounding box center [503, 252] width 156 height 27
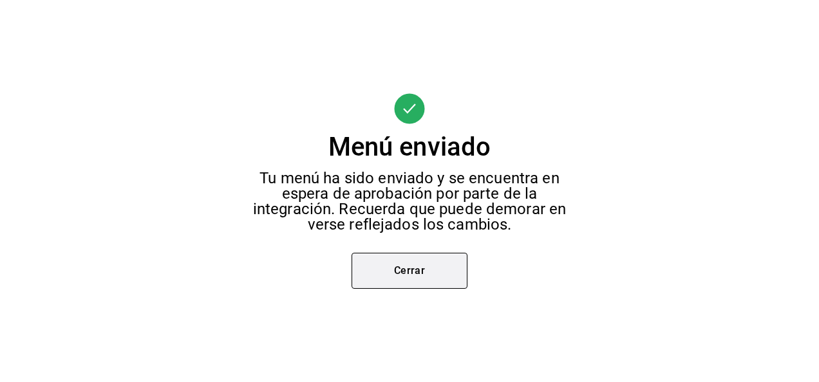
click at [436, 274] on button "Cerrar" at bounding box center [409, 271] width 116 height 36
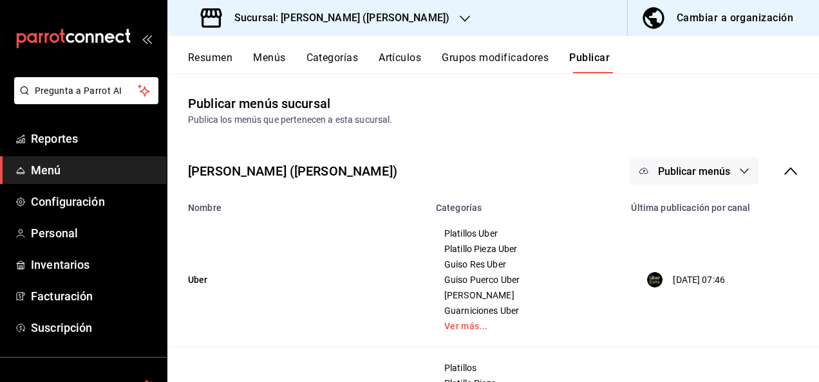
click at [687, 167] on span "Publicar menús" at bounding box center [694, 171] width 72 height 12
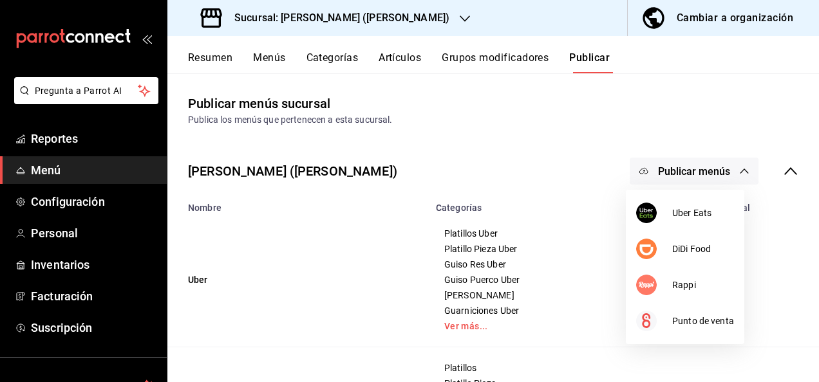
click at [545, 194] on div at bounding box center [409, 191] width 819 height 382
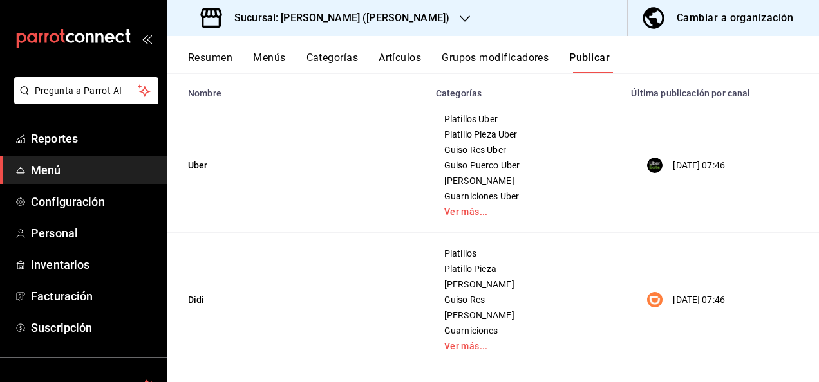
scroll to position [63, 0]
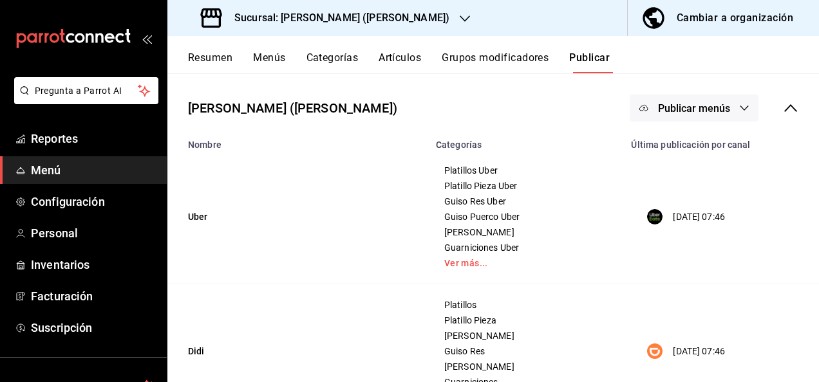
click at [700, 109] on span "Publicar menús" at bounding box center [694, 108] width 72 height 12
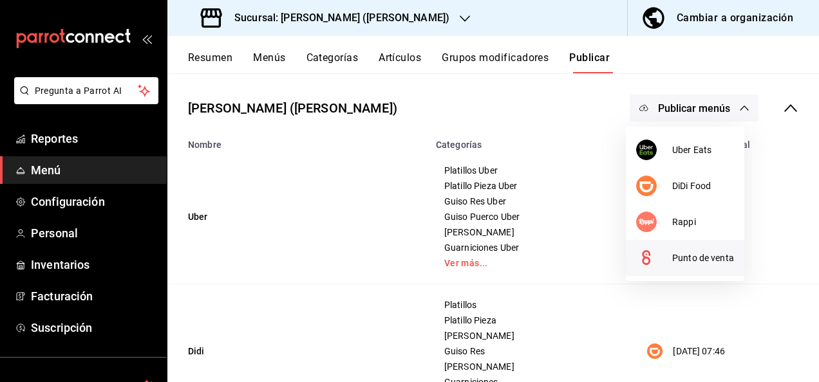
click at [657, 261] on div at bounding box center [654, 258] width 36 height 21
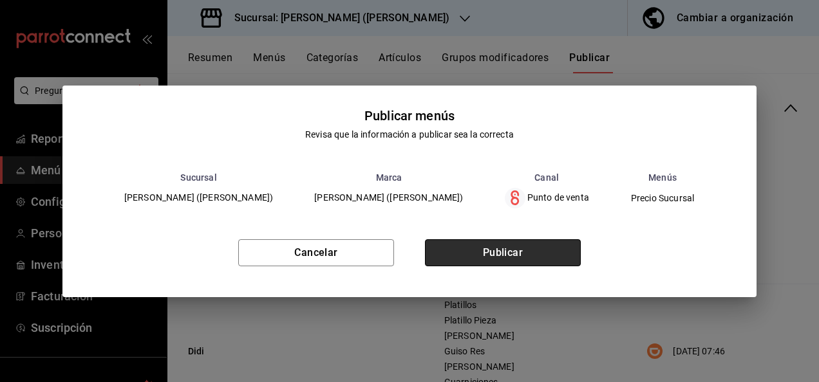
click at [511, 255] on button "Publicar" at bounding box center [503, 252] width 156 height 27
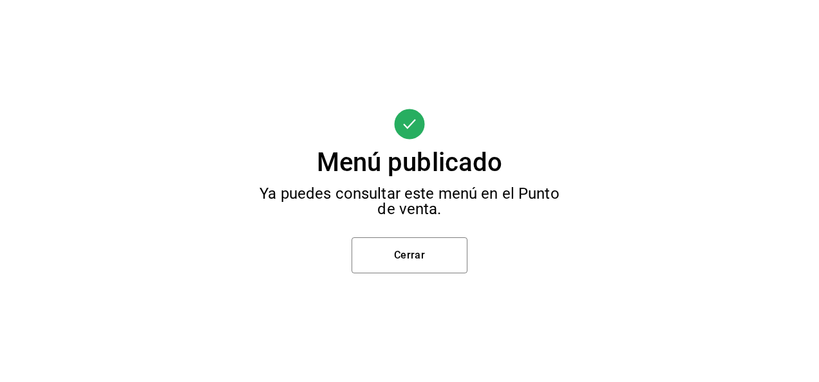
scroll to position [0, 0]
click at [416, 260] on button "Cerrar" at bounding box center [409, 256] width 116 height 36
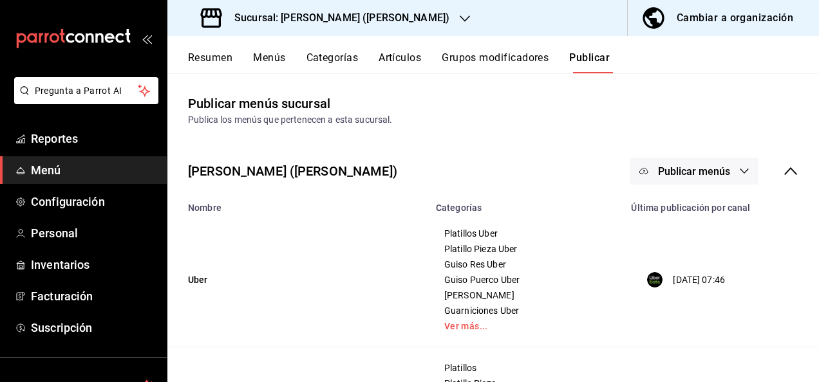
click at [274, 51] on button "Menús" at bounding box center [269, 62] width 32 height 22
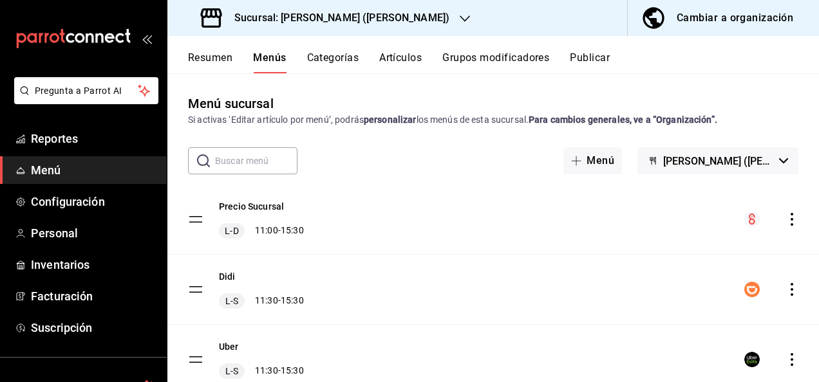
click at [790, 220] on icon "actions" at bounding box center [791, 219] width 3 height 13
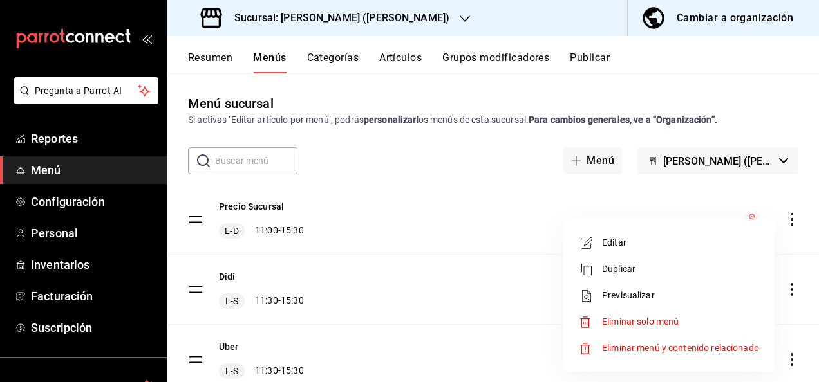
click at [630, 295] on span "Previsualizar" at bounding box center [680, 296] width 157 height 14
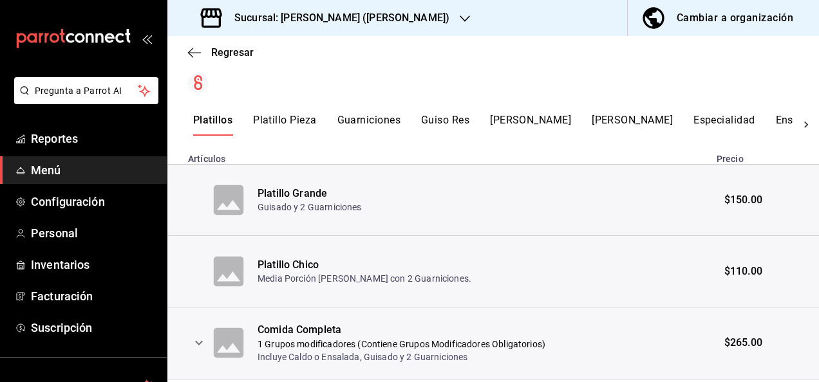
scroll to position [260, 0]
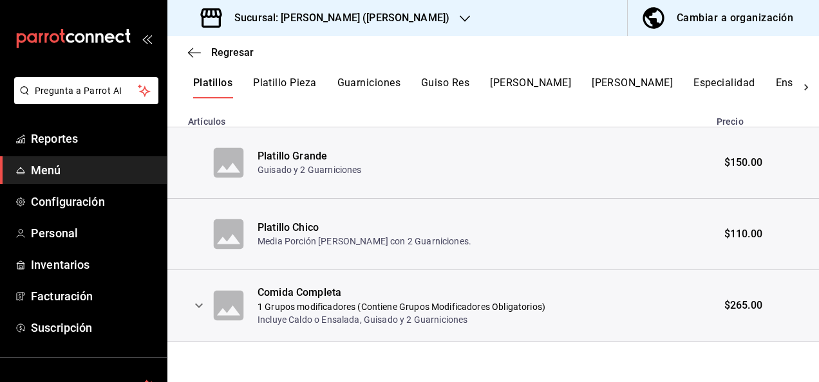
click at [283, 80] on button "Platillo Pieza" at bounding box center [284, 88] width 63 height 22
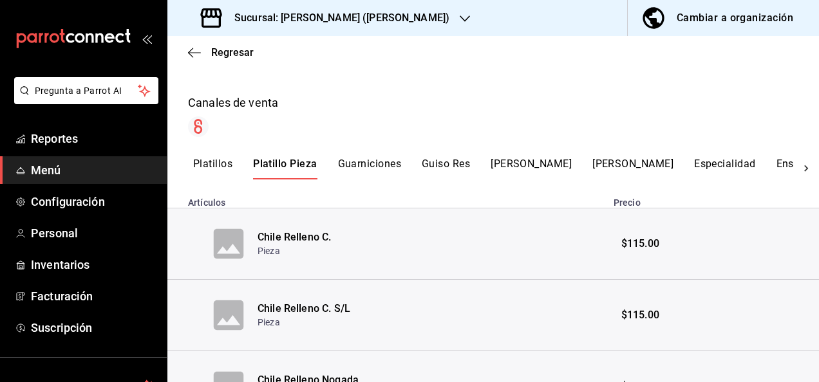
scroll to position [0, 0]
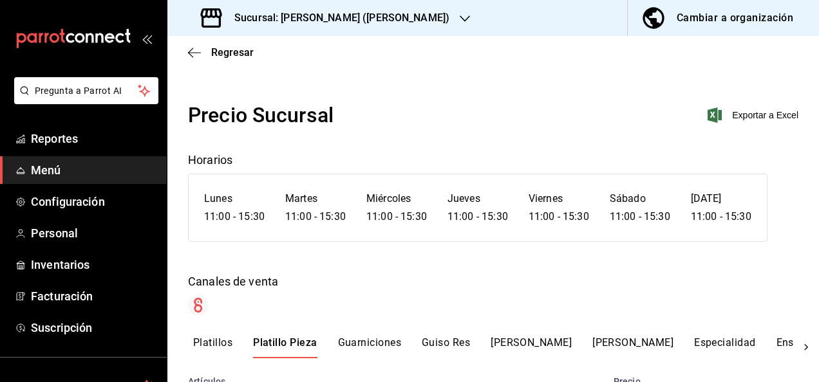
click at [776, 343] on button "Ensaladas" at bounding box center [801, 348] width 50 height 22
click at [605, 348] on button "[PERSON_NAME]" at bounding box center [631, 348] width 81 height 22
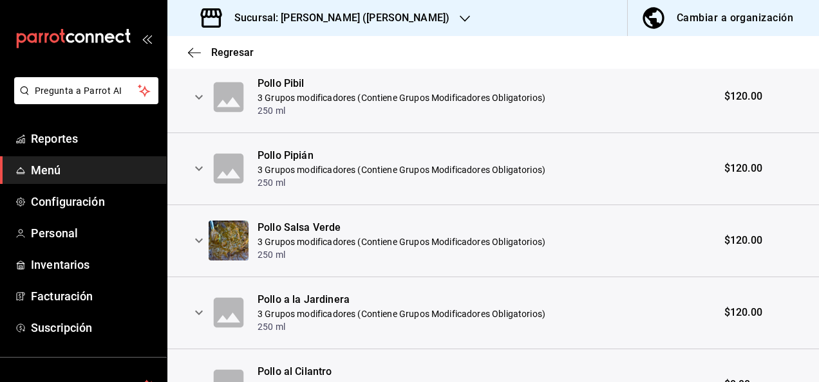
scroll to position [1123, 0]
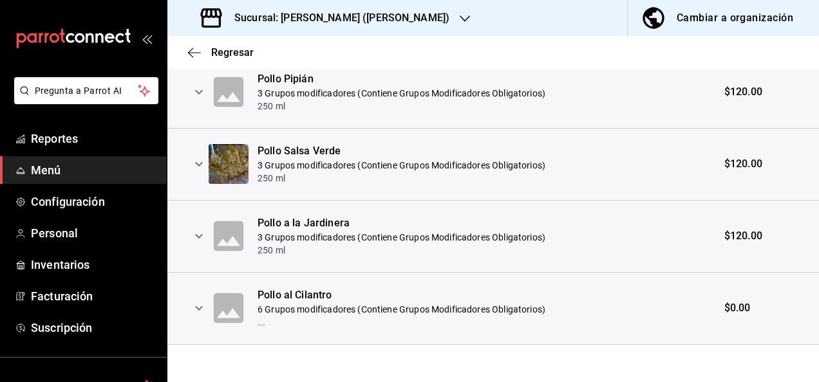
click at [201, 305] on icon "expand row" at bounding box center [198, 308] width 15 height 15
click at [293, 289] on div "Pollo al Cilantro" at bounding box center [401, 295] width 288 height 15
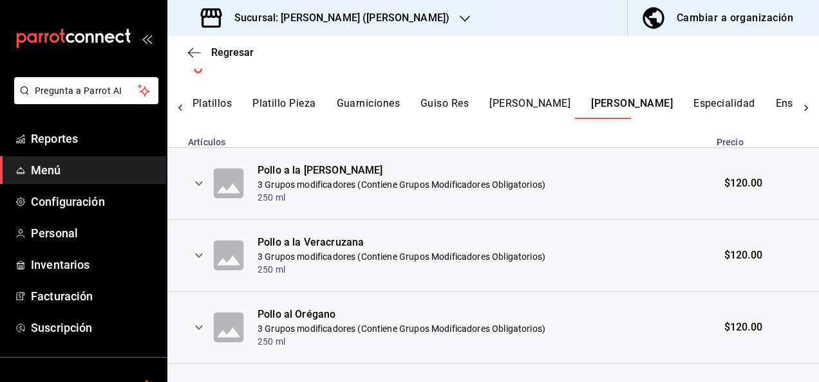
scroll to position [188, 0]
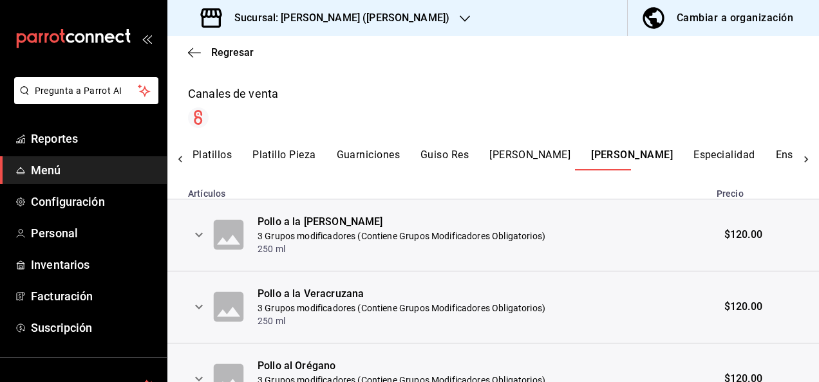
click at [194, 240] on icon "expand row" at bounding box center [198, 234] width 15 height 15
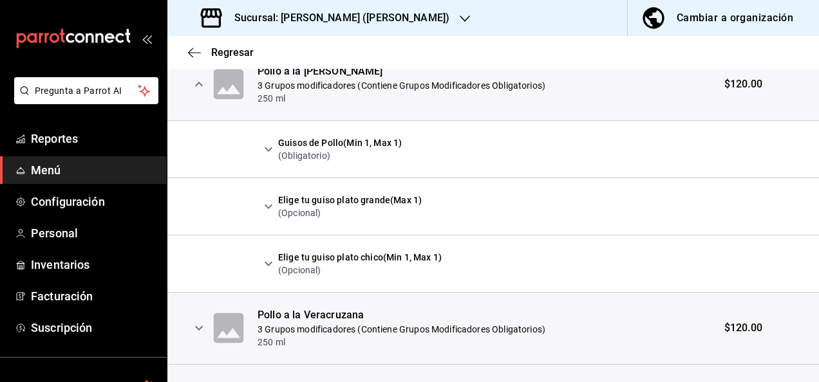
scroll to position [301, 0]
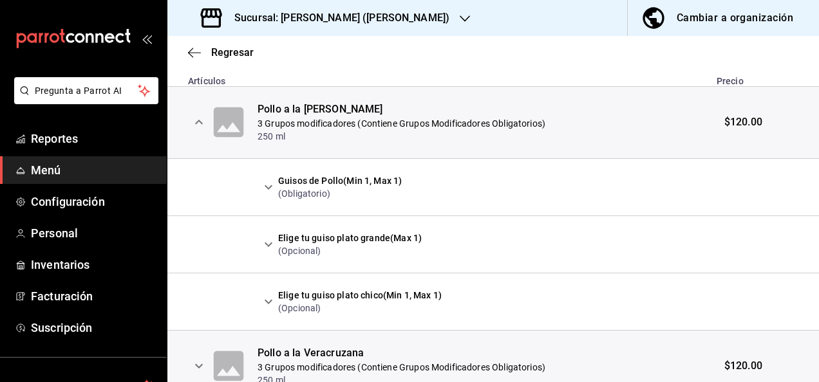
click at [268, 184] on icon "expand row" at bounding box center [268, 187] width 15 height 15
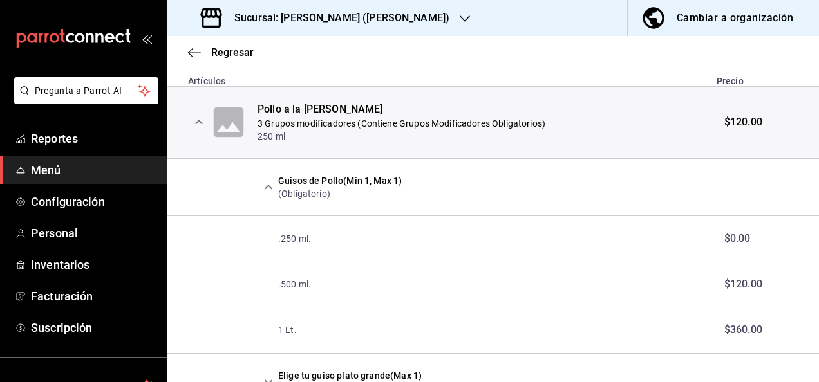
click at [268, 185] on icon "expand row" at bounding box center [269, 187] width 8 height 5
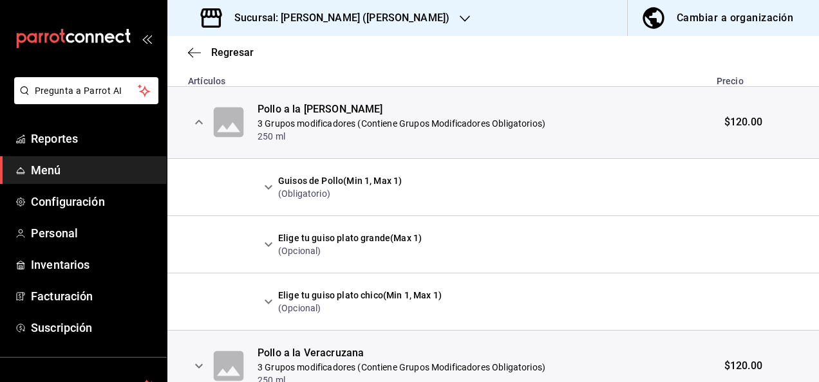
click at [266, 247] on icon "expand row" at bounding box center [268, 244] width 15 height 15
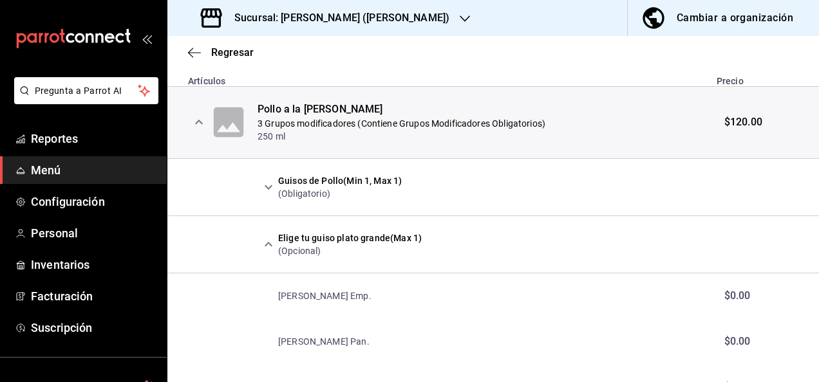
click at [266, 247] on icon "expand row" at bounding box center [268, 244] width 15 height 15
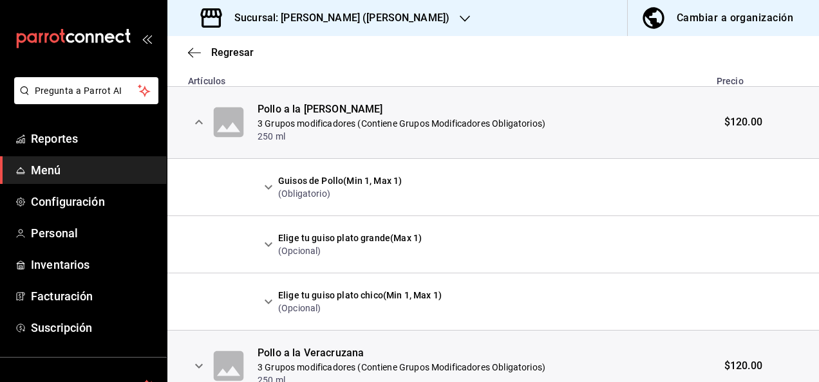
click at [268, 303] on icon "expand row" at bounding box center [269, 302] width 8 height 5
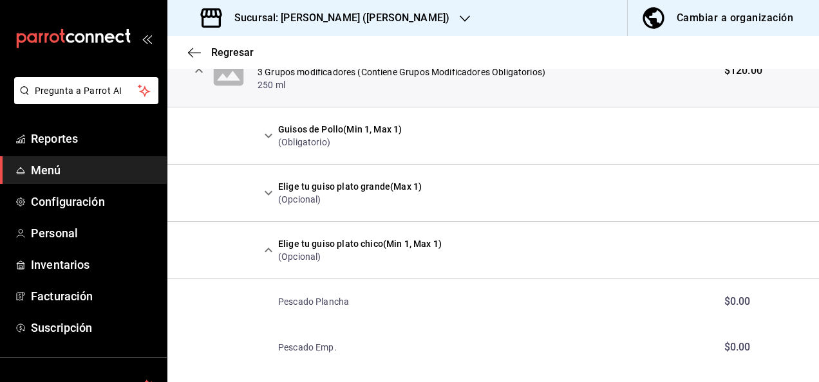
scroll to position [344, 0]
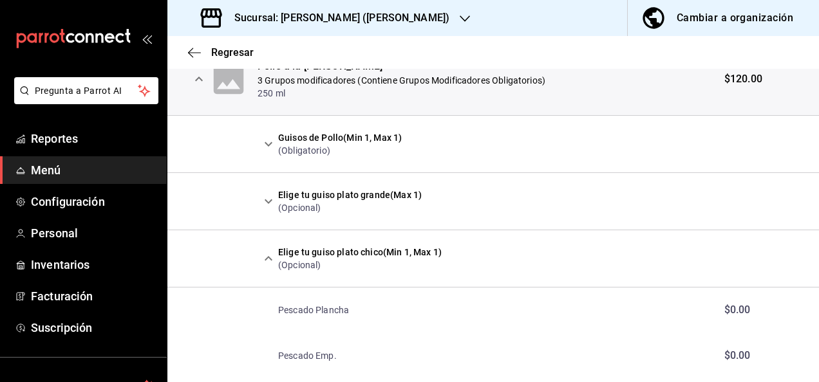
click at [268, 258] on icon "expand row" at bounding box center [268, 258] width 15 height 15
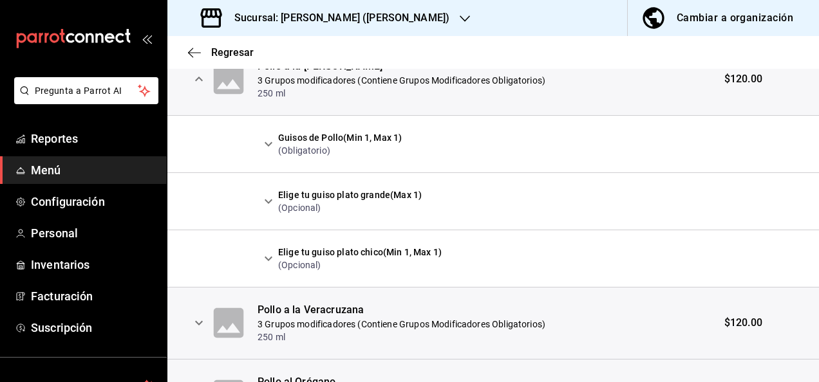
click at [268, 258] on icon "expand row" at bounding box center [268, 258] width 15 height 15
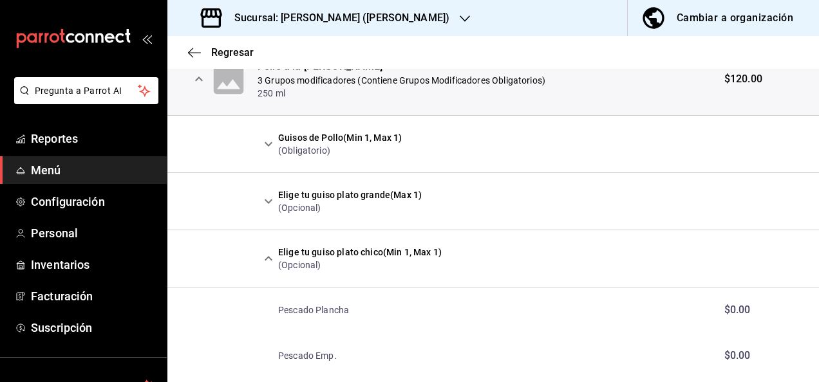
click at [268, 258] on icon "expand row" at bounding box center [268, 258] width 15 height 15
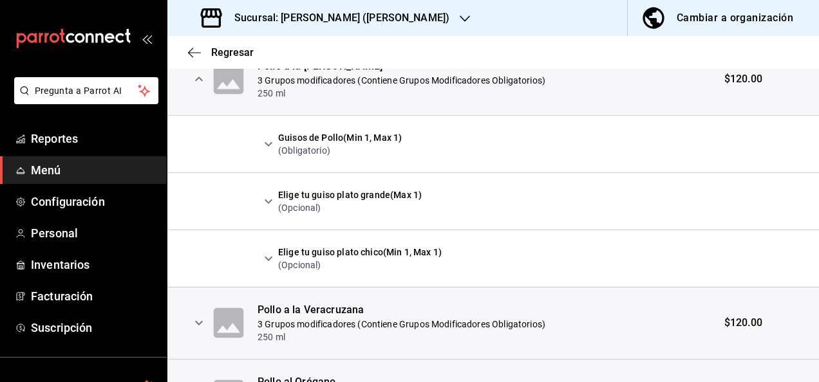
click at [268, 203] on icon "expand row" at bounding box center [268, 201] width 15 height 15
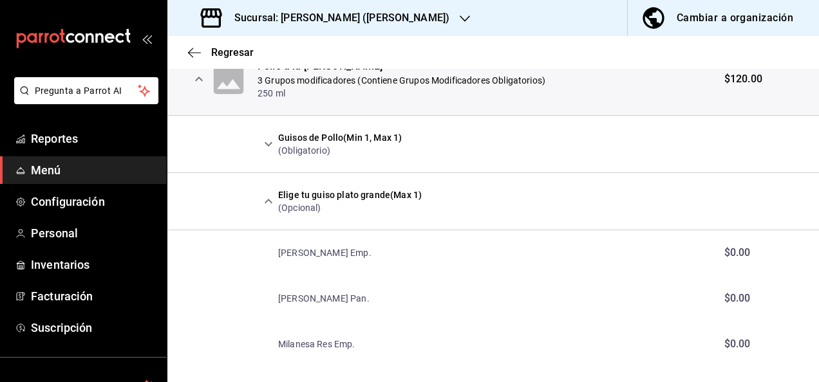
click at [268, 203] on icon "expand row" at bounding box center [268, 201] width 15 height 15
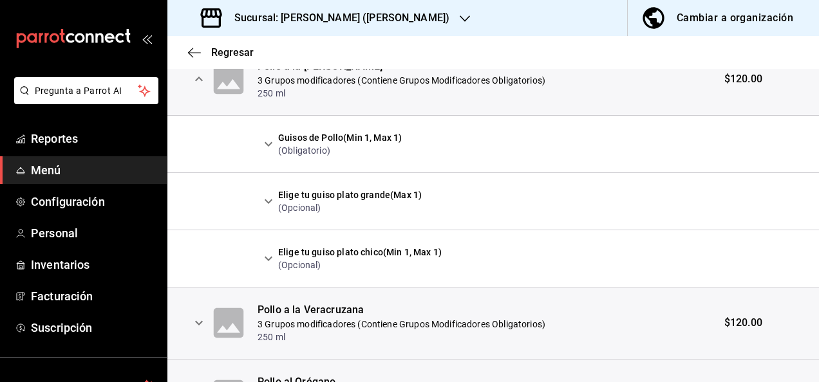
click at [265, 148] on icon "expand row" at bounding box center [268, 143] width 15 height 15
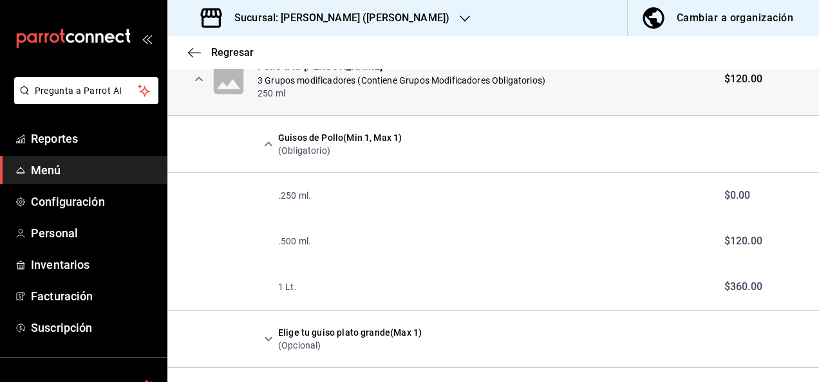
click at [198, 85] on icon "expand row" at bounding box center [198, 78] width 15 height 15
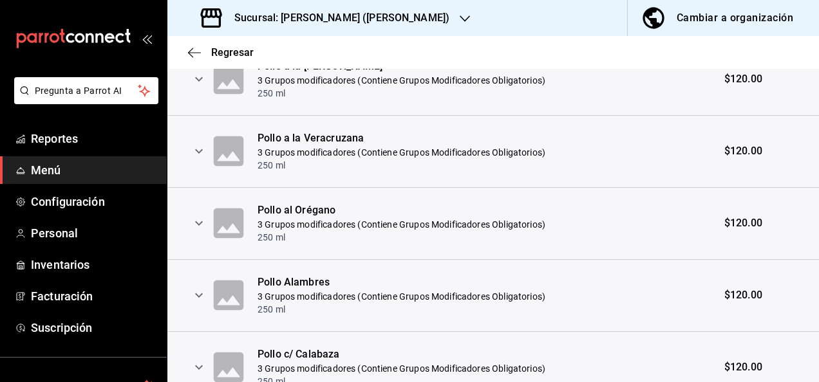
click at [200, 225] on icon "expand row" at bounding box center [198, 223] width 15 height 15
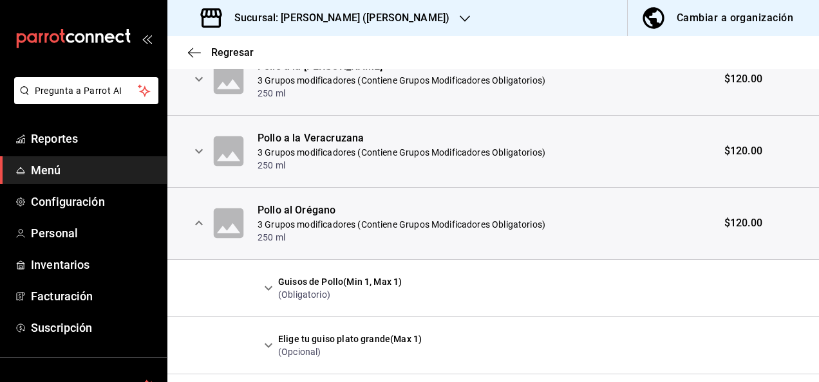
click at [265, 295] on icon "expand row" at bounding box center [268, 288] width 15 height 15
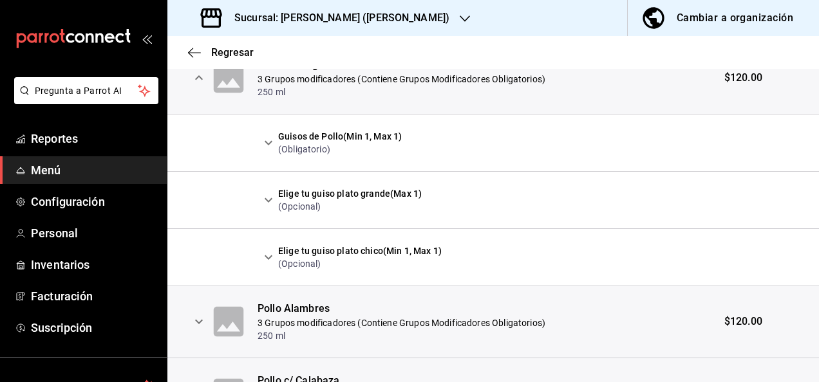
scroll to position [532, 0]
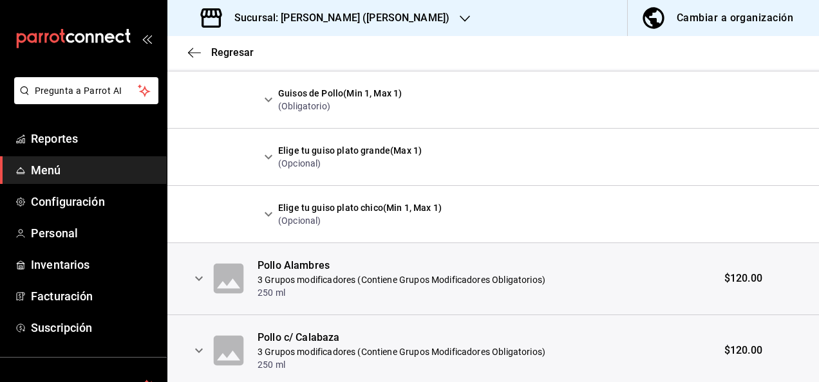
click at [376, 15] on h3 "Sucursal: [PERSON_NAME] ([PERSON_NAME])" at bounding box center [336, 17] width 225 height 15
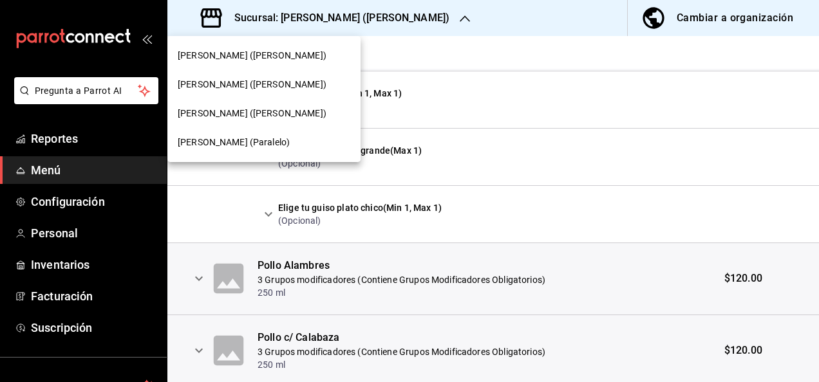
click at [236, 143] on span "[PERSON_NAME] (Paralelo)" at bounding box center [234, 143] width 112 height 14
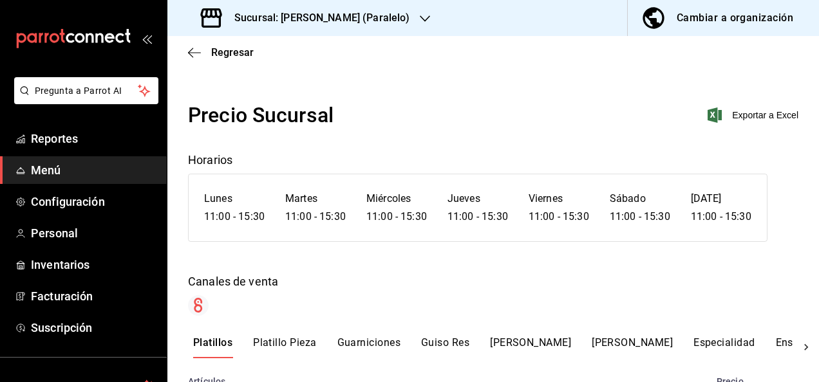
click at [621, 348] on button "[PERSON_NAME]" at bounding box center [631, 348] width 81 height 22
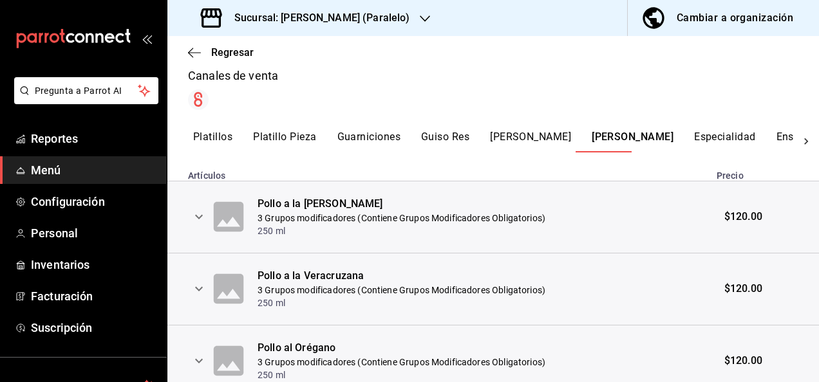
scroll to position [240, 0]
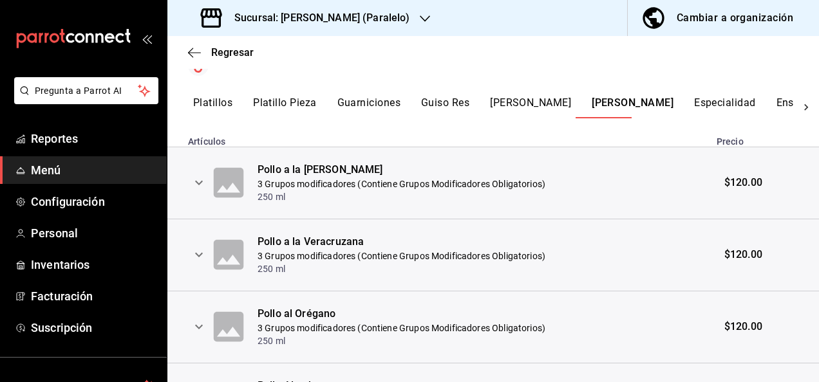
click at [198, 185] on icon "expand row" at bounding box center [198, 182] width 15 height 15
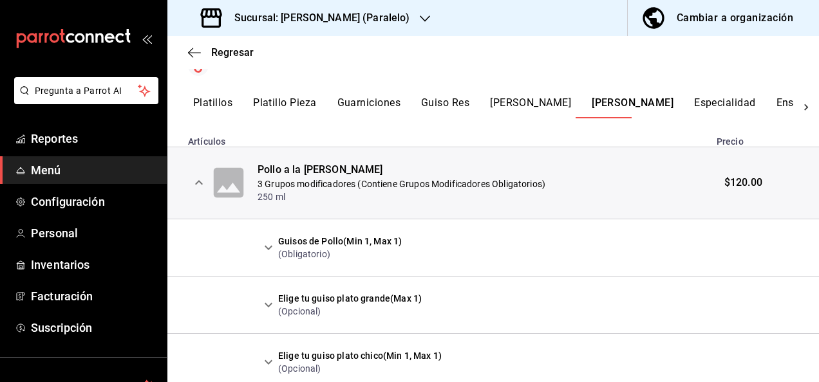
click at [202, 185] on icon "expand row" at bounding box center [198, 182] width 15 height 15
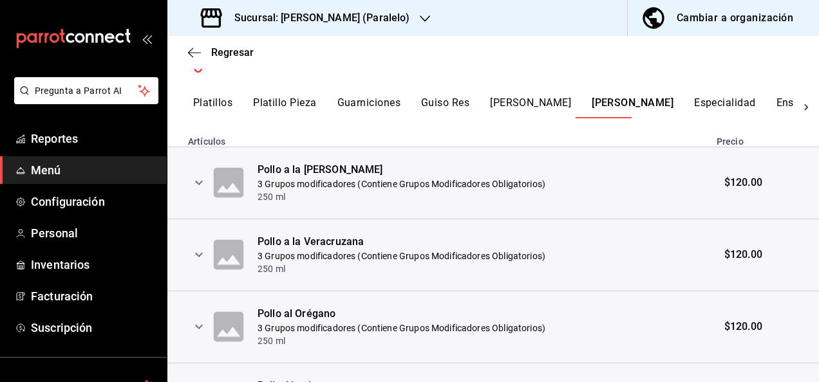
click at [362, 17] on h3 "Sucursal: [PERSON_NAME] (Paralelo)" at bounding box center [316, 17] width 185 height 15
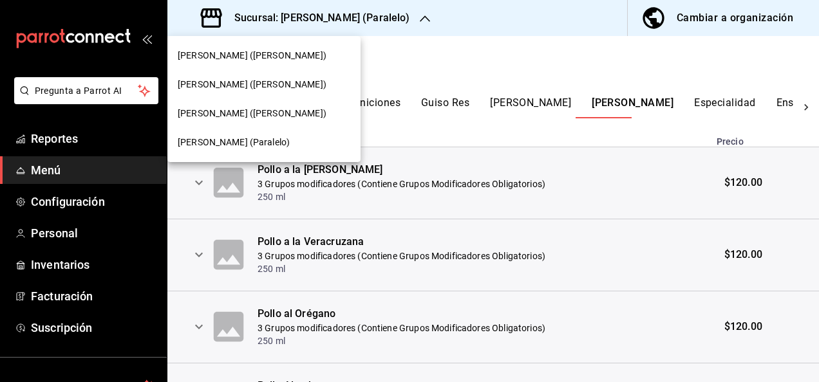
click at [219, 147] on span "[PERSON_NAME] (Paralelo)" at bounding box center [234, 143] width 112 height 14
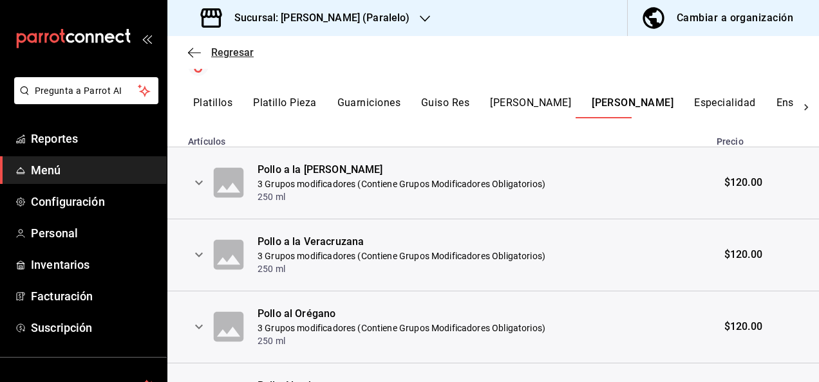
click at [198, 55] on icon "button" at bounding box center [194, 53] width 13 height 12
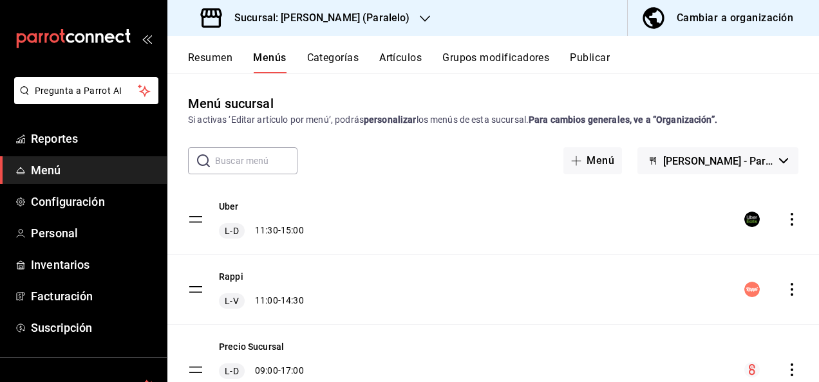
click at [211, 57] on button "Resumen" at bounding box center [210, 62] width 44 height 22
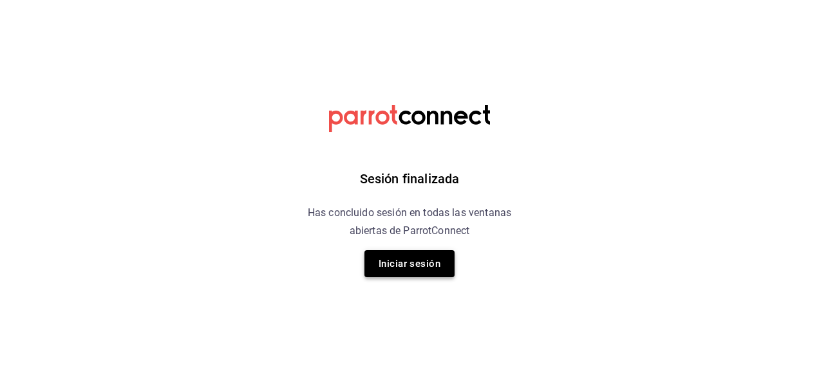
click at [399, 266] on button "Iniciar sesión" at bounding box center [409, 263] width 90 height 27
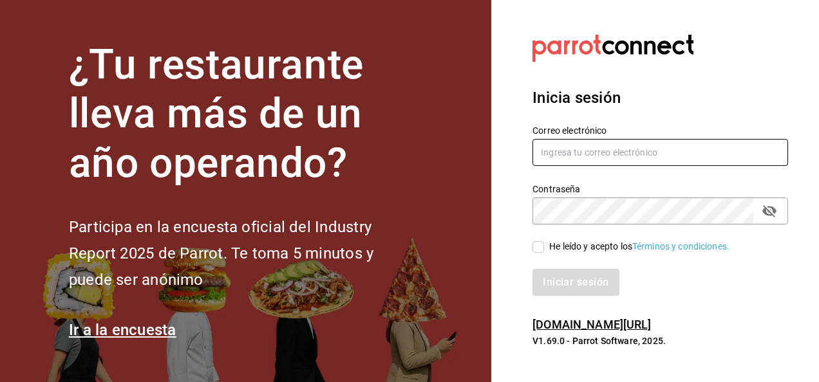
type input "[EMAIL_ADDRESS][PERSON_NAME][DOMAIN_NAME]"
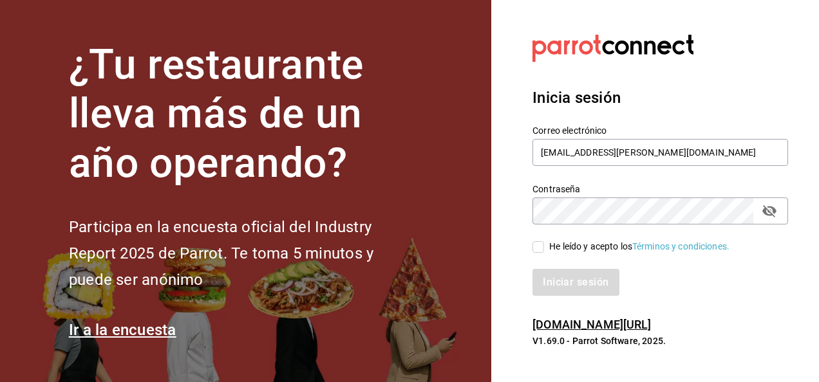
click at [539, 248] on input "He leído y acepto los Términos y condiciones." at bounding box center [538, 247] width 12 height 12
checkbox input "true"
click at [562, 287] on button "Iniciar sesión" at bounding box center [576, 282] width 88 height 27
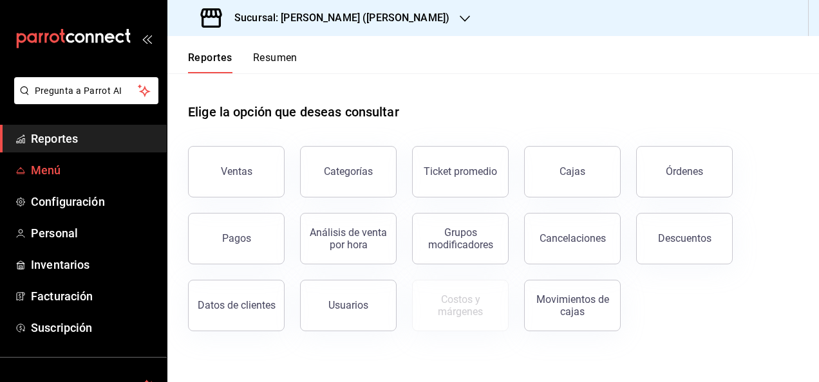
click at [42, 165] on span "Menú" at bounding box center [94, 170] width 126 height 17
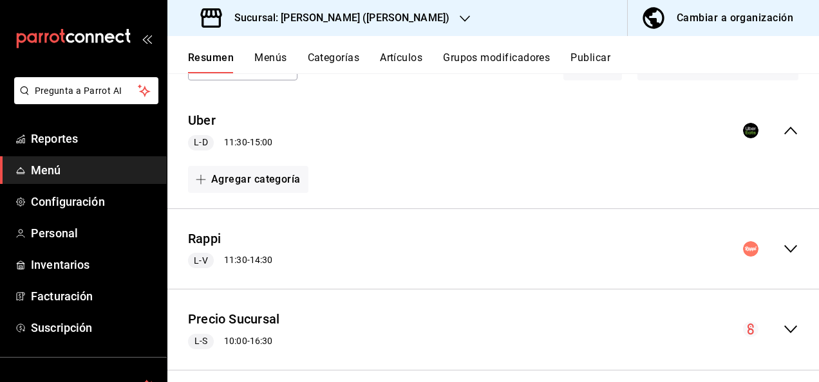
scroll to position [107, 0]
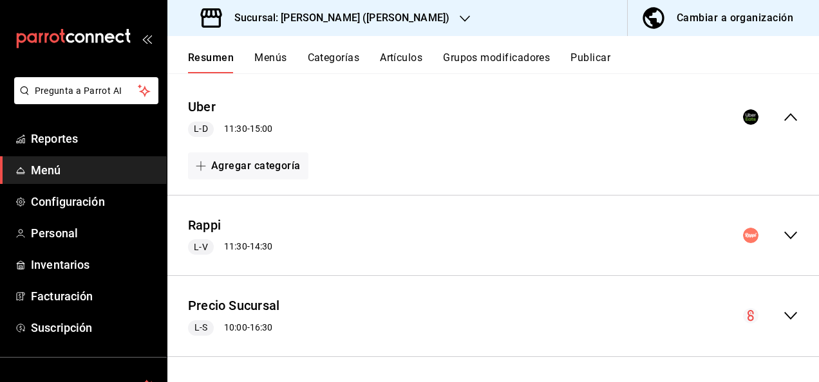
click at [784, 235] on icon "collapse-menu-row" at bounding box center [790, 236] width 13 height 8
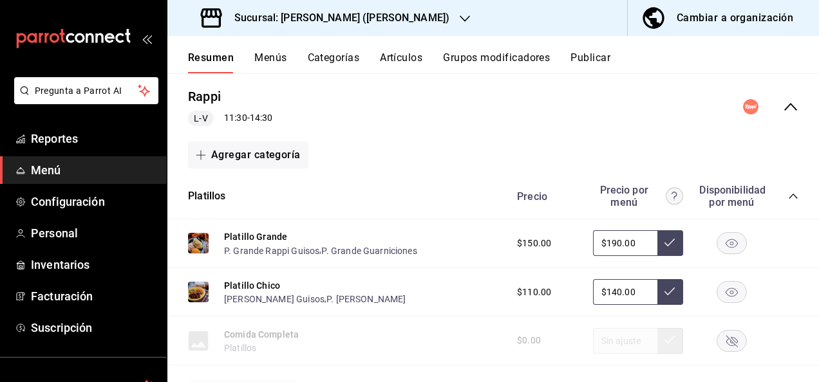
scroll to position [288, 0]
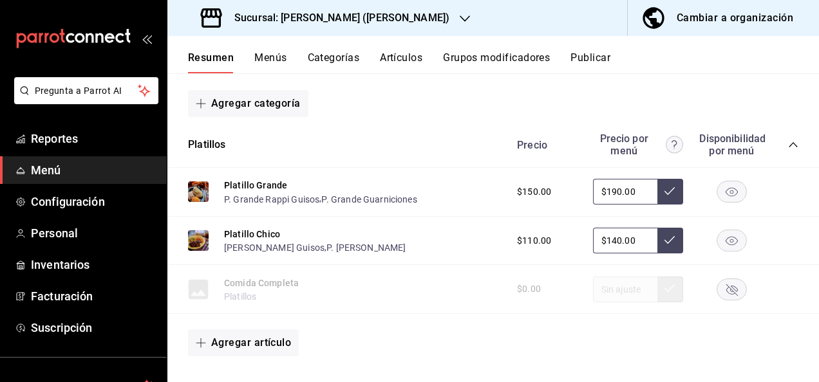
click at [788, 141] on icon "collapse-category-row" at bounding box center [793, 145] width 10 height 10
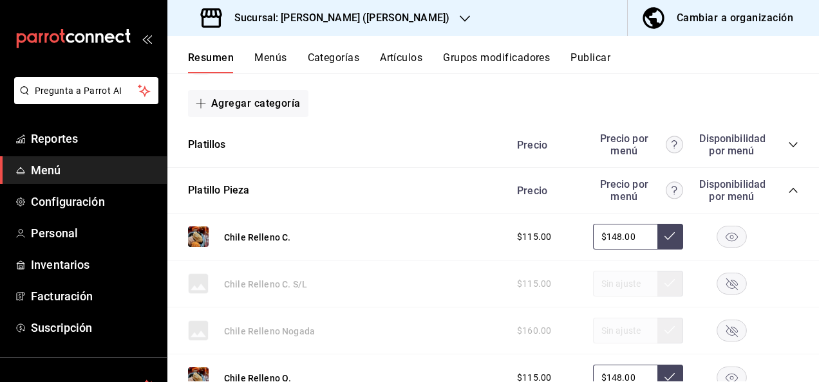
click at [788, 190] on icon "collapse-category-row" at bounding box center [792, 190] width 8 height 5
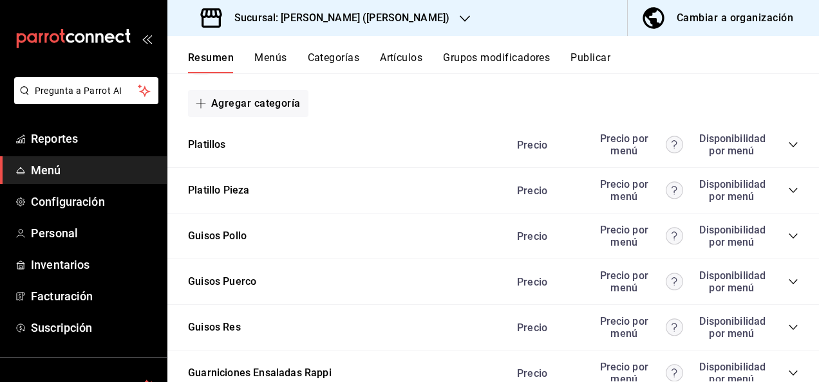
click at [788, 232] on icon "collapse-category-row" at bounding box center [793, 236] width 10 height 10
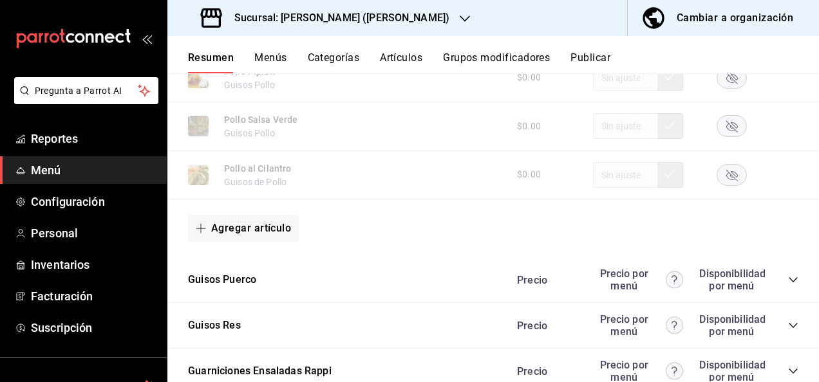
scroll to position [1137, 0]
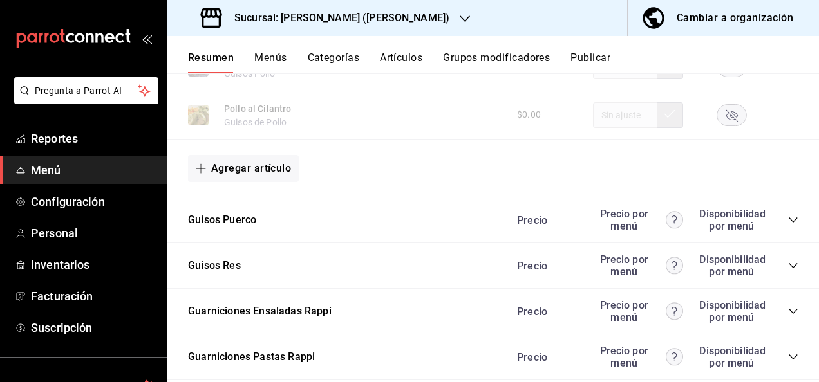
click at [788, 223] on icon "collapse-category-row" at bounding box center [792, 220] width 8 height 5
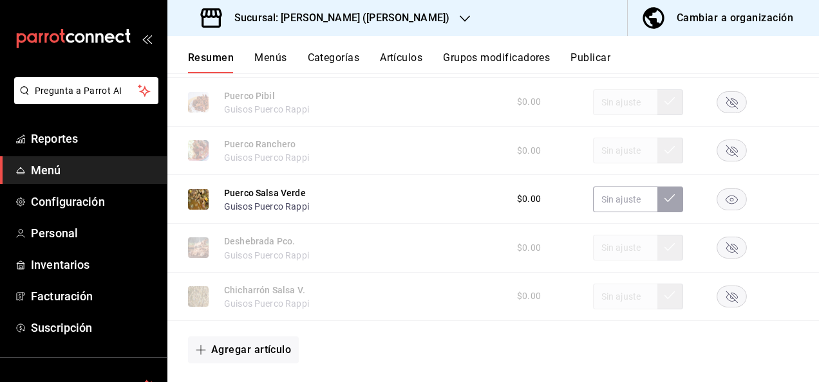
scroll to position [1652, 0]
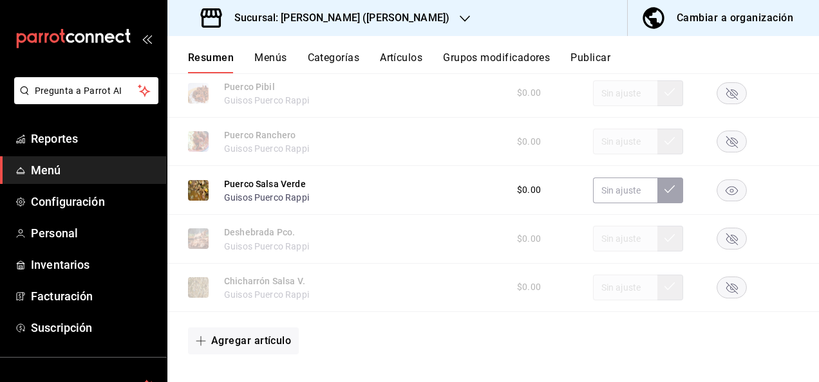
click at [731, 196] on rect "button" at bounding box center [732, 190] width 30 height 21
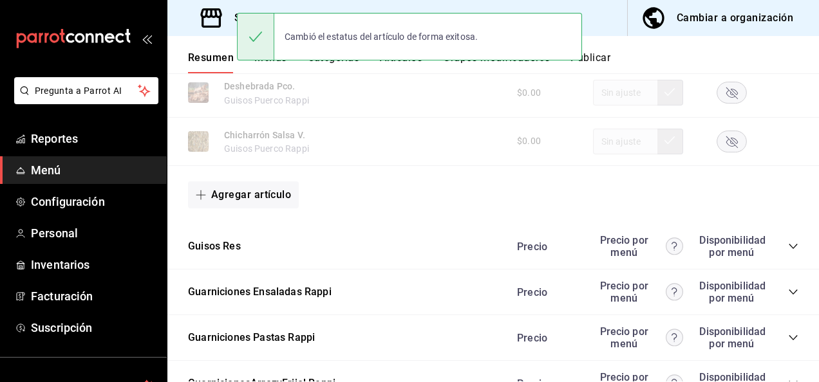
scroll to position [1876, 0]
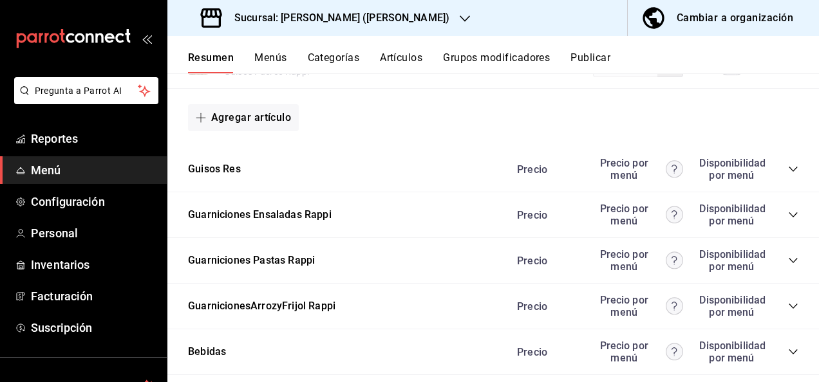
click at [788, 174] on icon "collapse-category-row" at bounding box center [793, 169] width 10 height 10
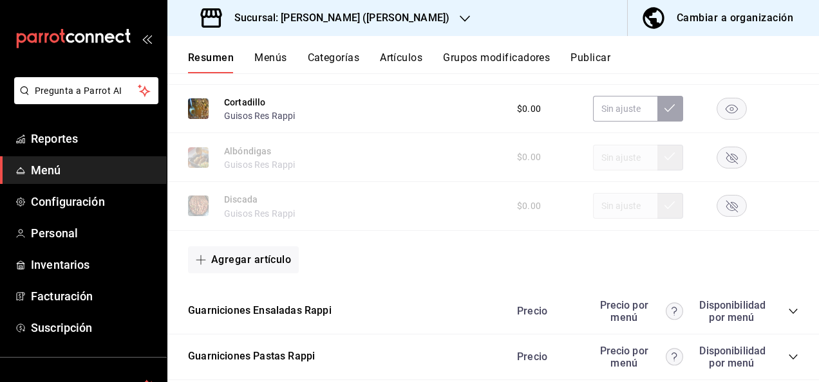
scroll to position [2639, 0]
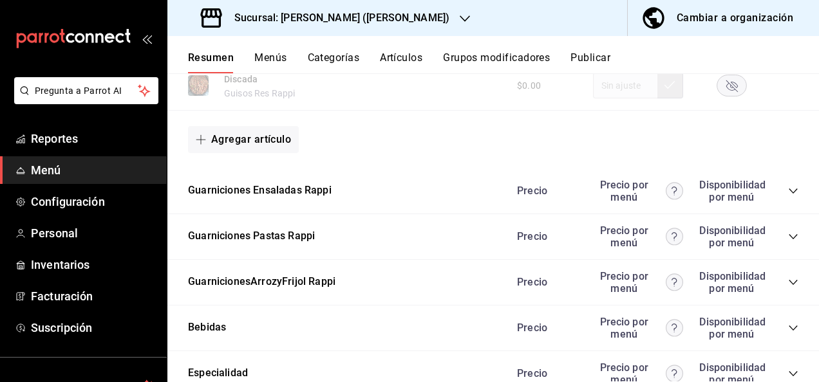
click at [788, 242] on icon "collapse-category-row" at bounding box center [793, 237] width 10 height 10
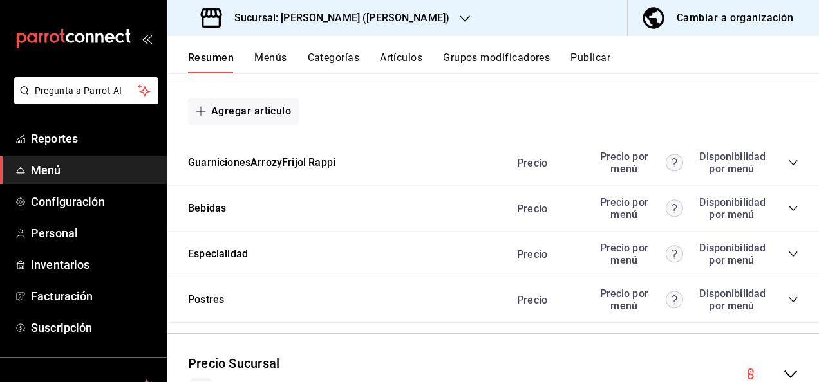
scroll to position [3265, 0]
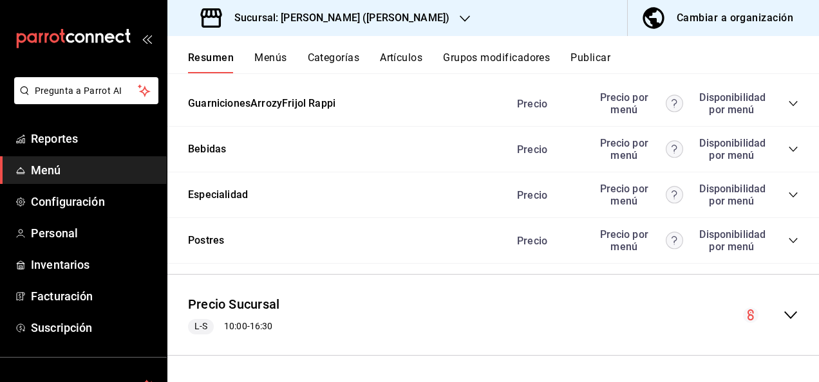
click at [607, 55] on button "Publicar" at bounding box center [590, 62] width 40 height 22
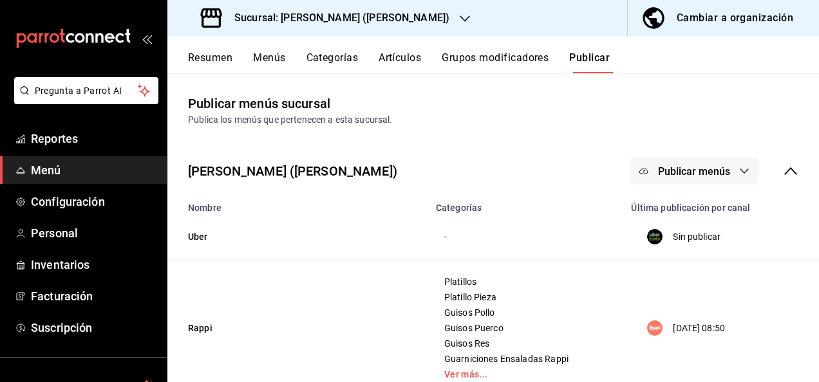
click at [712, 173] on span "Publicar menús" at bounding box center [694, 171] width 72 height 12
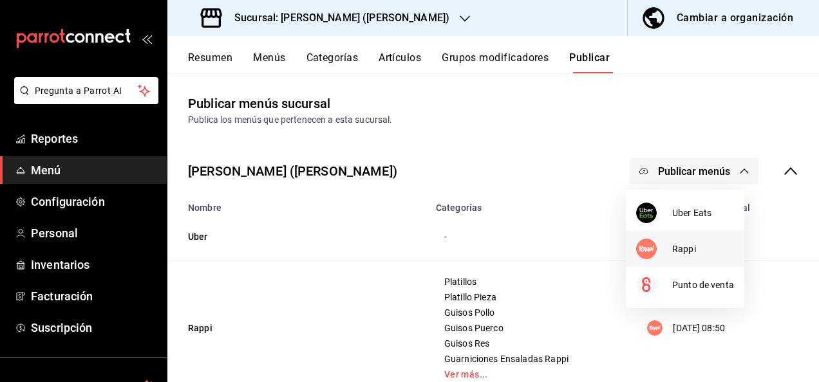
click at [686, 252] on span "Rappi" at bounding box center [703, 250] width 62 height 14
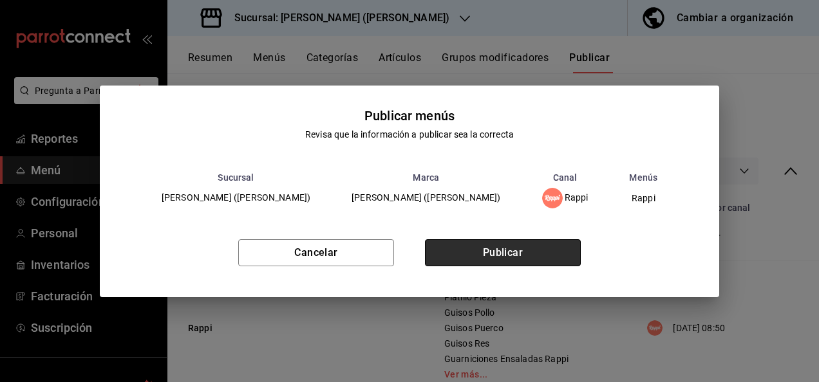
click at [533, 255] on button "Publicar" at bounding box center [503, 252] width 156 height 27
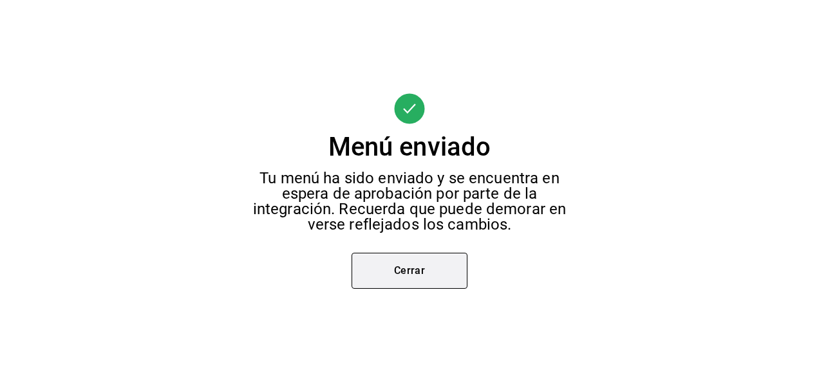
click at [428, 275] on button "Cerrar" at bounding box center [409, 271] width 116 height 36
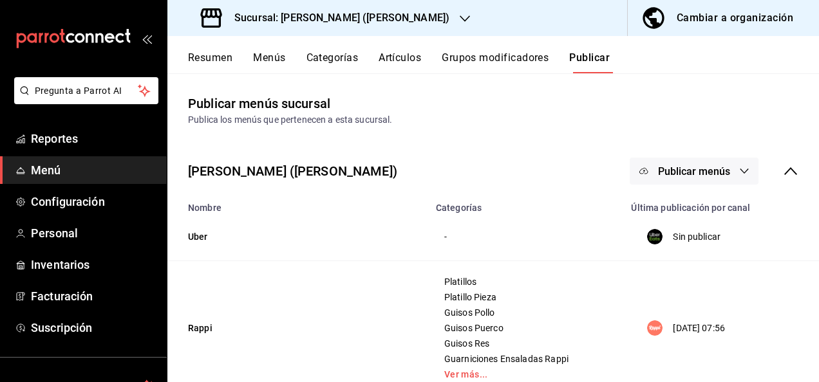
click at [342, 25] on h3 "Sucursal: Ceballos (Terranova)" at bounding box center [336, 17] width 225 height 15
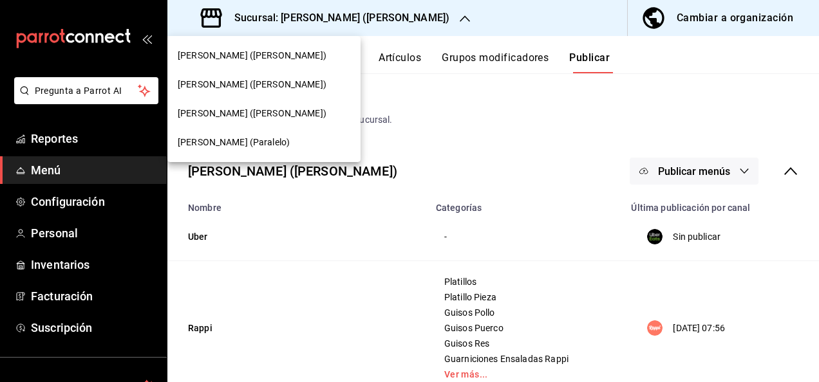
click at [242, 60] on span "[PERSON_NAME] ([PERSON_NAME])" at bounding box center [252, 56] width 149 height 14
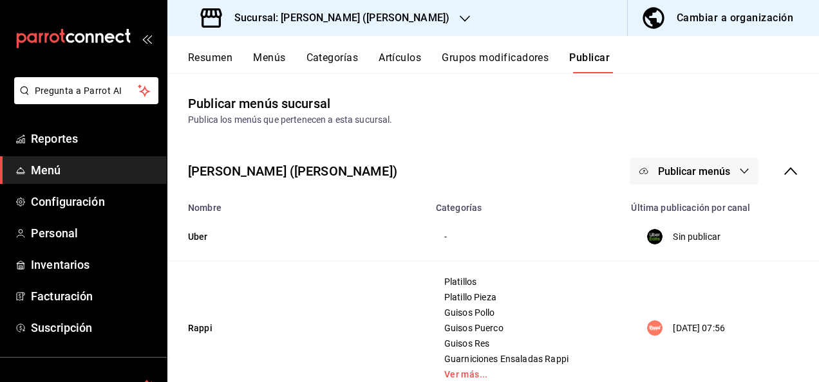
click at [289, 17] on h3 "Sucursal: Ceballos (Terranova)" at bounding box center [336, 17] width 225 height 15
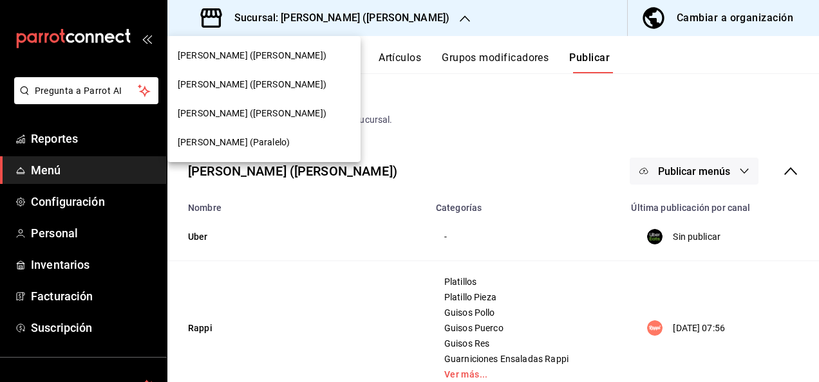
click at [217, 153] on div "[PERSON_NAME] (Paralelo)" at bounding box center [263, 142] width 193 height 29
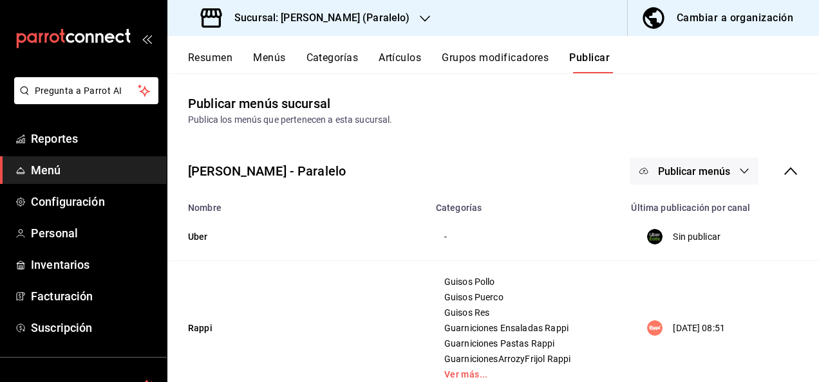
click at [204, 61] on button "Resumen" at bounding box center [210, 62] width 44 height 22
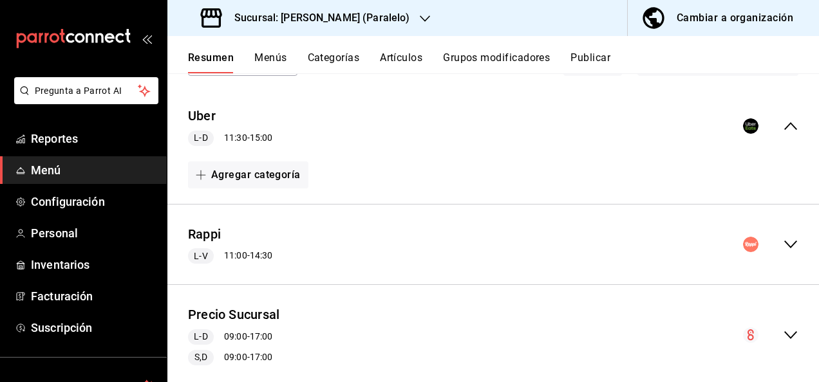
scroll to position [111, 0]
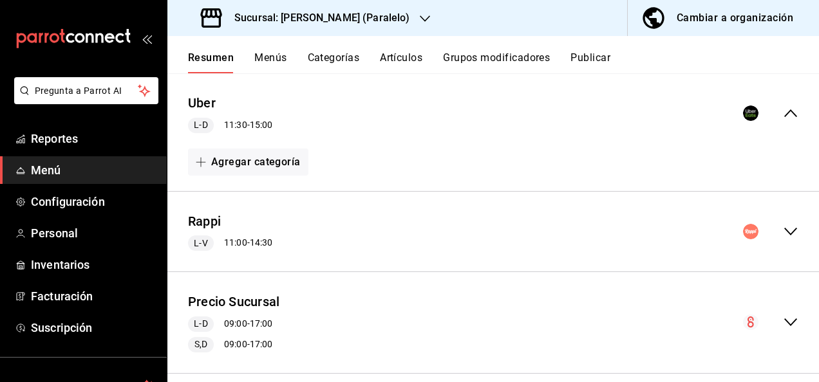
click at [783, 230] on icon "collapse-menu-row" at bounding box center [790, 231] width 15 height 15
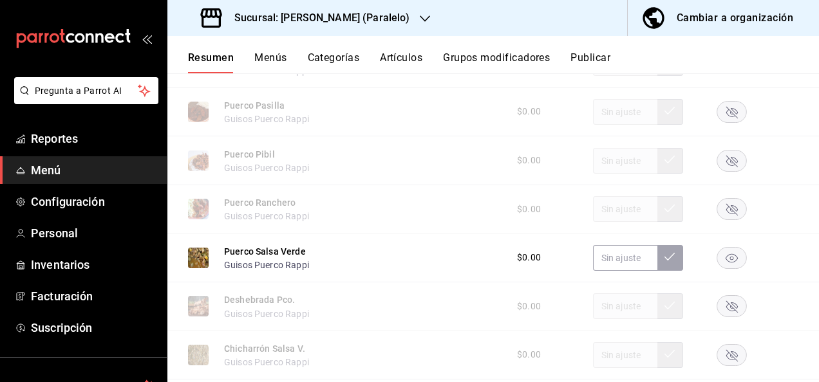
scroll to position [1527, 0]
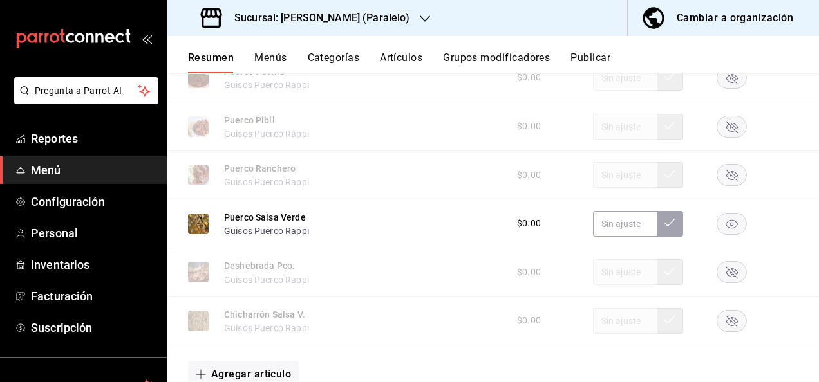
click at [725, 228] on icon "button" at bounding box center [731, 223] width 12 height 9
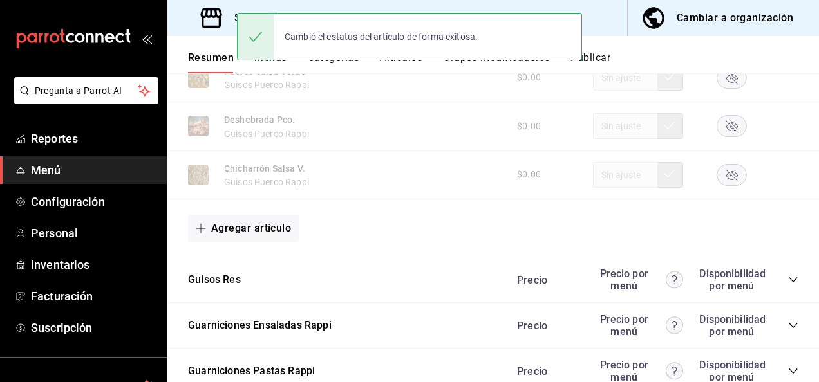
scroll to position [1785, 0]
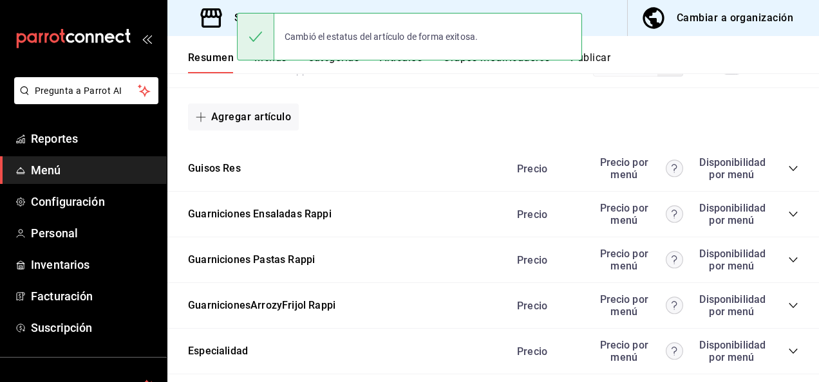
click at [788, 171] on icon "collapse-category-row" at bounding box center [792, 168] width 8 height 5
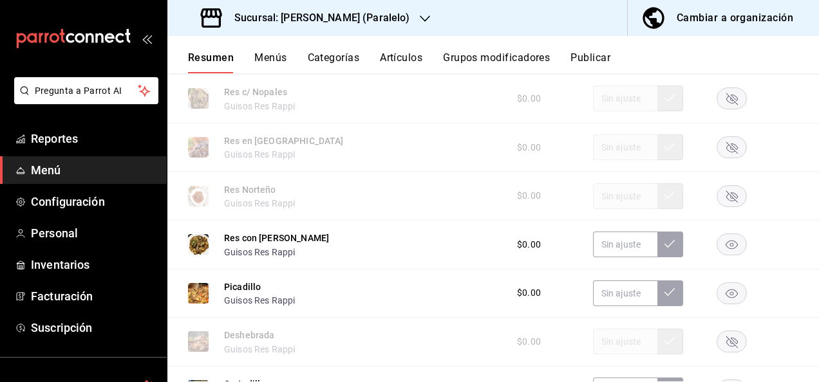
scroll to position [2248, 0]
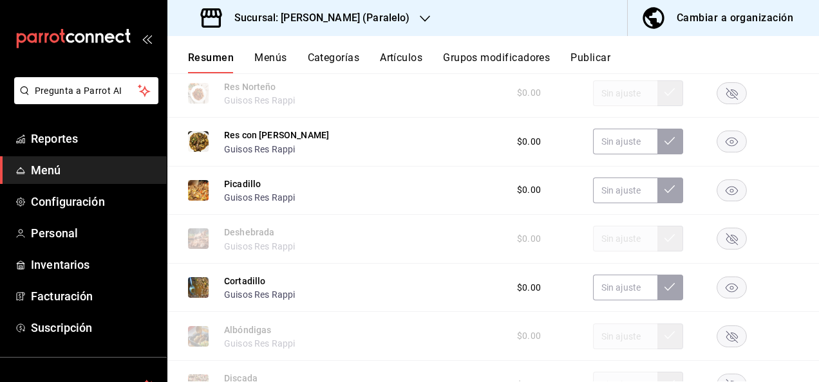
click at [719, 151] on rect "button" at bounding box center [732, 141] width 30 height 21
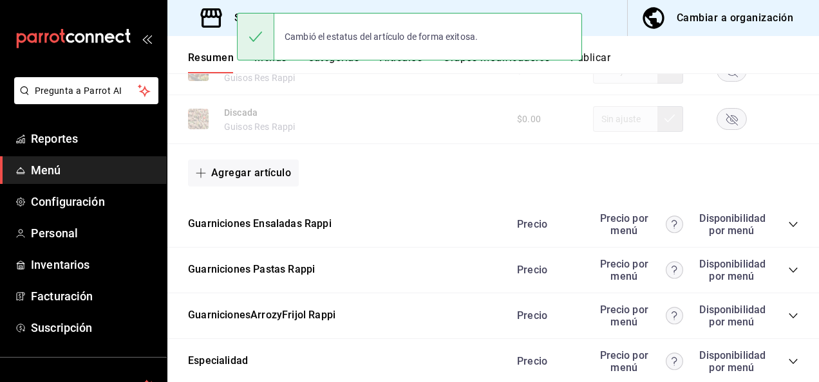
scroll to position [2575, 0]
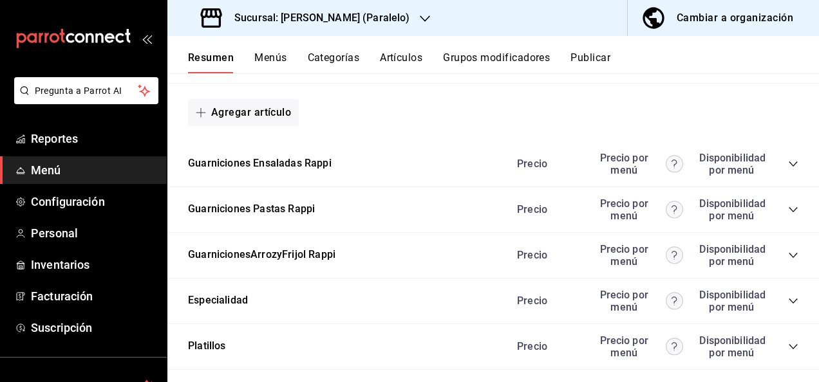
click at [788, 212] on icon "collapse-category-row" at bounding box center [792, 209] width 8 height 5
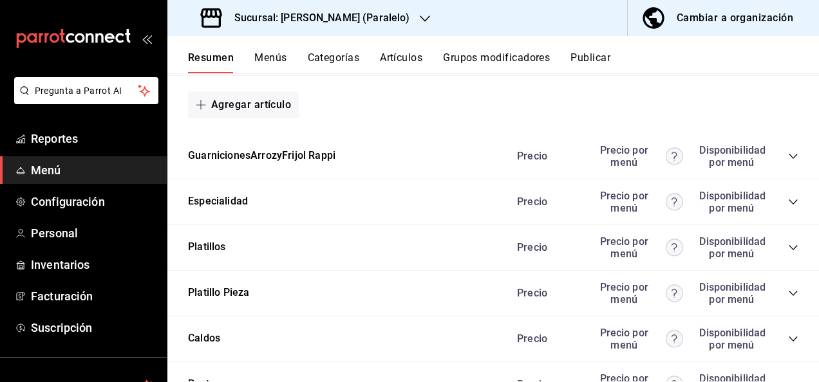
scroll to position [3123, 0]
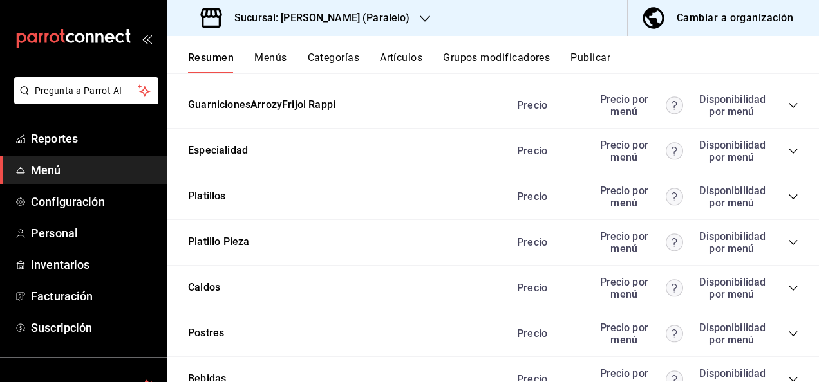
click at [788, 111] on icon "collapse-category-row" at bounding box center [793, 105] width 10 height 10
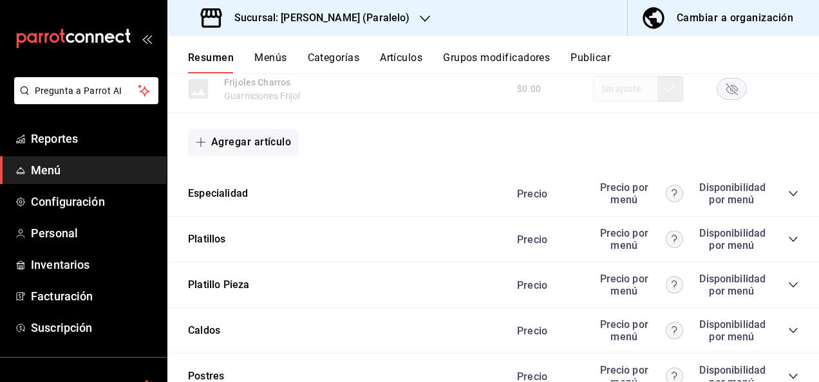
scroll to position [3570, 0]
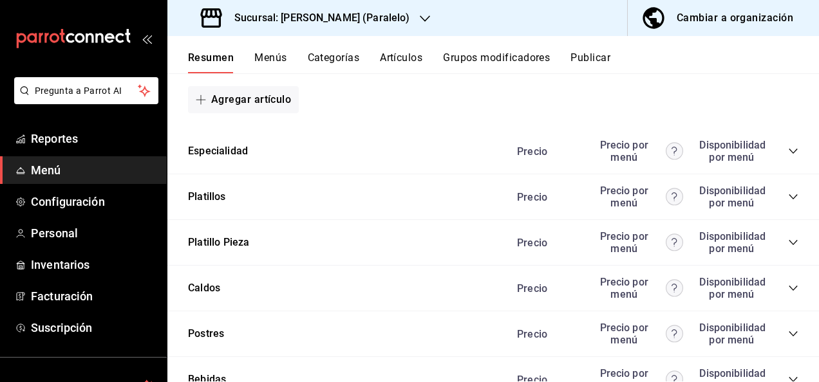
click at [599, 59] on button "Publicar" at bounding box center [590, 62] width 40 height 22
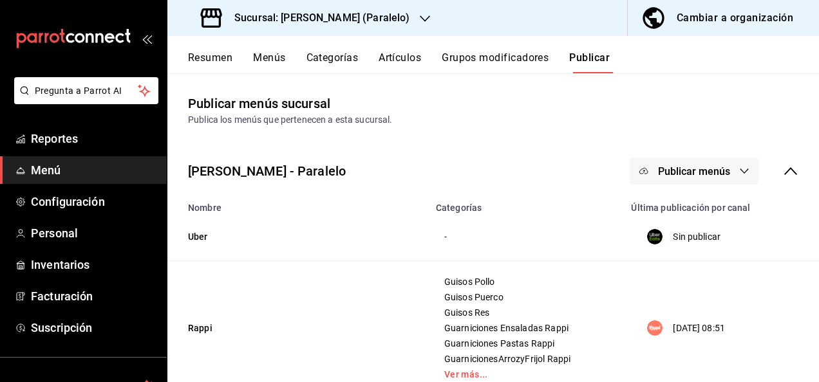
click at [713, 173] on span "Publicar menús" at bounding box center [694, 171] width 72 height 12
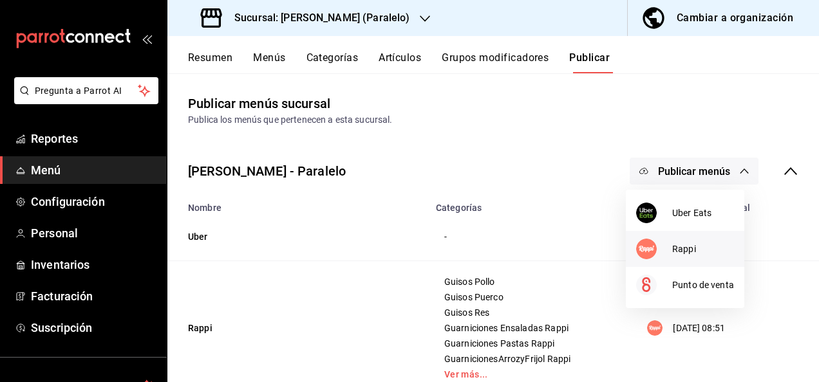
click at [693, 251] on span "Rappi" at bounding box center [703, 250] width 62 height 14
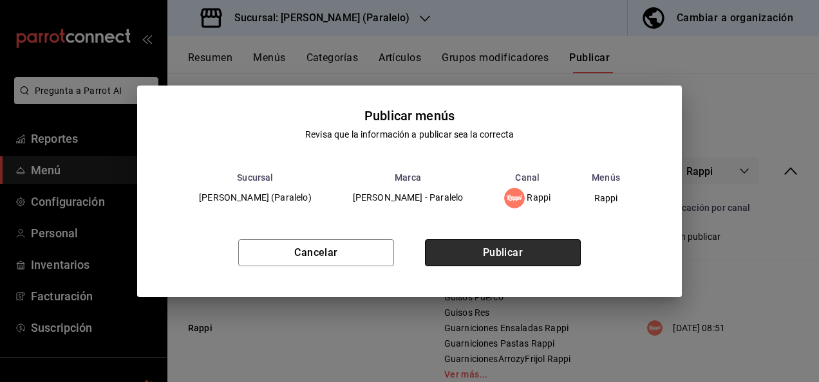
click at [505, 255] on button "Publicar" at bounding box center [503, 252] width 156 height 27
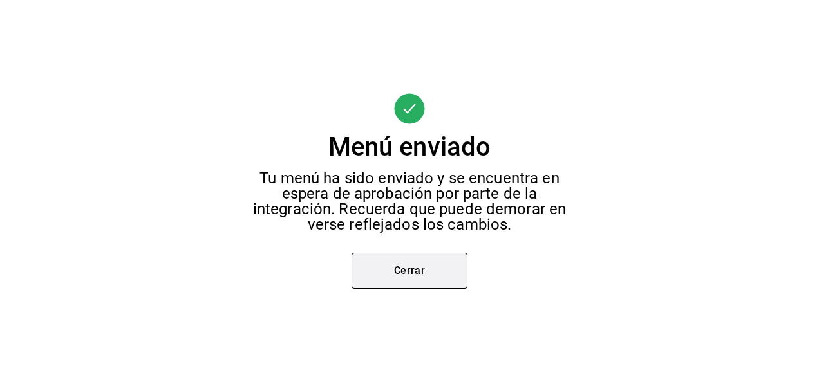
click at [424, 271] on button "Cerrar" at bounding box center [409, 271] width 116 height 36
